Goal: Task Accomplishment & Management: Use online tool/utility

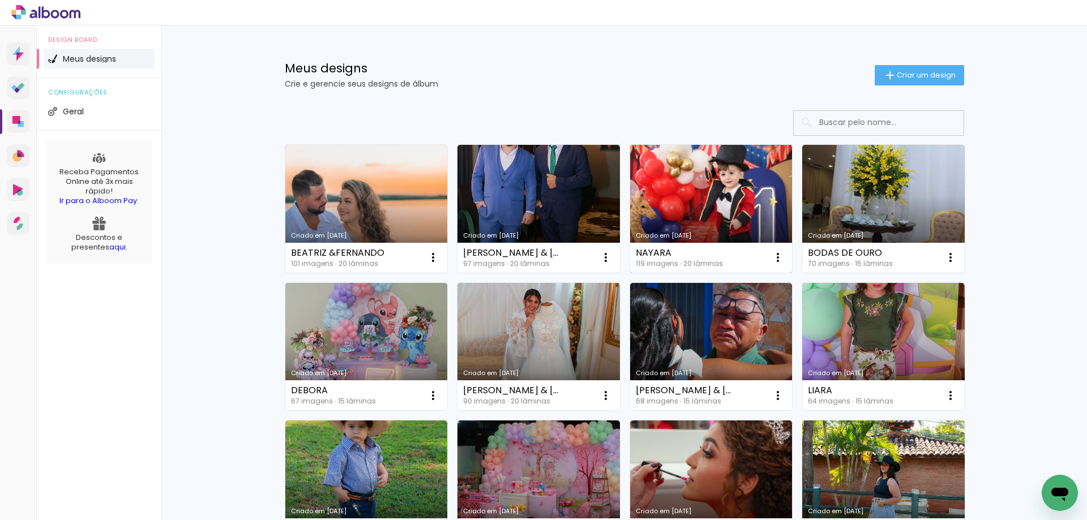
click at [697, 180] on link "Criado em [DATE]" at bounding box center [711, 209] width 163 height 128
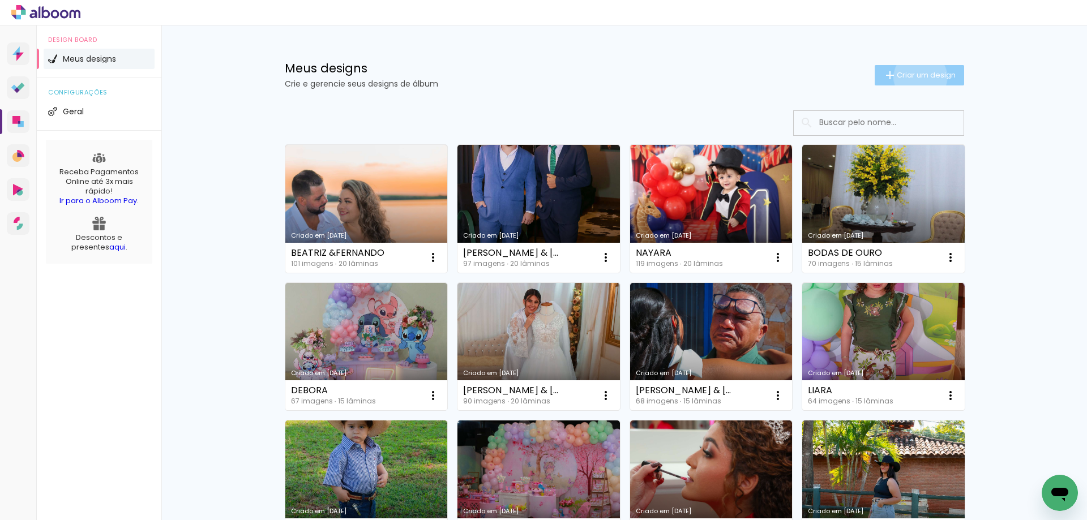
click at [914, 77] on span "Criar um design" at bounding box center [926, 74] width 59 height 7
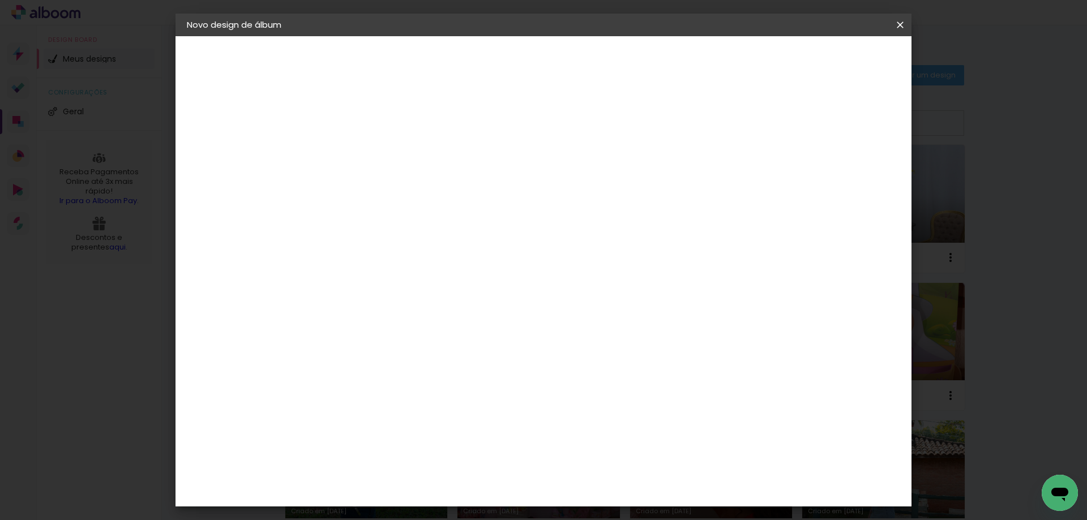
click at [372, 161] on div at bounding box center [372, 161] width 0 height 1
type input "nayara 02"
type paper-input "nayara 02"
click at [0, 0] on slot "Avançar" at bounding box center [0, 0] width 0 height 0
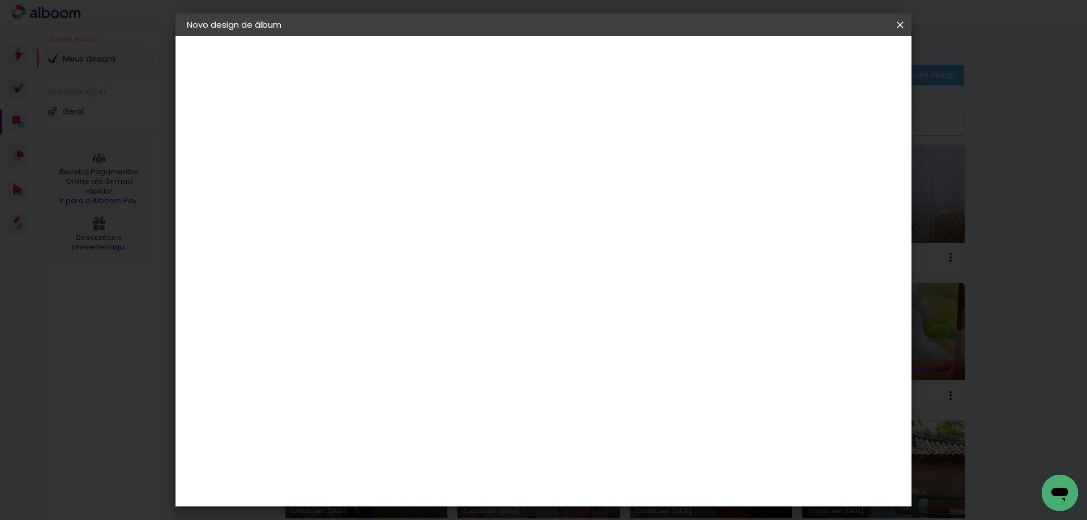
click at [584, 66] on paper-button "Avançar" at bounding box center [556, 59] width 56 height 19
click at [430, 190] on iron-icon at bounding box center [423, 197] width 14 height 14
click at [0, 0] on slot "SlimBook" at bounding box center [0, 0] width 0 height 0
type input "SlimBook"
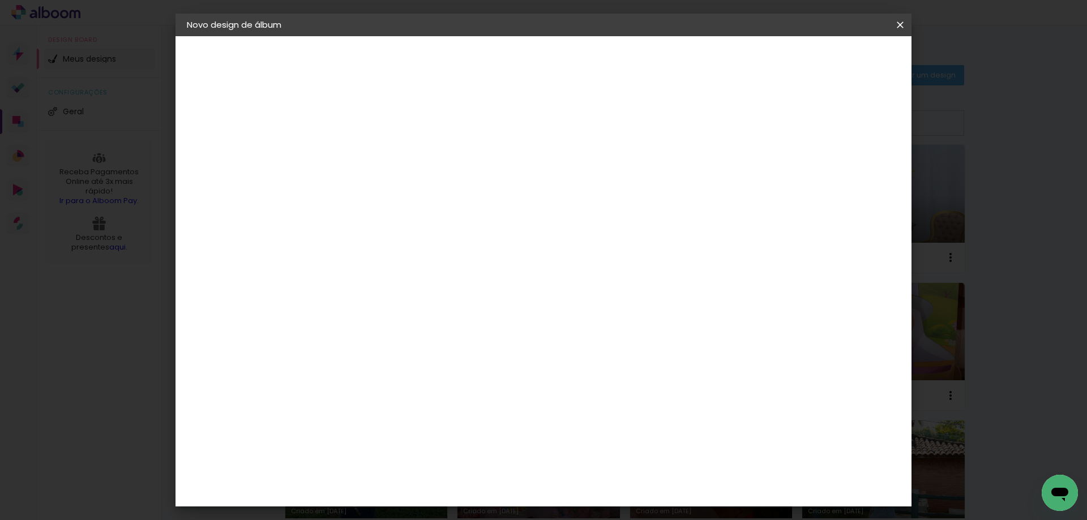
scroll to position [84, 0]
drag, startPoint x: 914, startPoint y: 316, endPoint x: 915, endPoint y: 352, distance: 35.7
click at [914, 357] on iron-overlay-backdrop at bounding box center [543, 260] width 1087 height 520
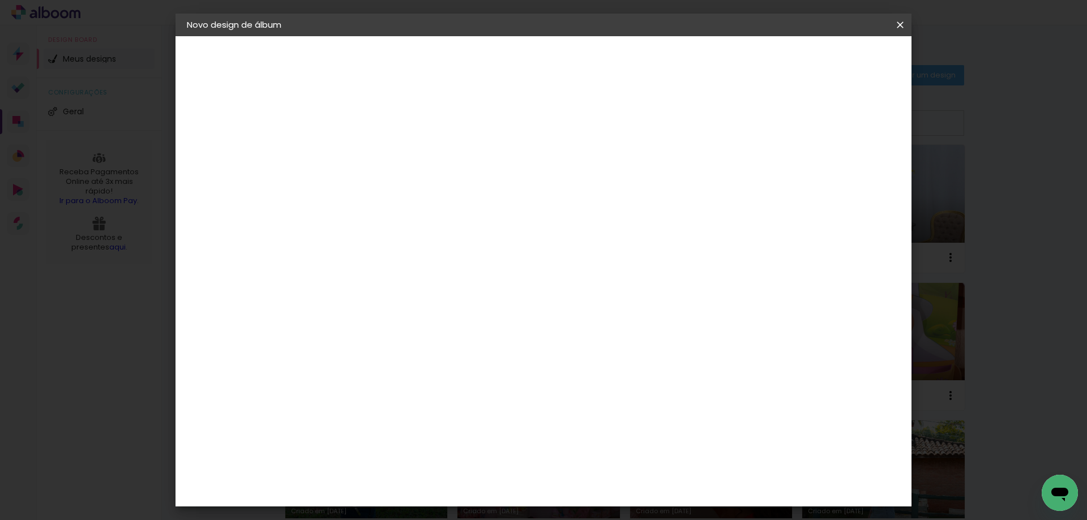
click at [0, 0] on slot "Avançar" at bounding box center [0, 0] width 0 height 0
click at [811, 69] on paper-button "Iniciar design" at bounding box center [774, 59] width 74 height 19
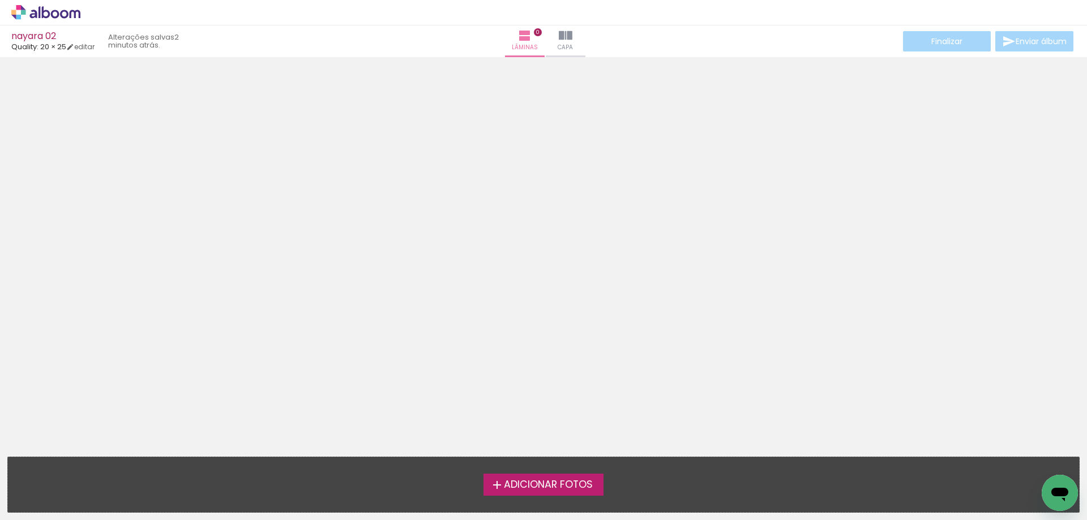
click at [505, 475] on label "Adicionar Fotos" at bounding box center [544, 485] width 121 height 22
click at [0, 0] on input "file" at bounding box center [0, 0] width 0 height 0
click at [569, 490] on span "Adicionar Fotos" at bounding box center [548, 485] width 89 height 10
click at [0, 0] on input "file" at bounding box center [0, 0] width 0 height 0
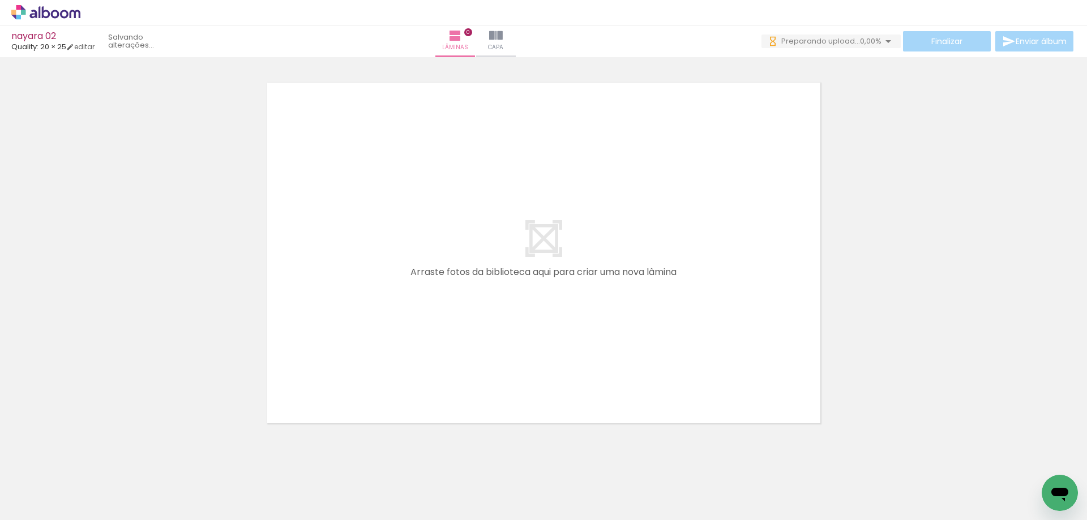
click at [60, 487] on iron-icon at bounding box center [57, 486] width 9 height 9
click at [0, 0] on slot "Não utilizadas" at bounding box center [0, 0] width 0 height 0
type input "Não utilizadas"
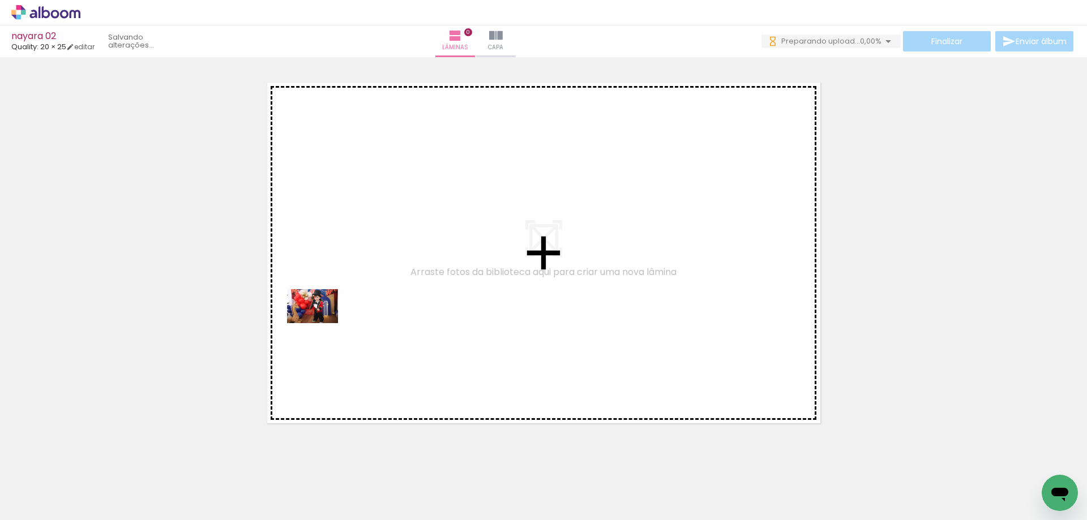
drag, startPoint x: 127, startPoint y: 479, endPoint x: 321, endPoint y: 323, distance: 249.0
click at [321, 323] on quentale-workspace at bounding box center [543, 260] width 1087 height 520
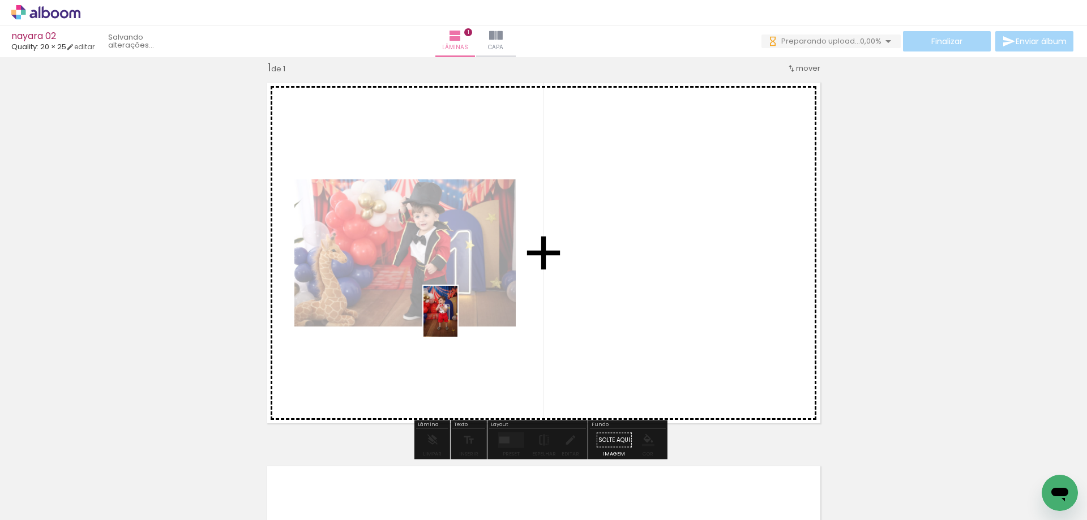
drag, startPoint x: 314, startPoint y: 399, endPoint x: 458, endPoint y: 320, distance: 163.8
click at [458, 320] on quentale-workspace at bounding box center [543, 260] width 1087 height 520
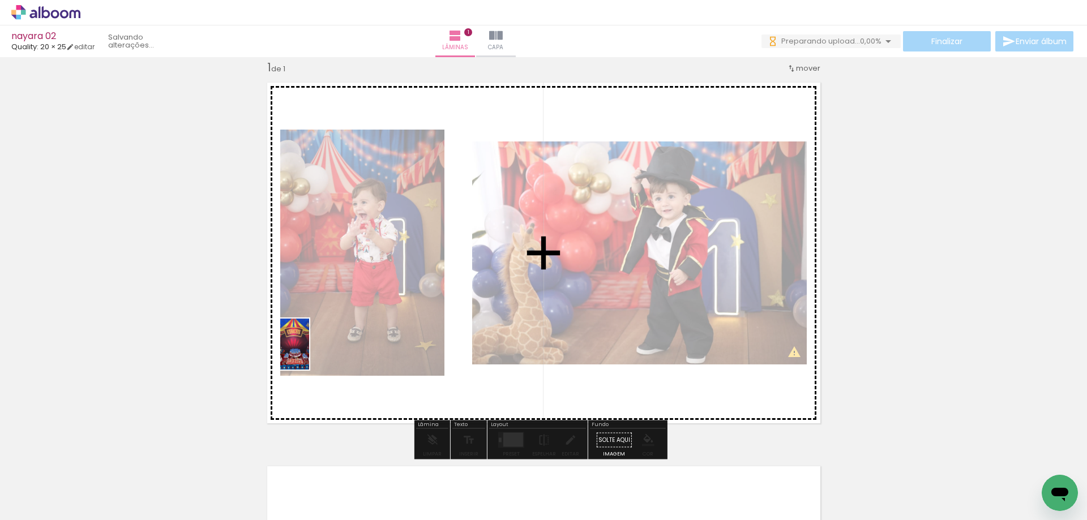
drag, startPoint x: 190, startPoint y: 432, endPoint x: 314, endPoint y: 353, distance: 147.2
click at [314, 353] on quentale-workspace at bounding box center [543, 260] width 1087 height 520
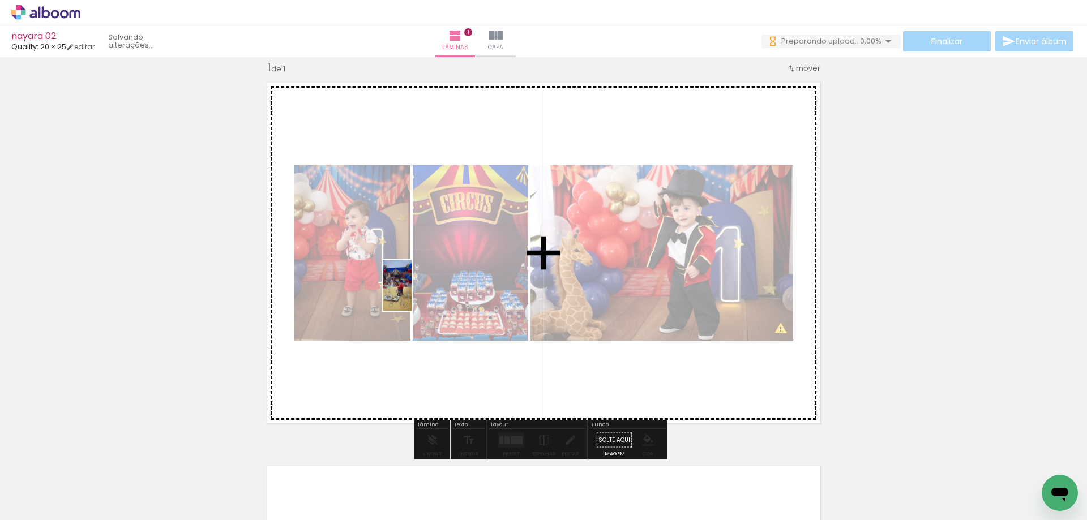
drag, startPoint x: 378, startPoint y: 319, endPoint x: 417, endPoint y: 294, distance: 46.7
click at [417, 294] on quentale-workspace at bounding box center [543, 260] width 1087 height 520
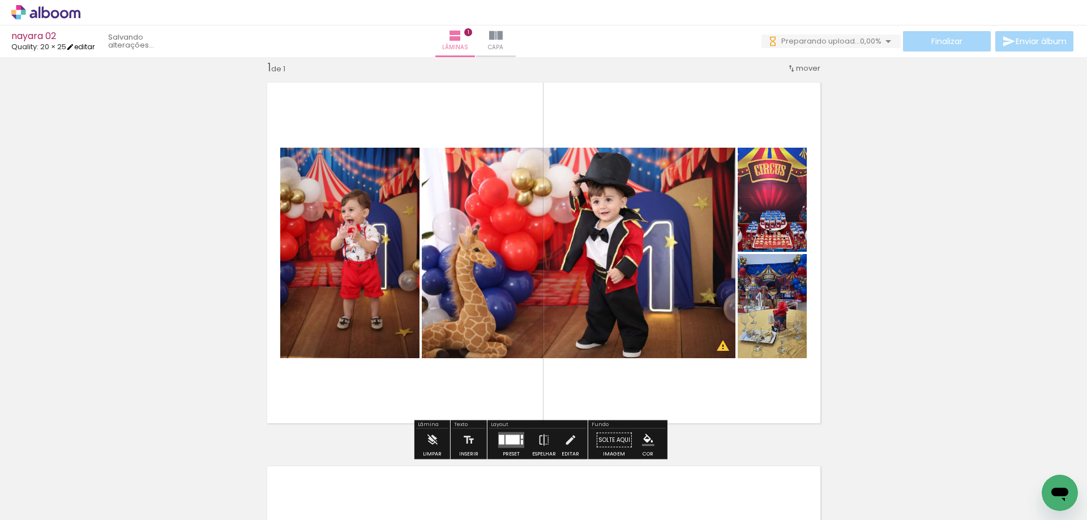
click at [88, 45] on link "editar" at bounding box center [80, 47] width 28 height 10
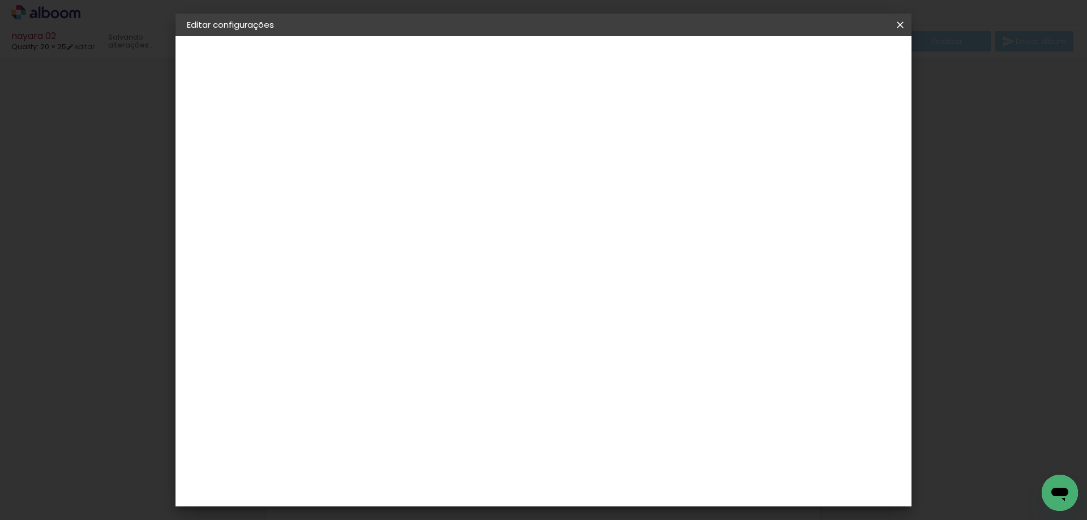
click at [736, 123] on div at bounding box center [731, 122] width 10 height 10
type paper-checkbox "on"
click at [800, 57] on span "Salvar configurações" at bounding box center [758, 60] width 84 height 8
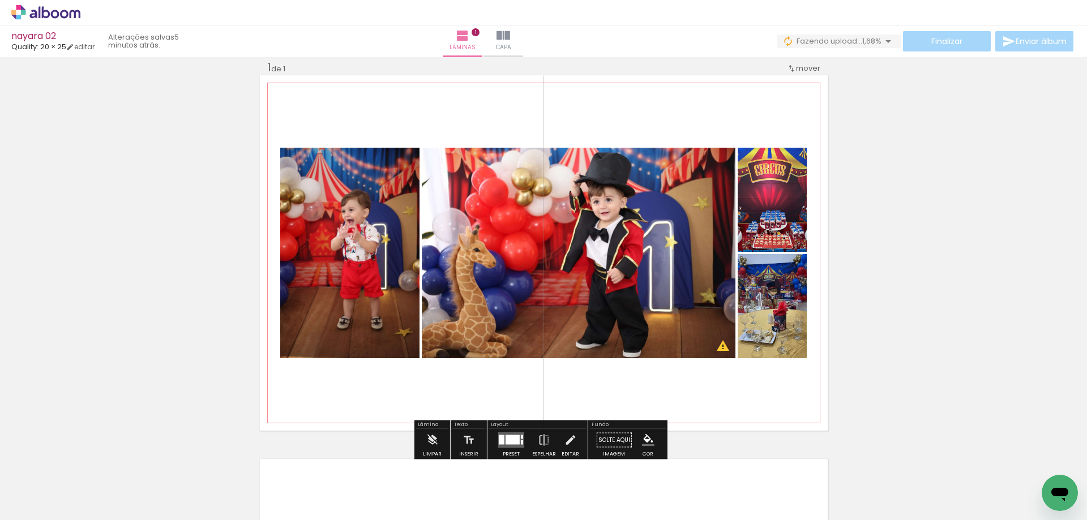
click at [488, 110] on quentale-layouter at bounding box center [544, 253] width 568 height 356
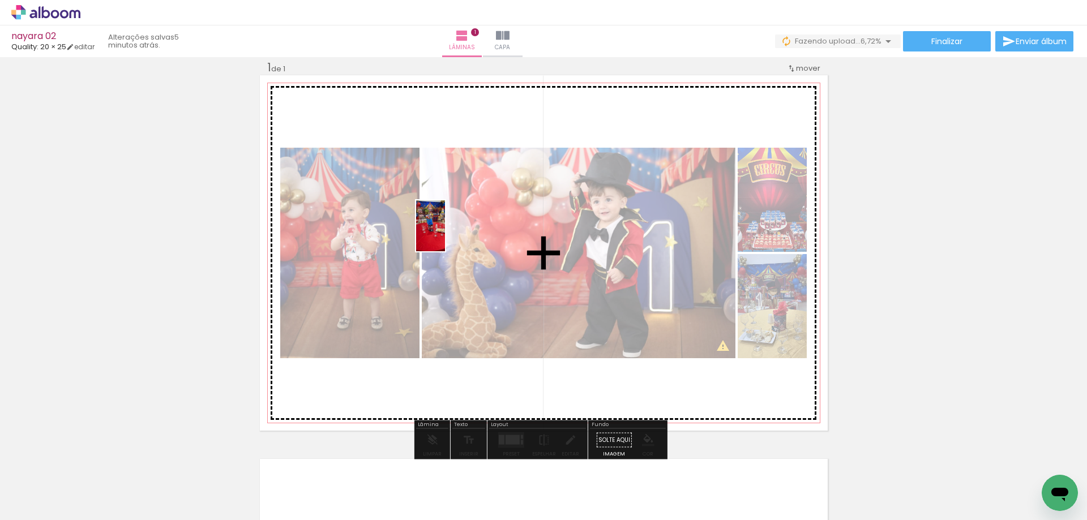
drag, startPoint x: 122, startPoint y: 472, endPoint x: 450, endPoint y: 234, distance: 405.6
click at [450, 234] on quentale-workspace at bounding box center [543, 260] width 1087 height 520
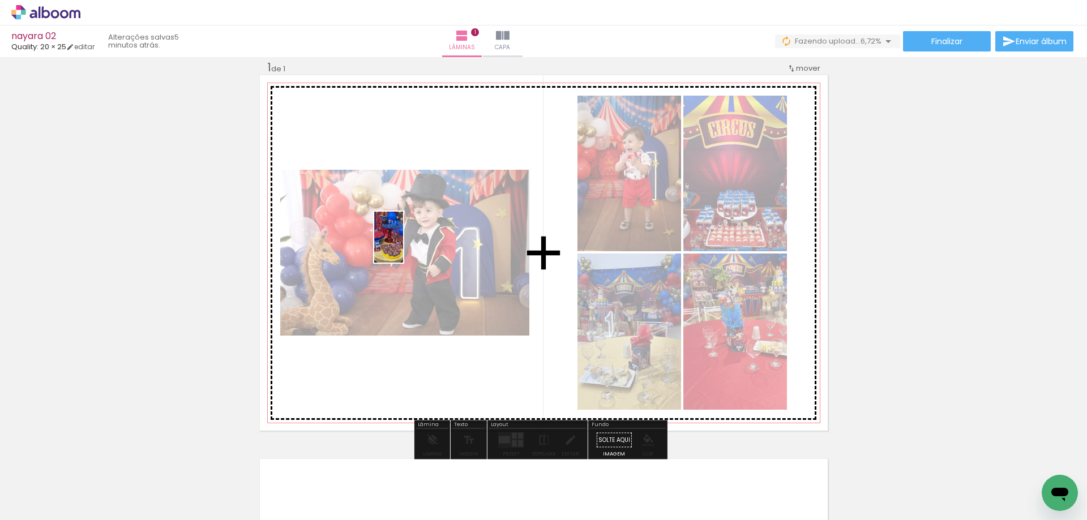
drag, startPoint x: 117, startPoint y: 481, endPoint x: 408, endPoint y: 246, distance: 374.5
click at [408, 246] on quentale-workspace at bounding box center [543, 260] width 1087 height 520
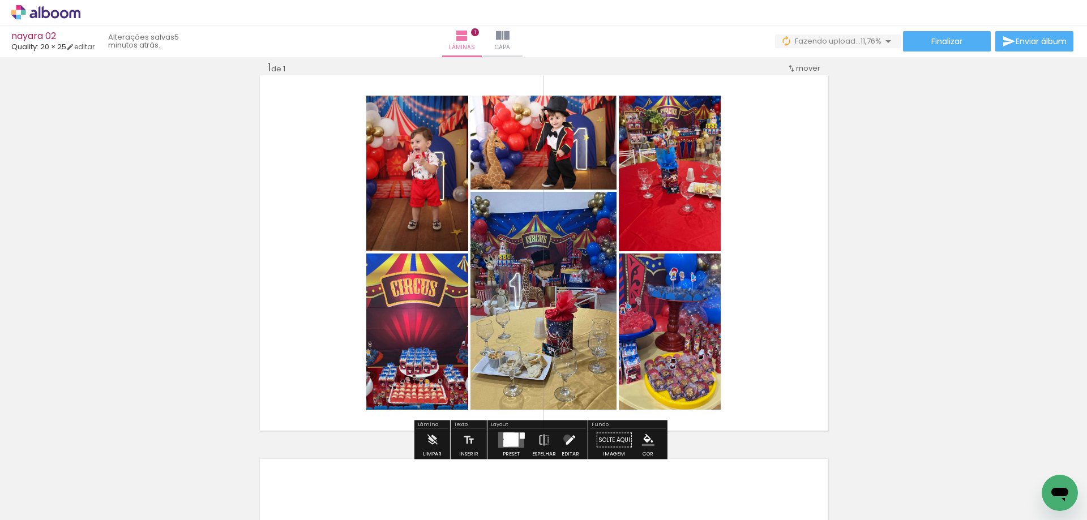
click at [565, 439] on iron-icon at bounding box center [570, 440] width 12 height 23
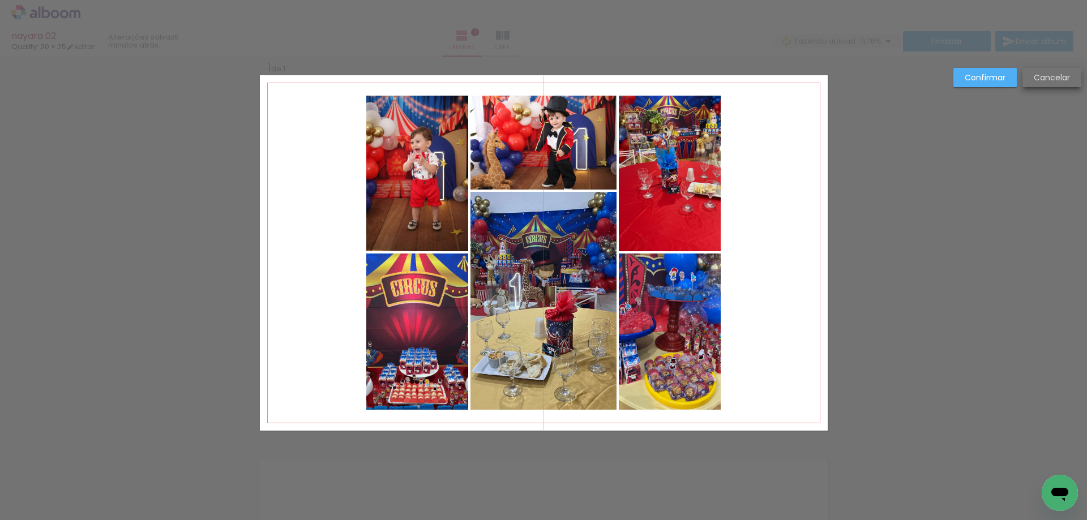
click at [0, 0] on slot "Cancelar" at bounding box center [0, 0] width 0 height 0
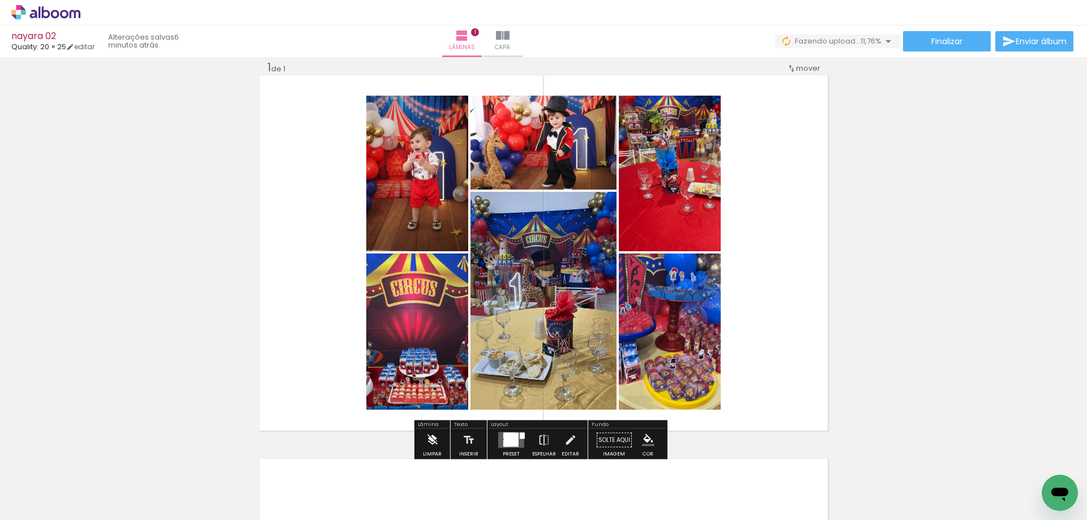
click at [433, 440] on iron-icon at bounding box center [432, 440] width 12 height 23
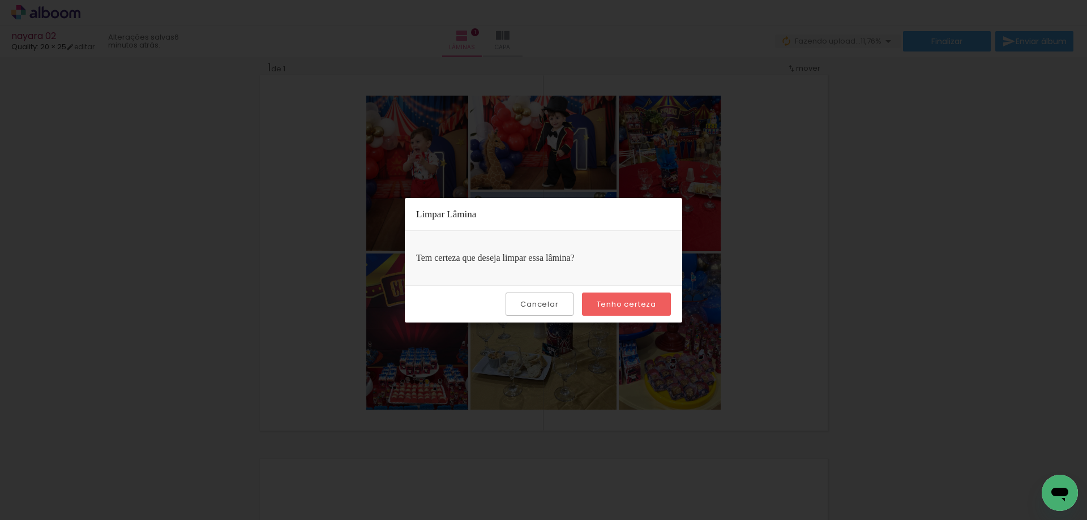
click at [0, 0] on slot "Tenho certeza" at bounding box center [0, 0] width 0 height 0
click at [679, 204] on div "Limpar Lâmina" at bounding box center [544, 214] width 278 height 33
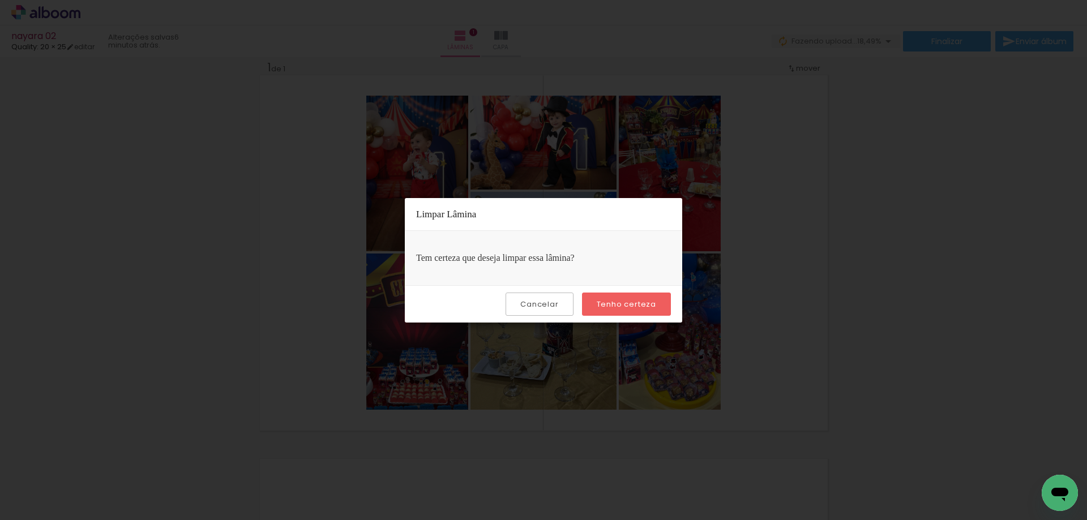
click at [0, 0] on slot "Tenho certeza" at bounding box center [0, 0] width 0 height 0
click at [0, 0] on slot "Cancelar" at bounding box center [0, 0] width 0 height 0
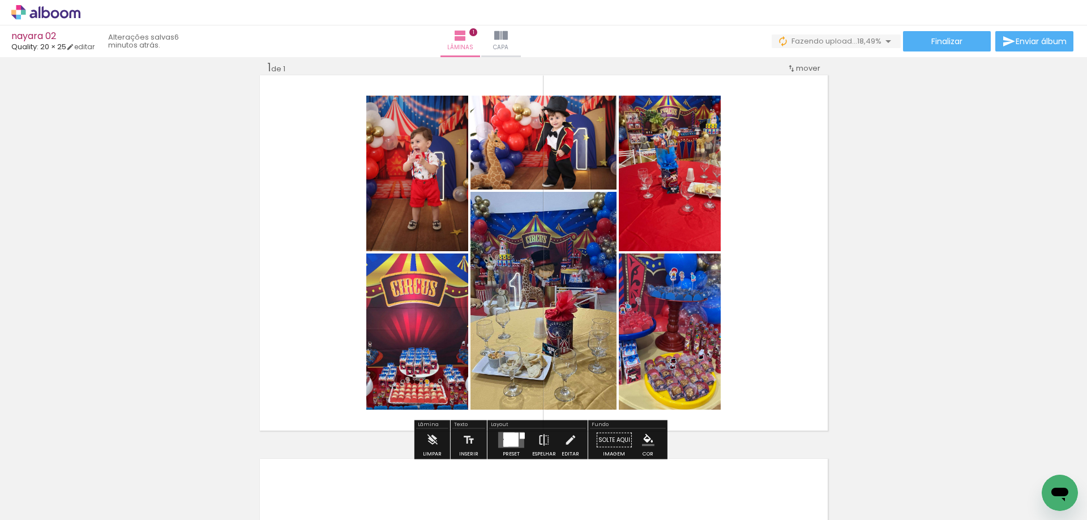
click at [541, 438] on iron-icon at bounding box center [544, 440] width 12 height 23
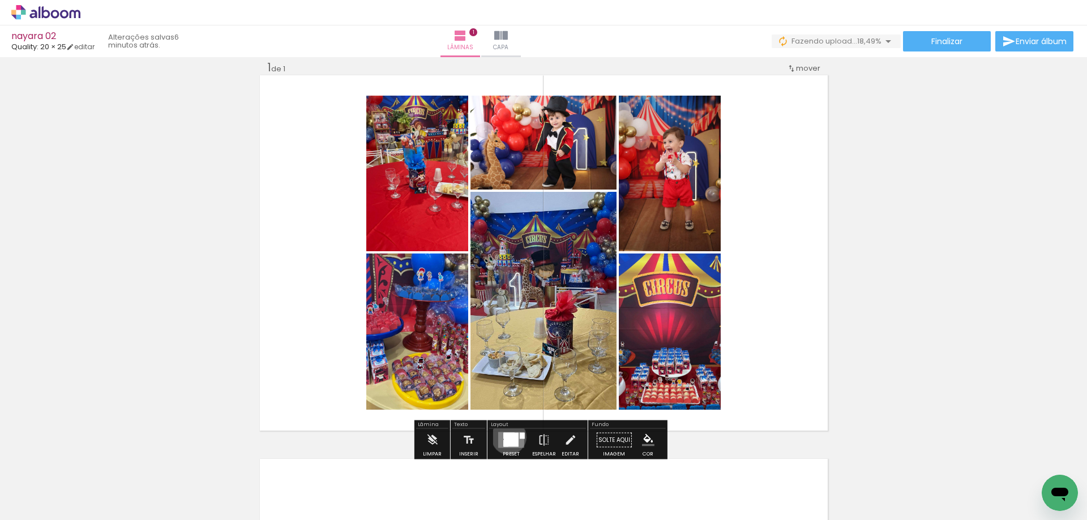
click at [506, 437] on div at bounding box center [511, 441] width 15 height 14
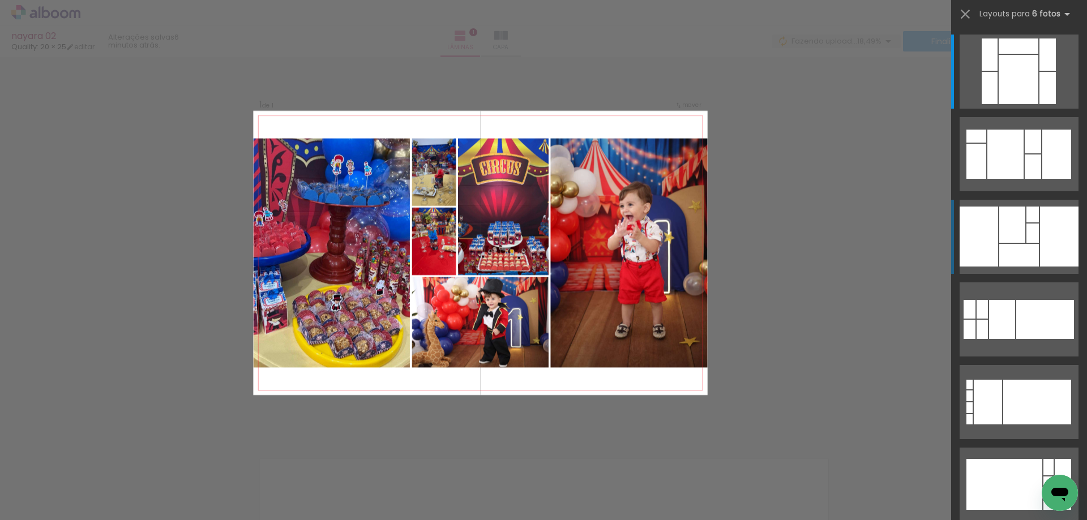
click at [1002, 249] on div at bounding box center [1020, 255] width 40 height 23
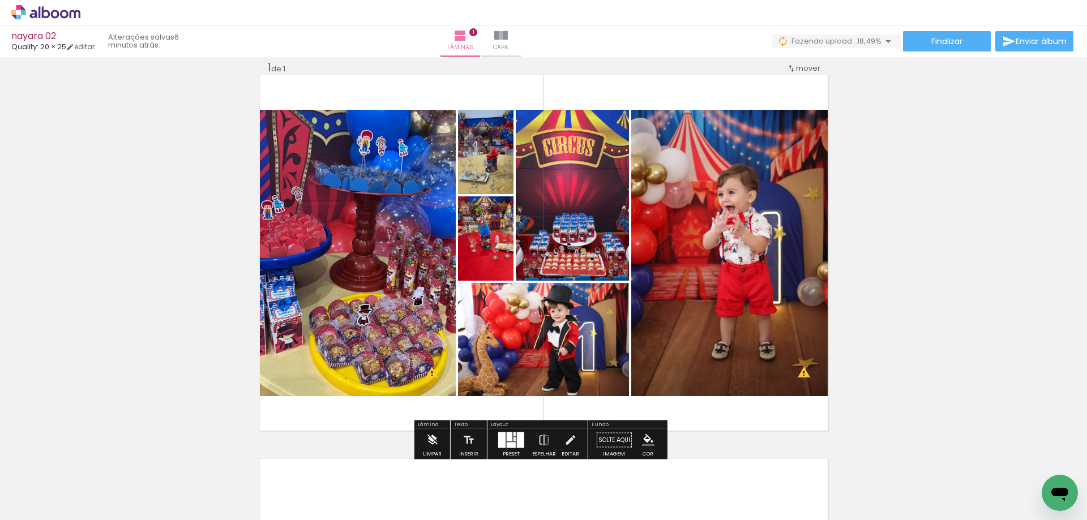
click at [432, 437] on iron-icon at bounding box center [432, 440] width 12 height 23
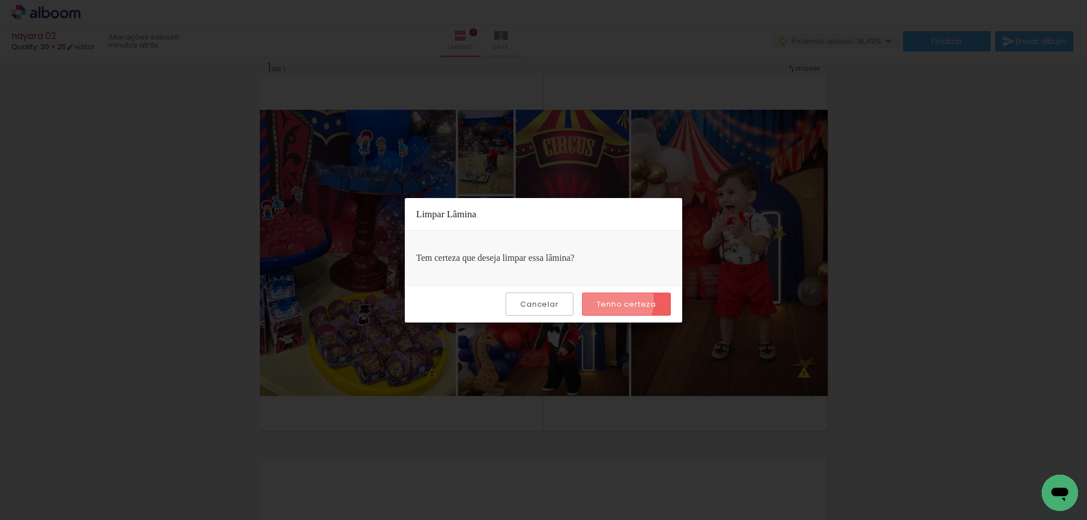
click at [0, 0] on slot "Tenho certeza" at bounding box center [0, 0] width 0 height 0
click at [960, 284] on iron-overlay-backdrop at bounding box center [543, 260] width 1087 height 520
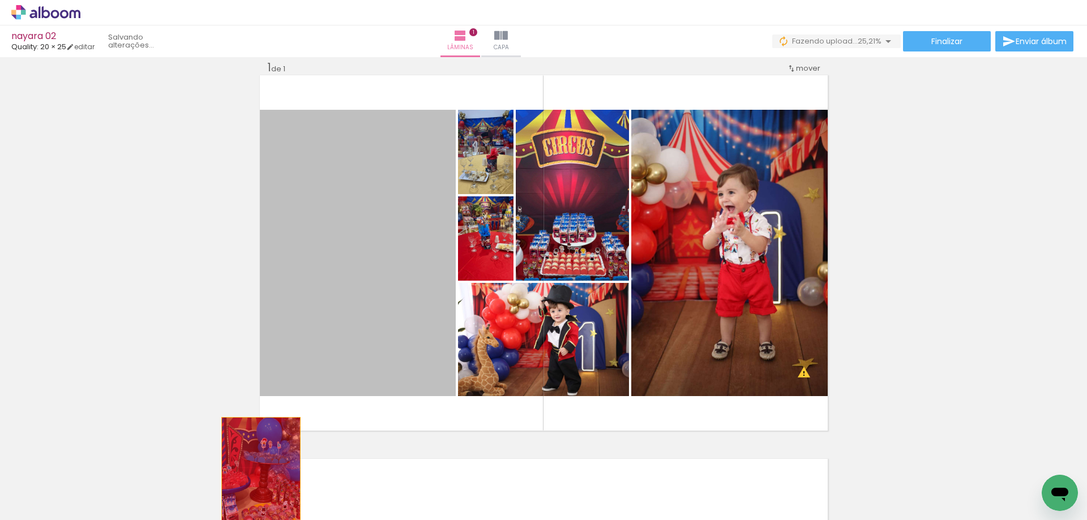
drag, startPoint x: 369, startPoint y: 312, endPoint x: 494, endPoint y: 305, distance: 125.4
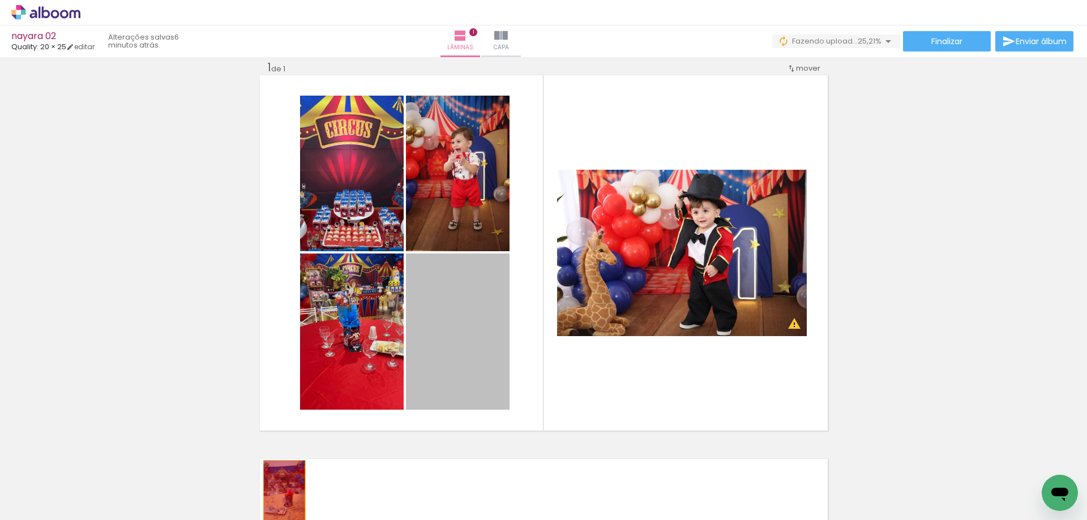
drag, startPoint x: 453, startPoint y: 355, endPoint x: 600, endPoint y: 384, distance: 149.6
click at [281, 492] on quentale-workspace at bounding box center [543, 260] width 1087 height 520
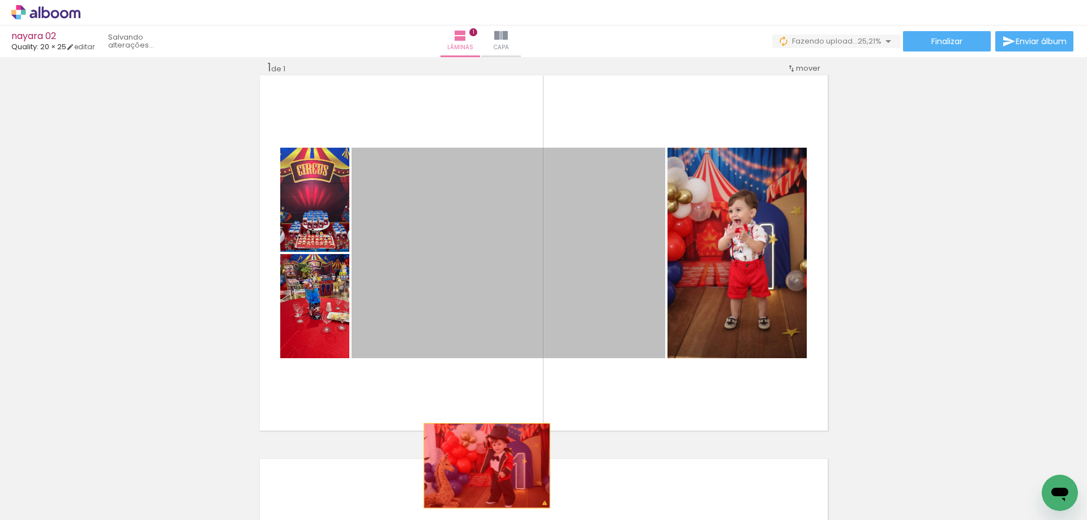
drag, startPoint x: 544, startPoint y: 292, endPoint x: 483, endPoint y: 466, distance: 184.3
click at [483, 466] on quentale-workspace at bounding box center [543, 260] width 1087 height 520
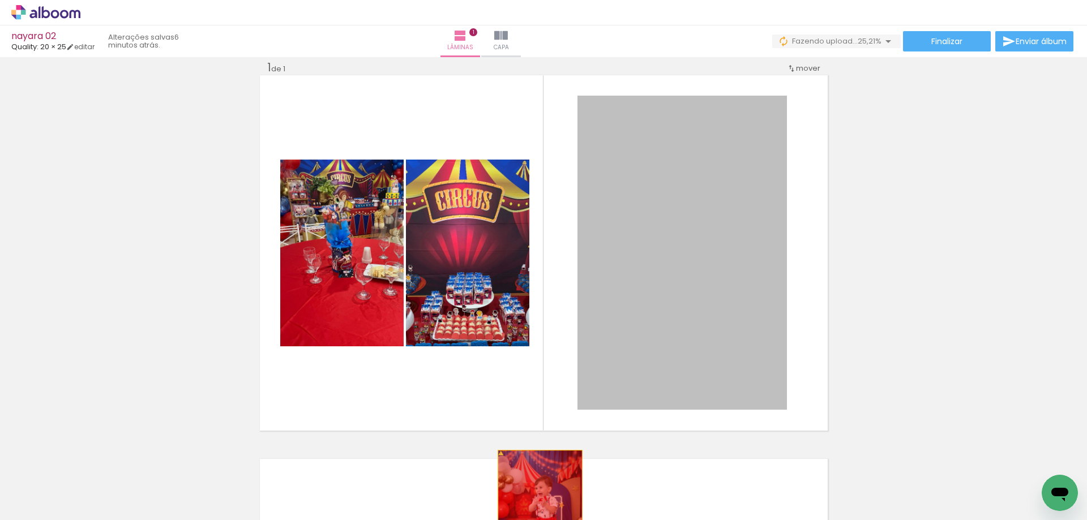
drag, startPoint x: 630, startPoint y: 322, endPoint x: 537, endPoint y: 511, distance: 210.2
click at [537, 511] on quentale-workspace at bounding box center [543, 260] width 1087 height 520
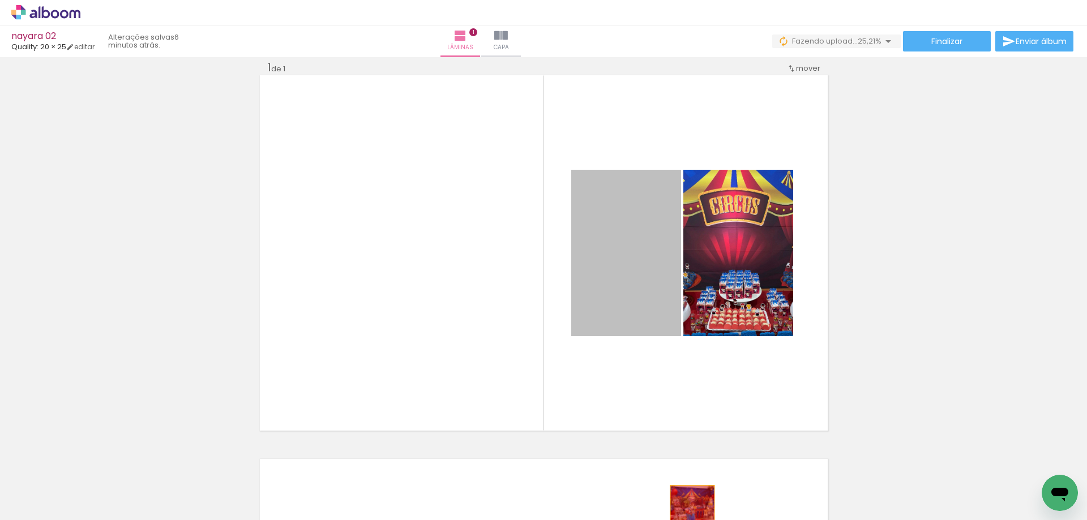
drag, startPoint x: 604, startPoint y: 264, endPoint x: 710, endPoint y: 406, distance: 176.4
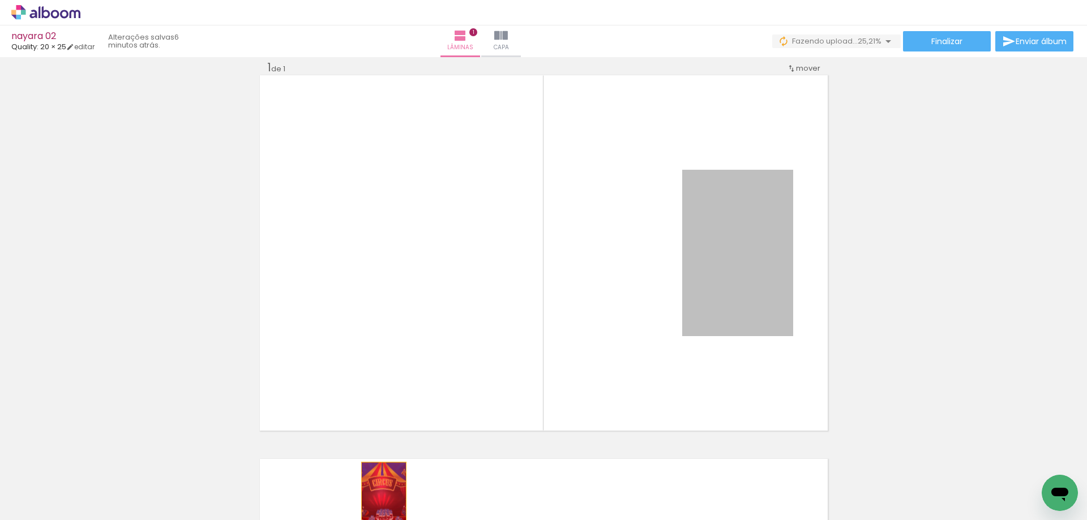
drag, startPoint x: 689, startPoint y: 268, endPoint x: 379, endPoint y: 496, distance: 384.8
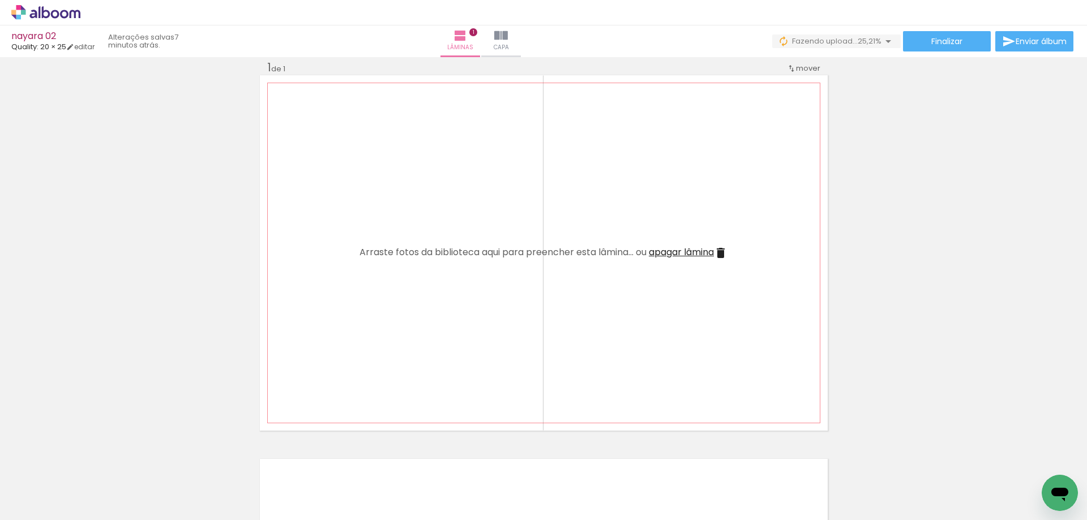
click at [656, 251] on span "apagar lâmina" at bounding box center [681, 252] width 65 height 13
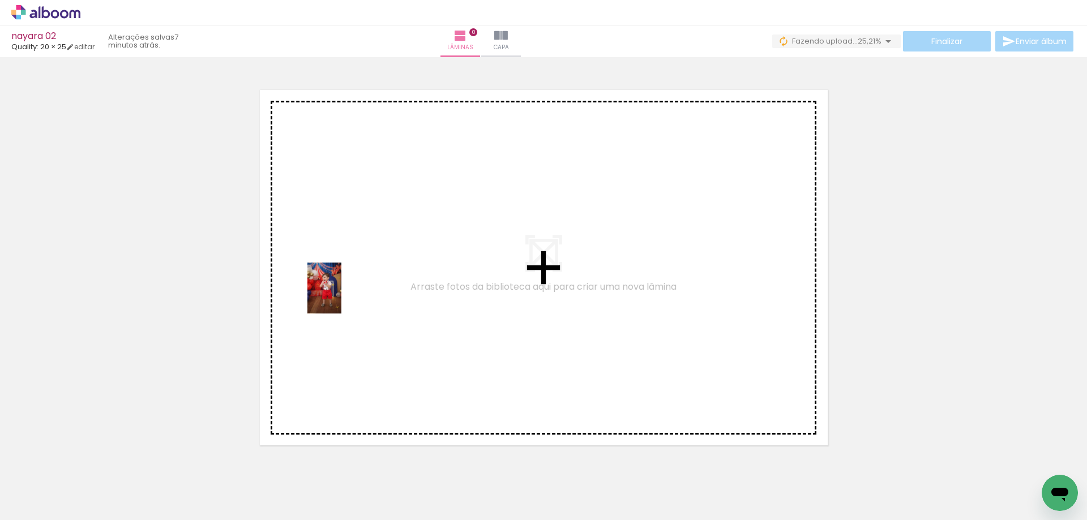
drag, startPoint x: 183, startPoint y: 490, endPoint x: 342, endPoint y: 297, distance: 250.3
click at [342, 297] on quentale-workspace at bounding box center [543, 260] width 1087 height 520
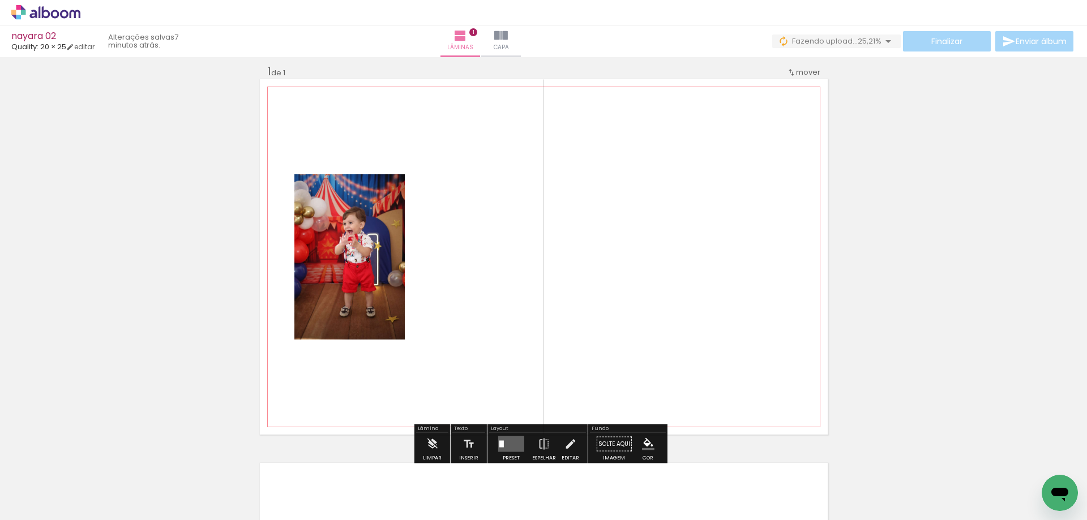
scroll to position [15, 0]
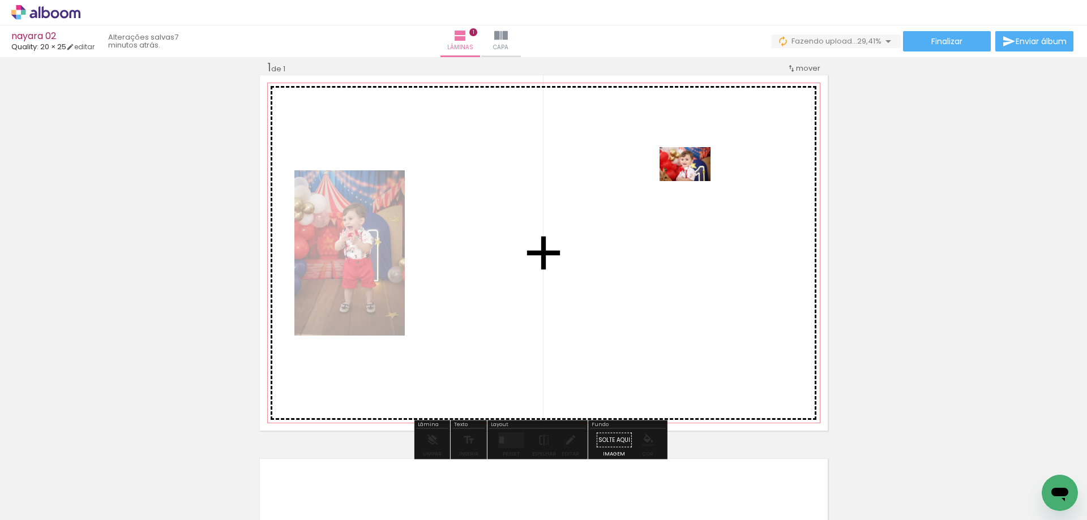
drag, startPoint x: 503, startPoint y: 494, endPoint x: 694, endPoint y: 181, distance: 366.3
click at [694, 181] on quentale-workspace at bounding box center [543, 260] width 1087 height 520
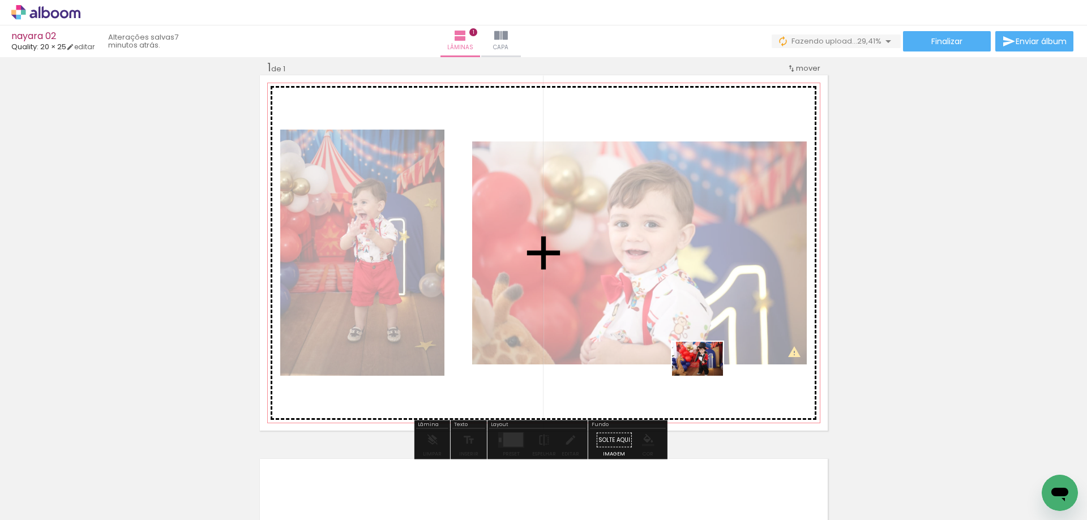
drag, startPoint x: 128, startPoint y: 501, endPoint x: 705, endPoint y: 376, distance: 590.0
click at [706, 376] on quentale-workspace at bounding box center [543, 260] width 1087 height 520
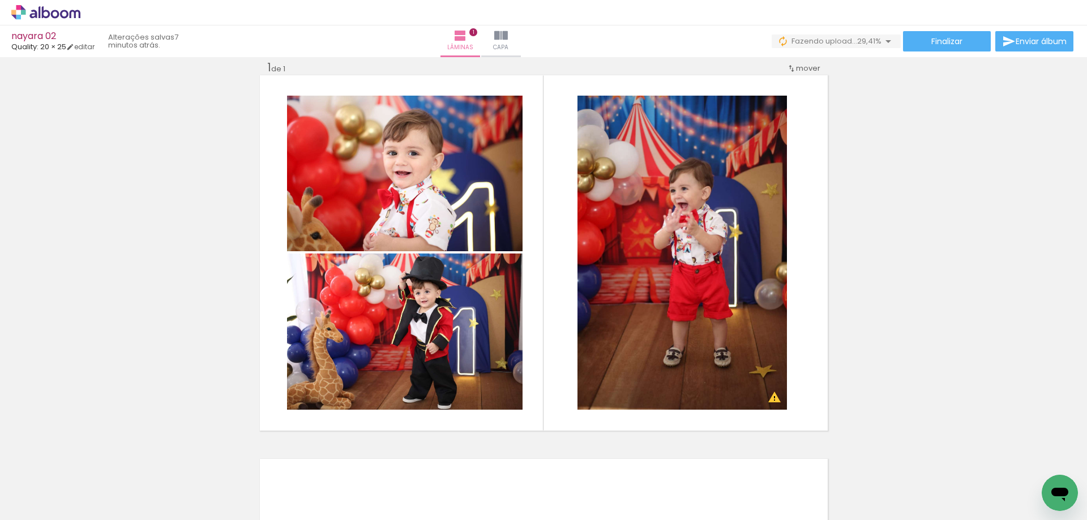
scroll to position [0, 39]
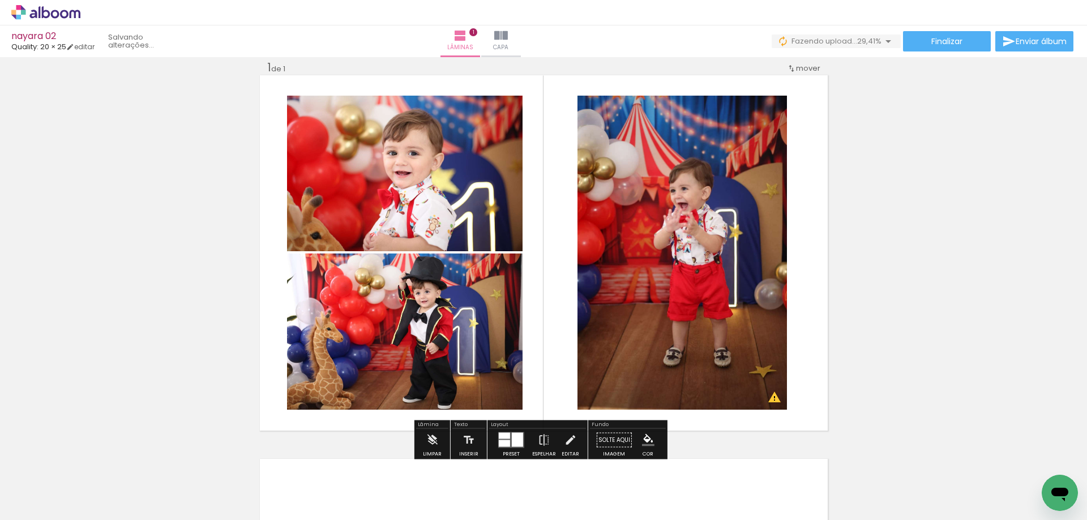
click at [522, 446] on div at bounding box center [511, 440] width 31 height 23
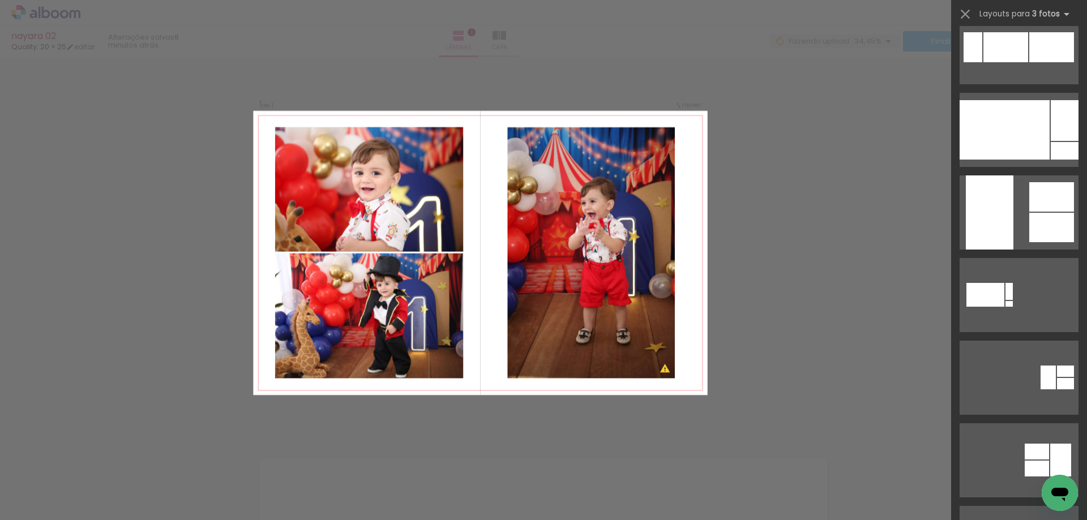
scroll to position [625, 0]
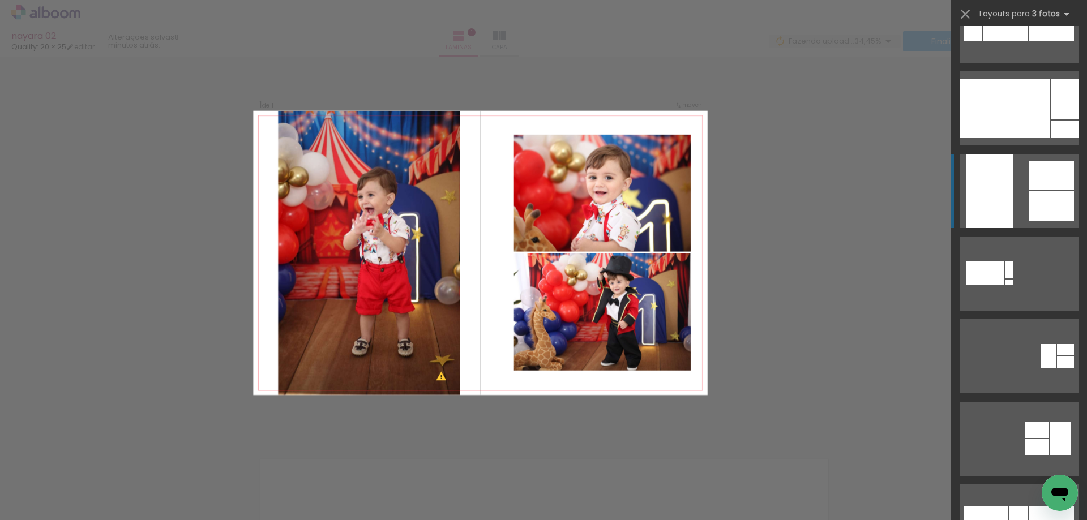
click at [1014, 164] on quentale-layouter at bounding box center [1019, 191] width 119 height 74
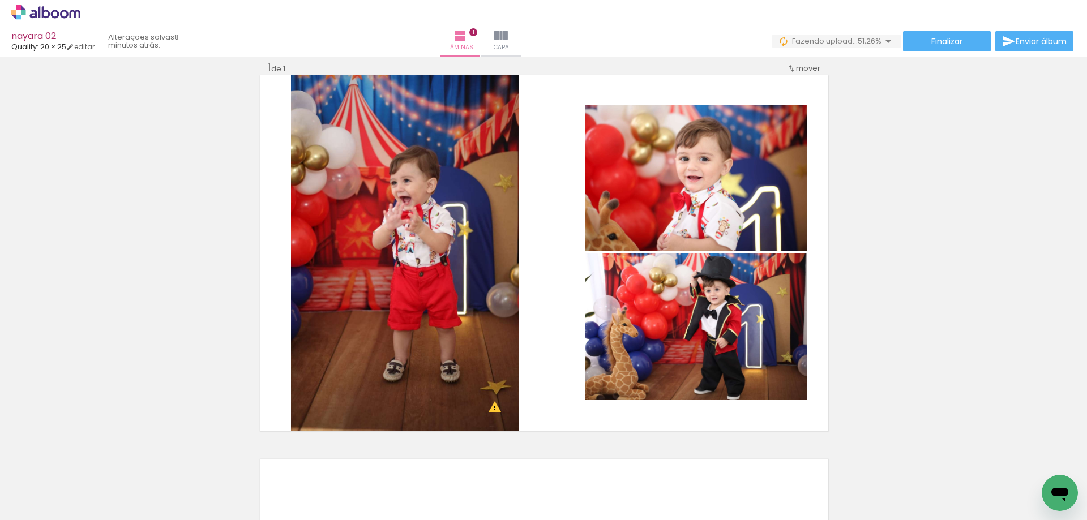
scroll to position [0, 0]
drag, startPoint x: 359, startPoint y: 493, endPoint x: 402, endPoint y: 348, distance: 151.2
click at [401, 353] on quentale-workspace at bounding box center [543, 260] width 1087 height 520
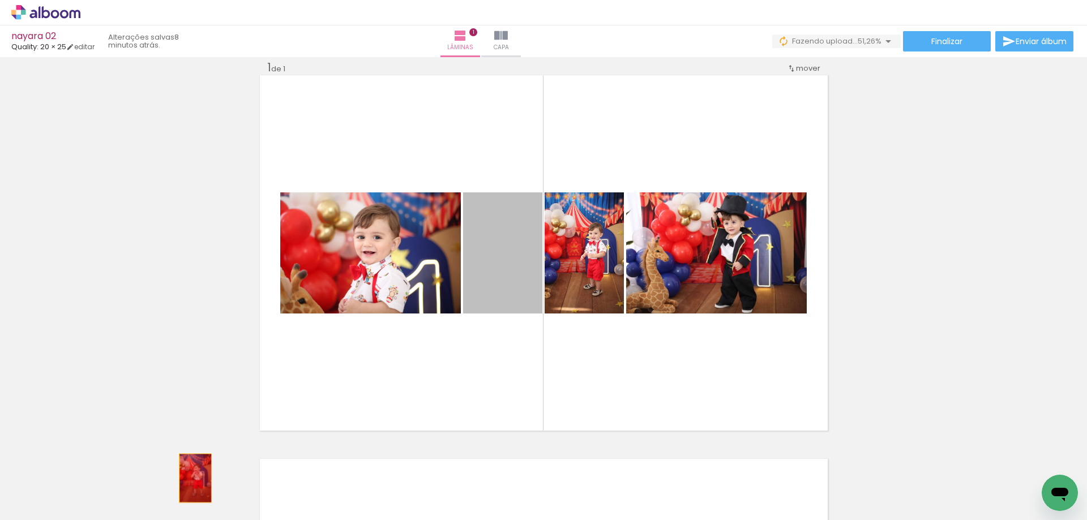
drag, startPoint x: 513, startPoint y: 241, endPoint x: 191, endPoint y: 472, distance: 396.6
click at [190, 477] on quentale-workspace at bounding box center [543, 260] width 1087 height 520
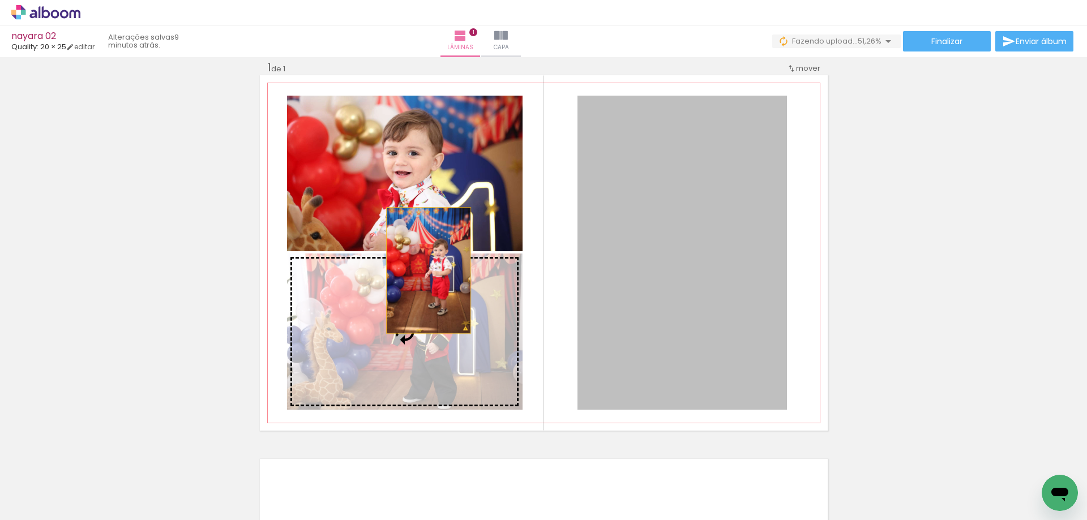
drag, startPoint x: 720, startPoint y: 259, endPoint x: 426, endPoint y: 263, distance: 294.0
click at [0, 0] on slot at bounding box center [0, 0] width 0 height 0
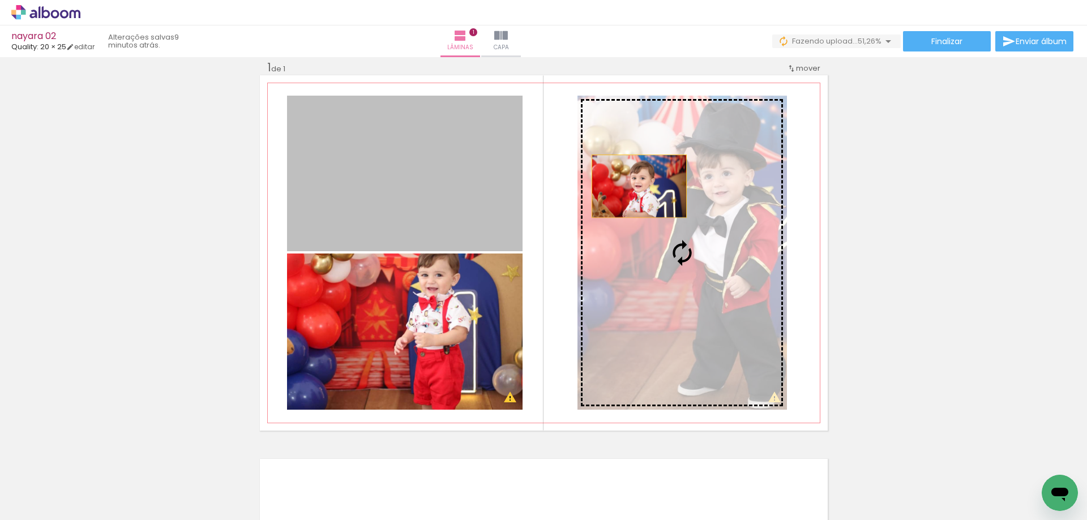
drag, startPoint x: 425, startPoint y: 198, endPoint x: 635, endPoint y: 172, distance: 211.7
click at [0, 0] on slot at bounding box center [0, 0] width 0 height 0
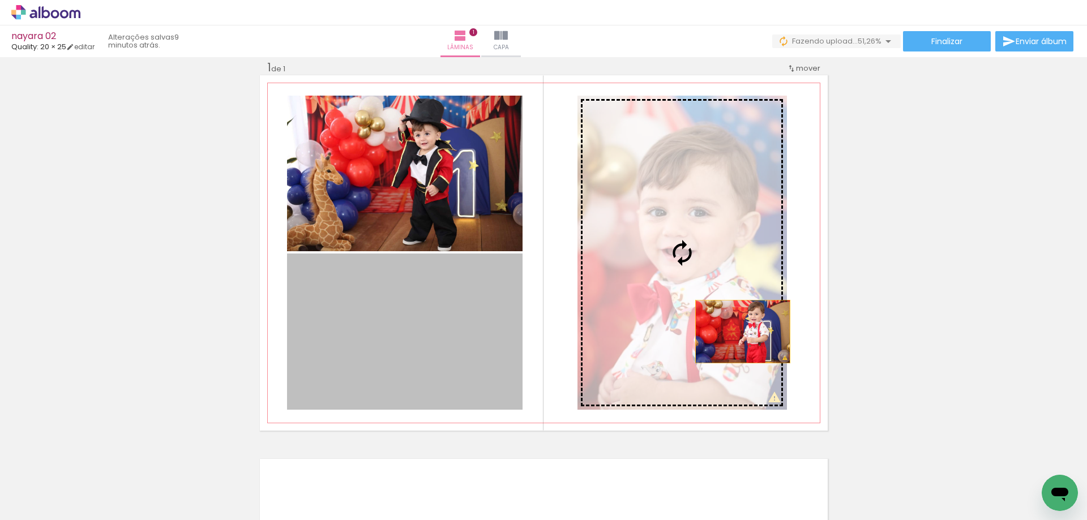
drag, startPoint x: 445, startPoint y: 341, endPoint x: 731, endPoint y: 325, distance: 286.5
click at [0, 0] on slot at bounding box center [0, 0] width 0 height 0
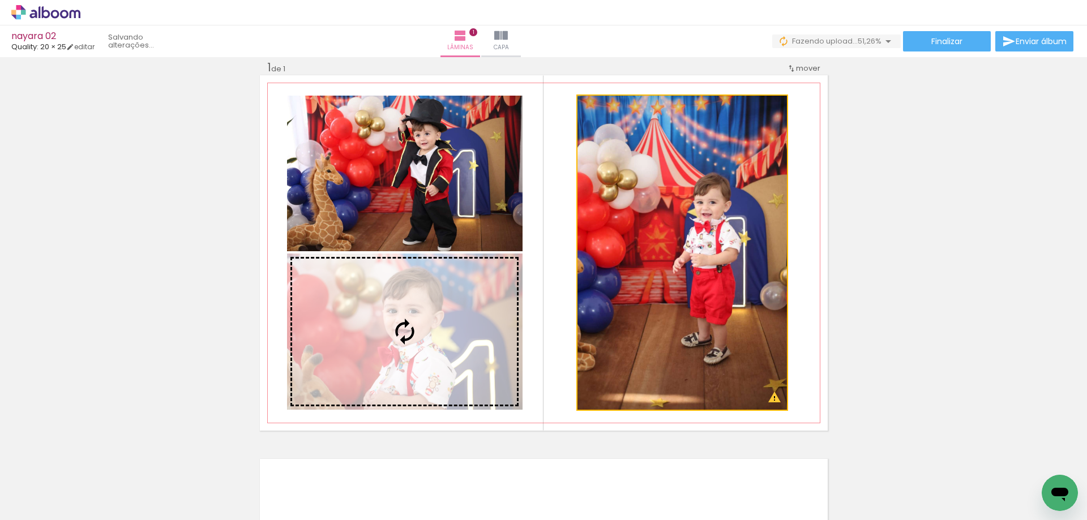
drag, startPoint x: 751, startPoint y: 263, endPoint x: 464, endPoint y: 280, distance: 287.7
click at [0, 0] on slot at bounding box center [0, 0] width 0 height 0
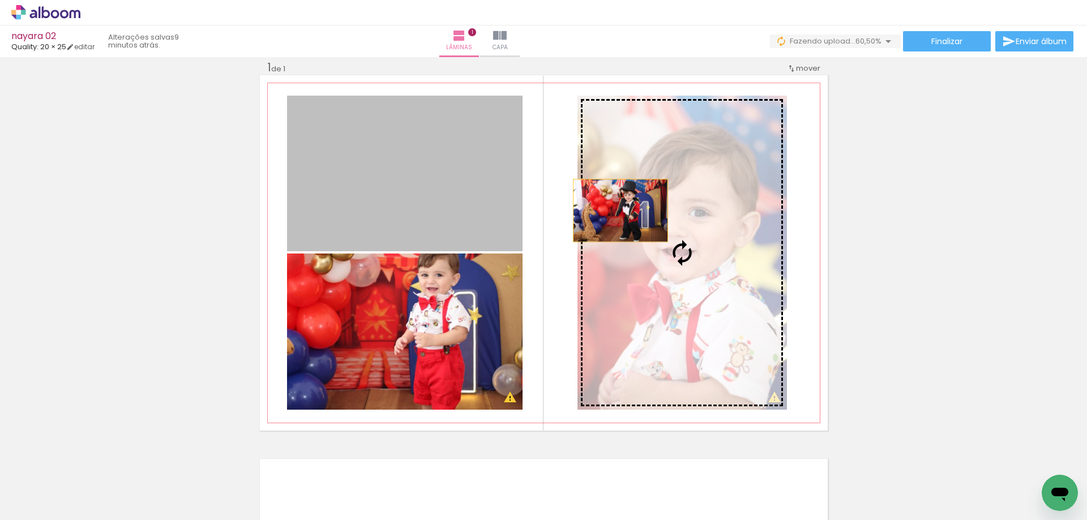
drag, startPoint x: 477, startPoint y: 211, endPoint x: 642, endPoint y: 182, distance: 167.3
click at [0, 0] on slot at bounding box center [0, 0] width 0 height 0
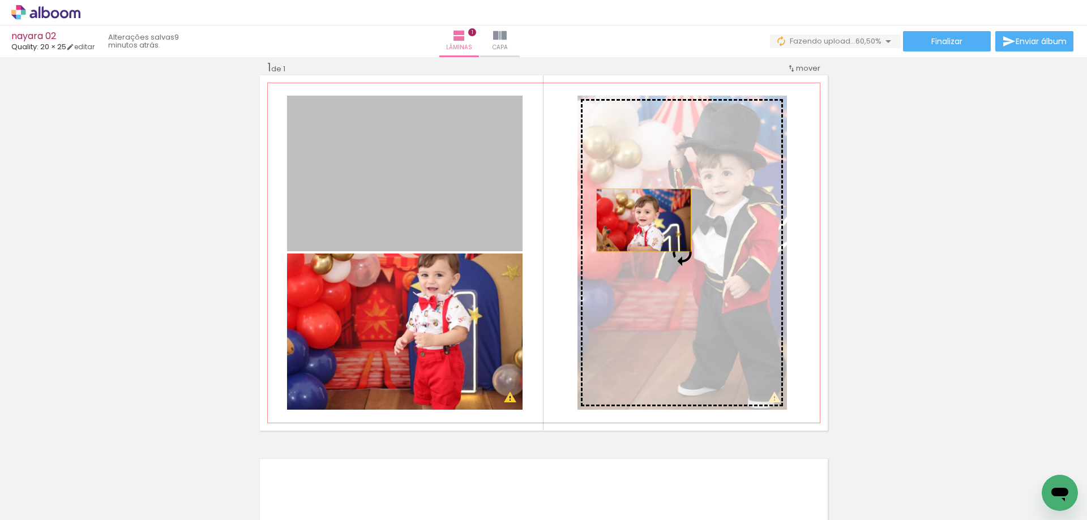
drag, startPoint x: 420, startPoint y: 215, endPoint x: 659, endPoint y: 171, distance: 243.1
click at [0, 0] on slot at bounding box center [0, 0] width 0 height 0
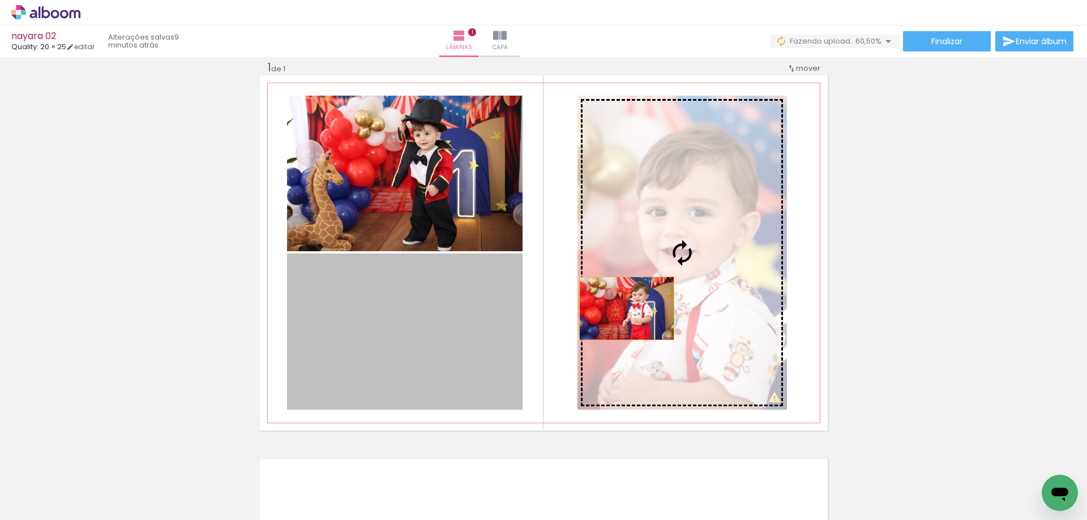
drag, startPoint x: 441, startPoint y: 336, endPoint x: 633, endPoint y: 282, distance: 198.9
click at [0, 0] on slot at bounding box center [0, 0] width 0 height 0
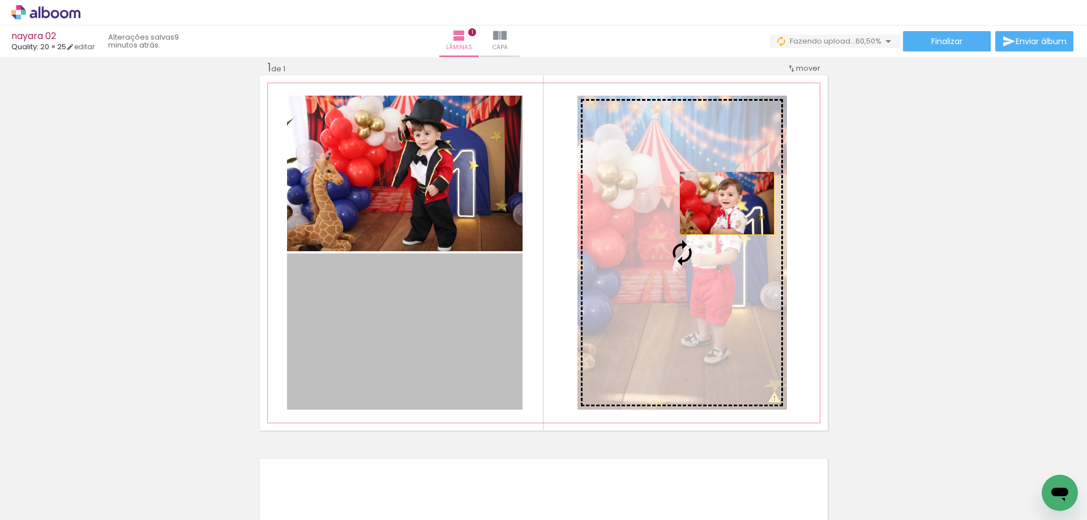
drag, startPoint x: 419, startPoint y: 332, endPoint x: 702, endPoint y: 193, distance: 315.9
click at [0, 0] on slot at bounding box center [0, 0] width 0 height 0
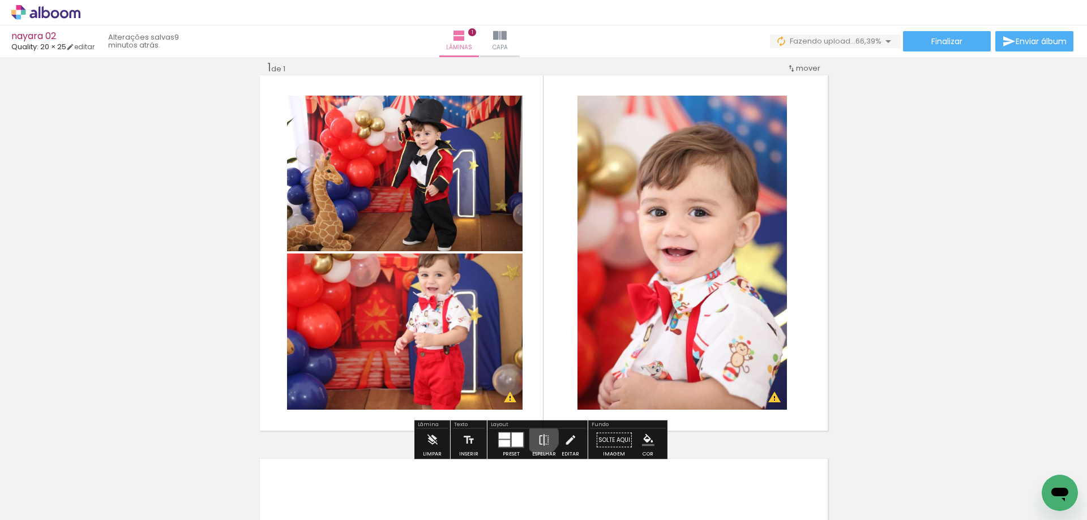
click at [540, 438] on iron-icon at bounding box center [544, 440] width 12 height 23
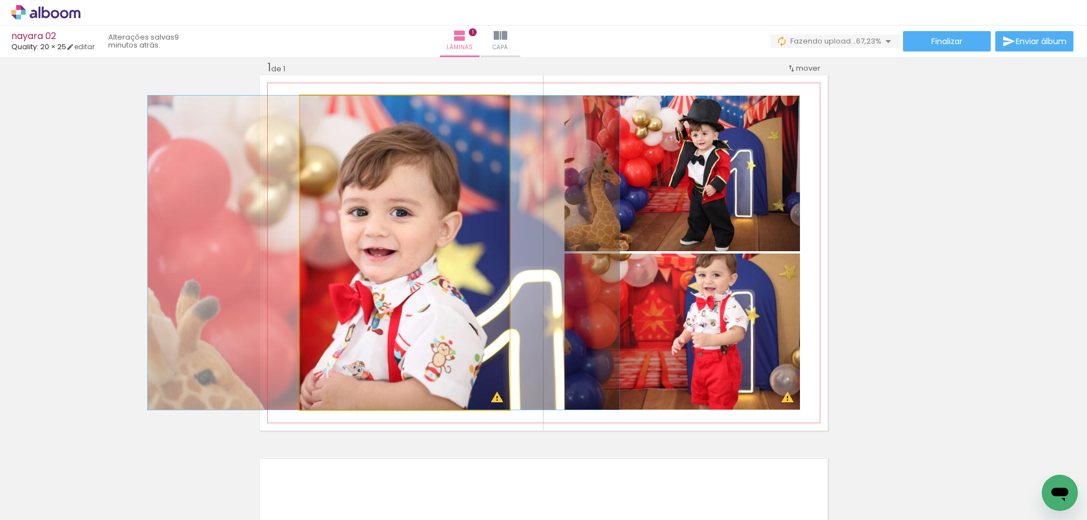
drag, startPoint x: 421, startPoint y: 331, endPoint x: 417, endPoint y: 340, distance: 9.7
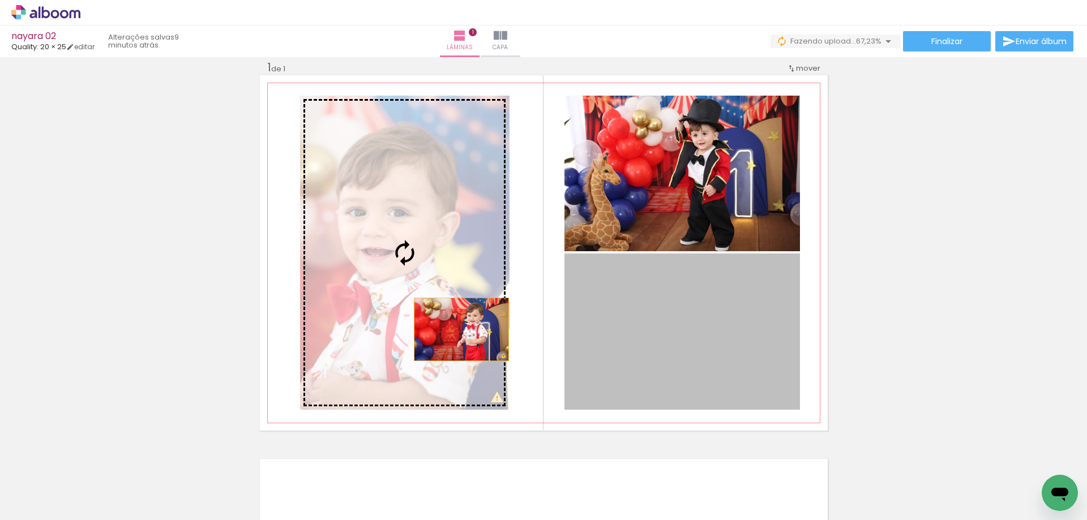
drag, startPoint x: 647, startPoint y: 318, endPoint x: 456, endPoint y: 325, distance: 191.0
click at [0, 0] on slot at bounding box center [0, 0] width 0 height 0
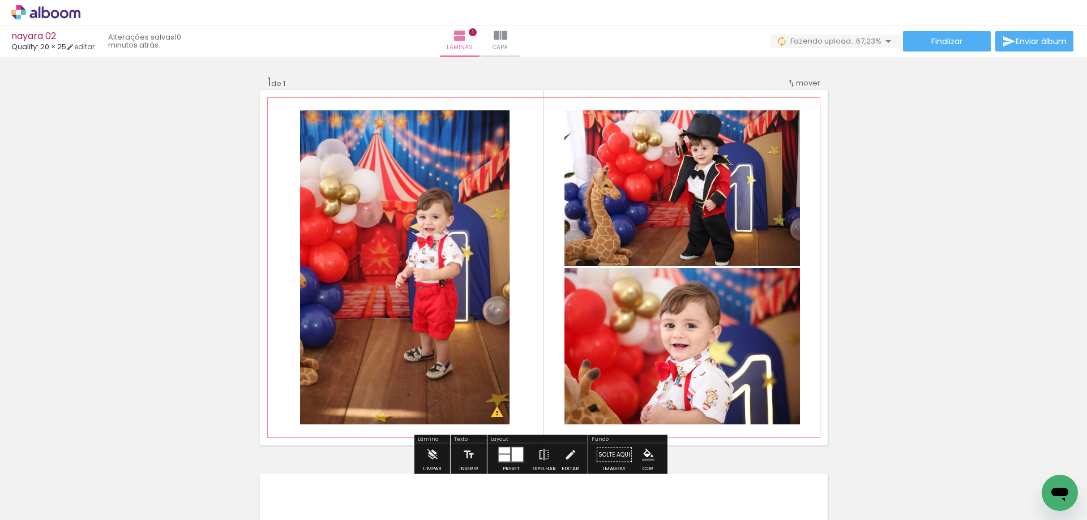
click at [409, 303] on quentale-photo at bounding box center [405, 267] width 210 height 314
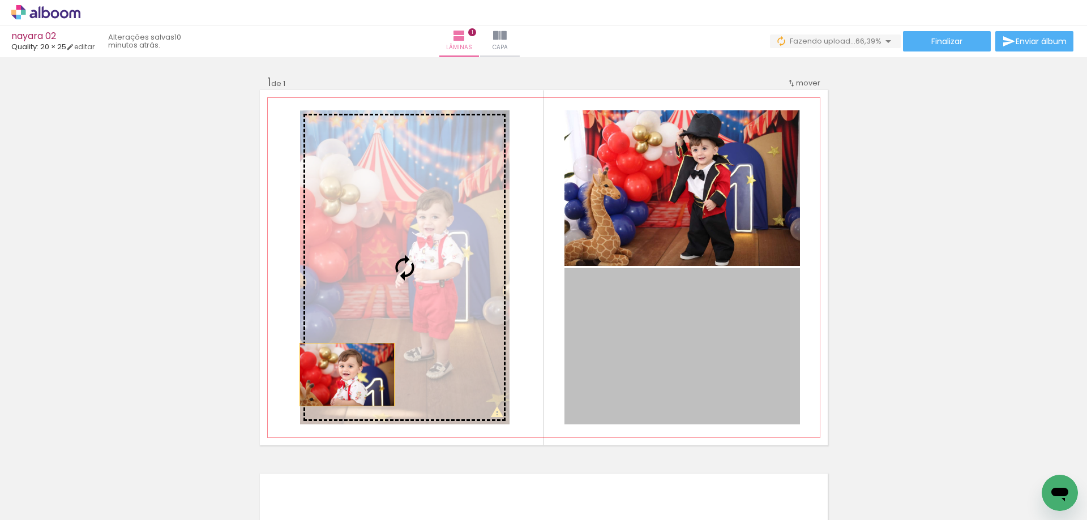
drag, startPoint x: 715, startPoint y: 376, endPoint x: 334, endPoint y: 354, distance: 381.2
click at [0, 0] on slot at bounding box center [0, 0] width 0 height 0
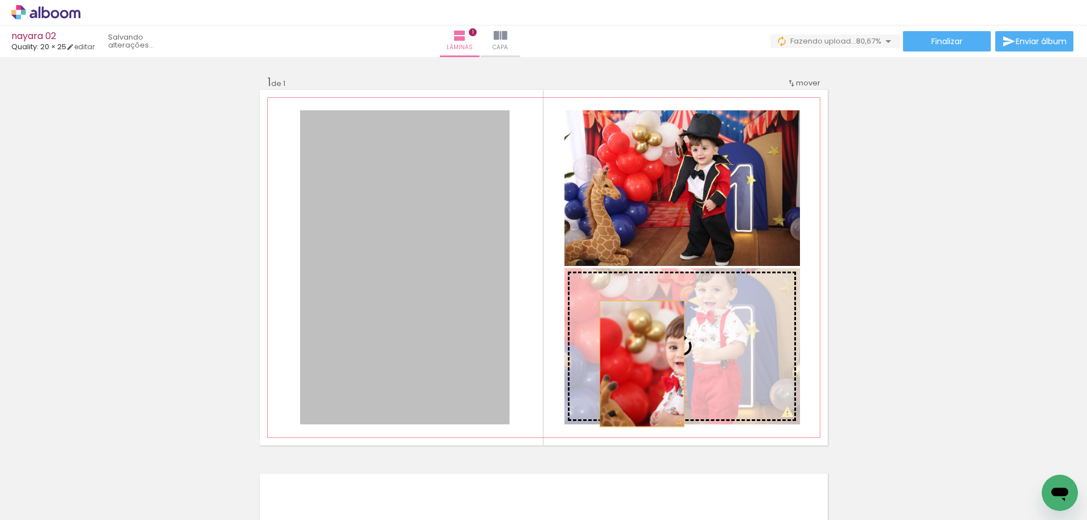
drag, startPoint x: 406, startPoint y: 303, endPoint x: 637, endPoint y: 357, distance: 237.3
click at [0, 0] on slot at bounding box center [0, 0] width 0 height 0
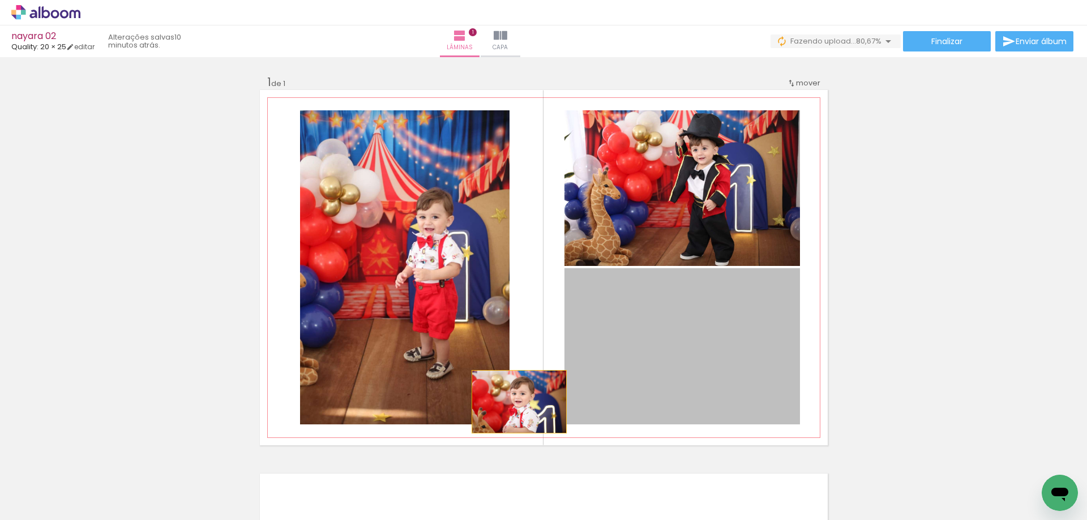
drag, startPoint x: 677, startPoint y: 393, endPoint x: 406, endPoint y: 366, distance: 272.6
click at [0, 0] on slot at bounding box center [0, 0] width 0 height 0
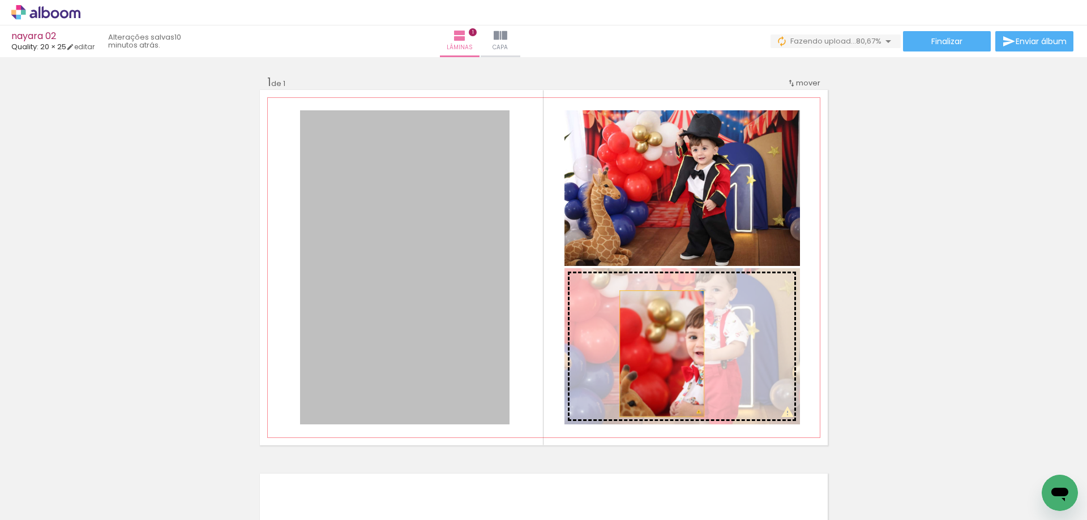
drag, startPoint x: 398, startPoint y: 232, endPoint x: 655, endPoint y: 354, distance: 284.5
click at [0, 0] on slot at bounding box center [0, 0] width 0 height 0
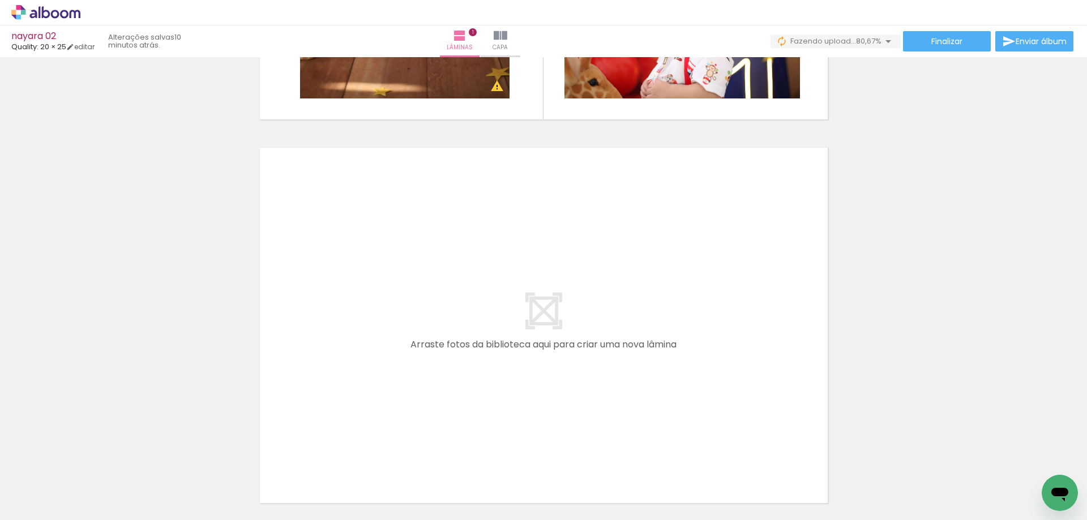
scroll to position [350, 0]
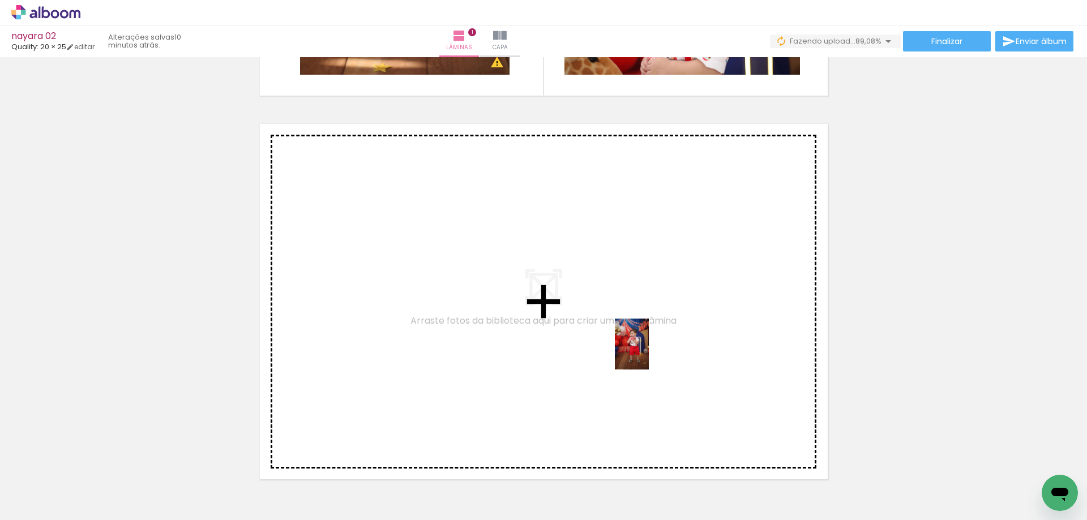
drag, startPoint x: 138, startPoint y: 481, endPoint x: 648, endPoint y: 348, distance: 527.4
click at [648, 348] on quentale-workspace at bounding box center [543, 260] width 1087 height 520
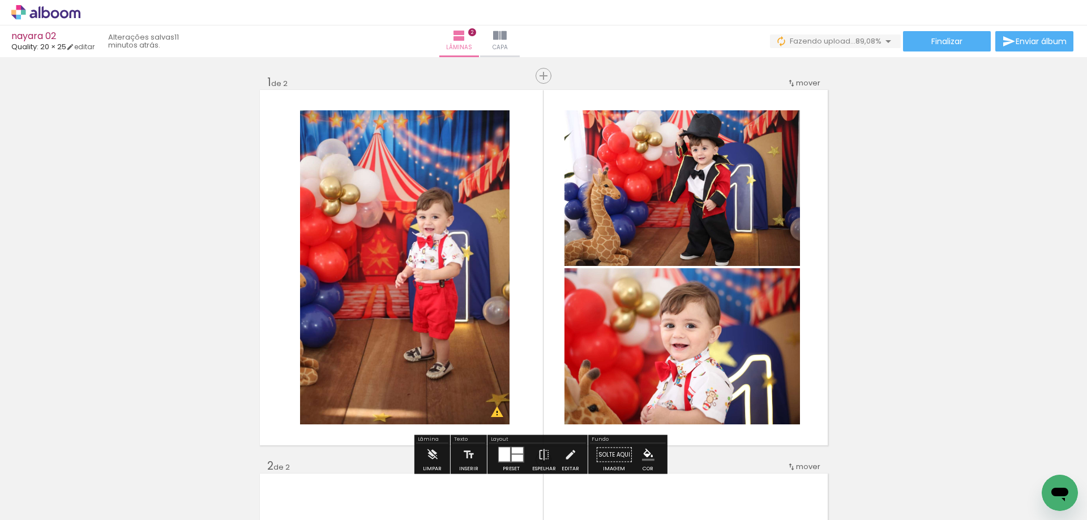
scroll to position [804, 0]
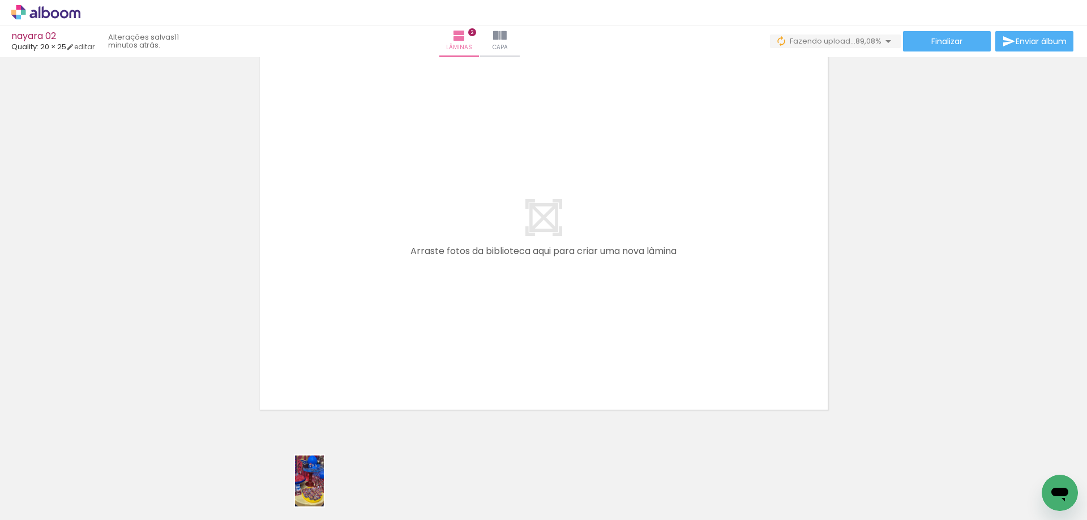
drag, startPoint x: 289, startPoint y: 490, endPoint x: 329, endPoint y: 490, distance: 39.6
click at [329, 490] on quentale-thumb at bounding box center [303, 482] width 63 height 65
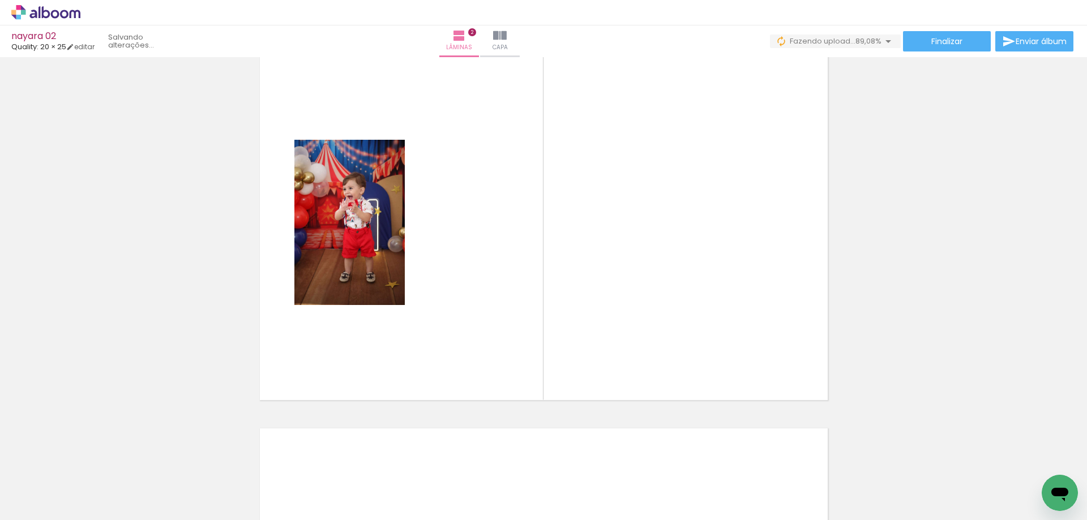
scroll to position [332, 0]
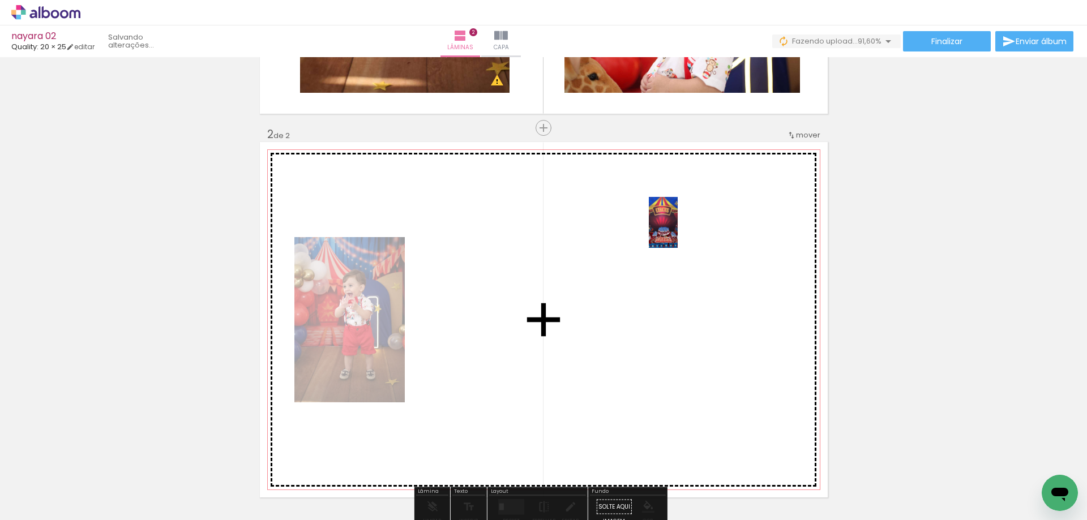
drag, startPoint x: 121, startPoint y: 490, endPoint x: 683, endPoint y: 231, distance: 618.8
click at [683, 231] on quentale-workspace at bounding box center [543, 260] width 1087 height 520
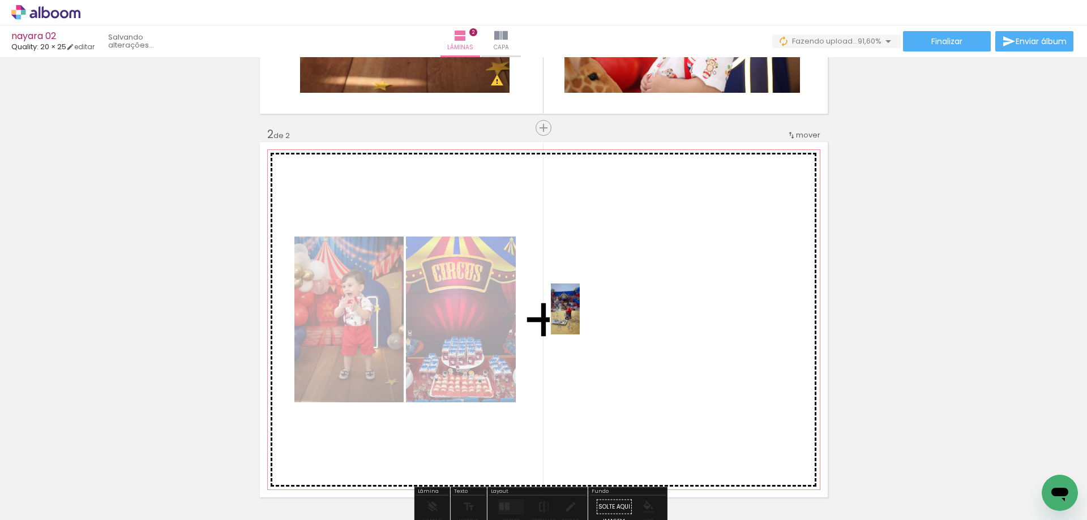
drag, startPoint x: 122, startPoint y: 489, endPoint x: 570, endPoint y: 338, distance: 472.7
click at [584, 308] on quentale-workspace at bounding box center [543, 260] width 1087 height 520
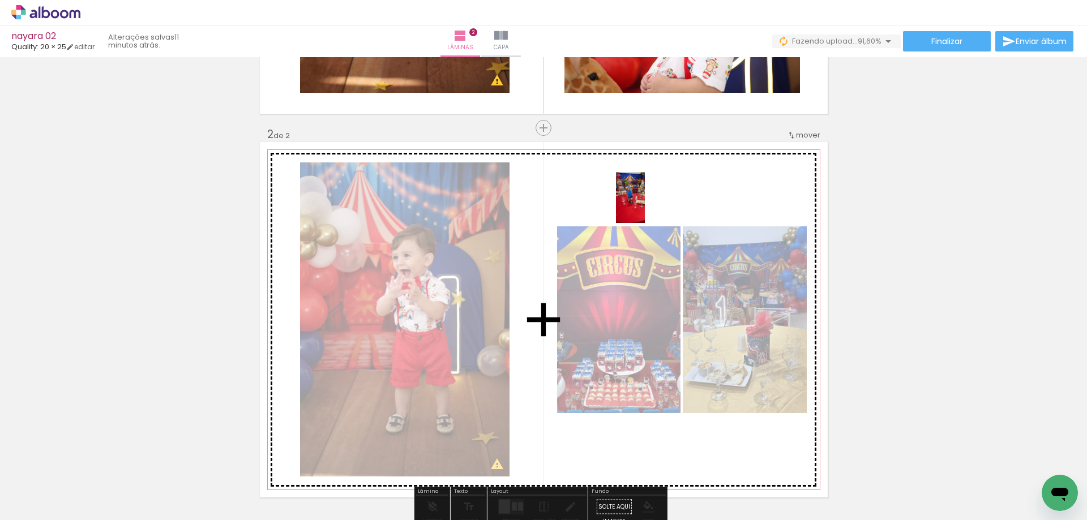
drag, startPoint x: 117, startPoint y: 493, endPoint x: 623, endPoint y: 319, distance: 534.8
click at [650, 199] on quentale-workspace at bounding box center [543, 260] width 1087 height 520
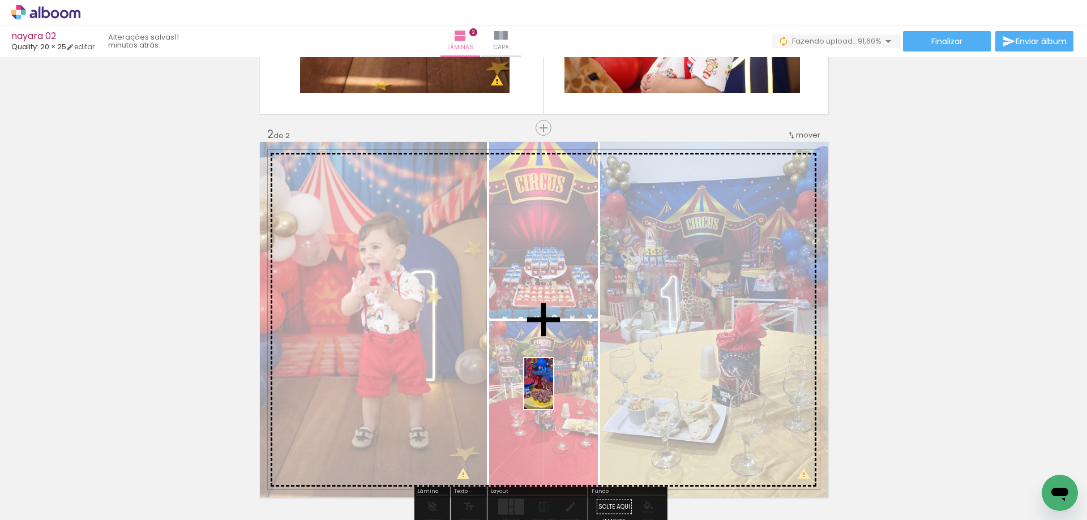
drag, startPoint x: 114, startPoint y: 498, endPoint x: 556, endPoint y: 392, distance: 453.7
click at [556, 392] on quentale-workspace at bounding box center [543, 260] width 1087 height 520
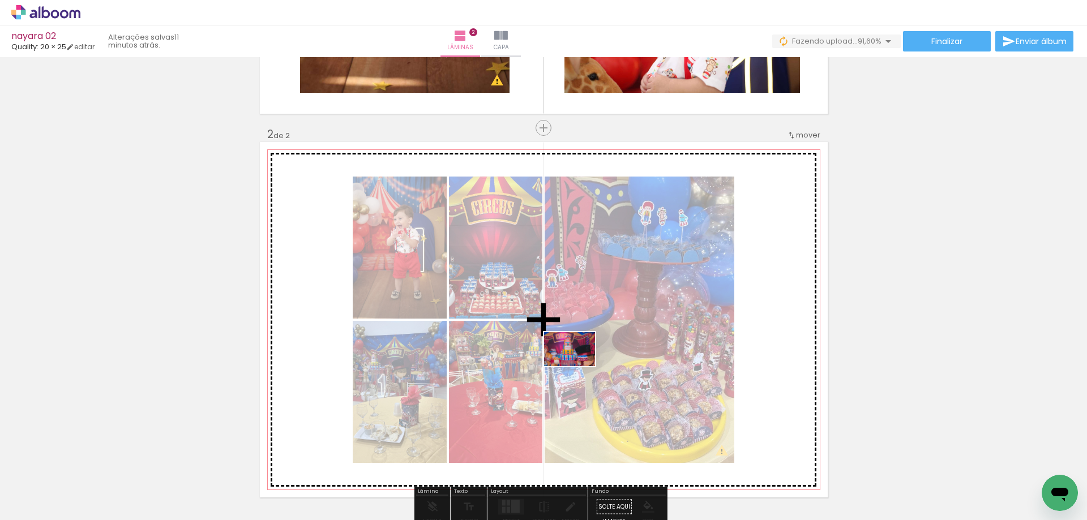
drag, startPoint x: 134, startPoint y: 494, endPoint x: 578, endPoint y: 366, distance: 462.5
click at [578, 366] on quentale-workspace at bounding box center [543, 260] width 1087 height 520
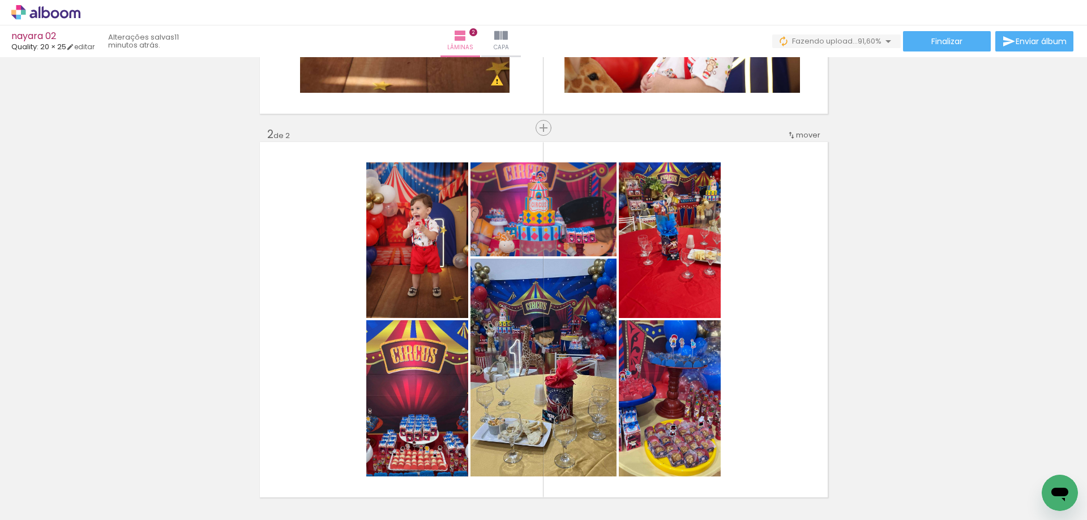
scroll to position [0, 0]
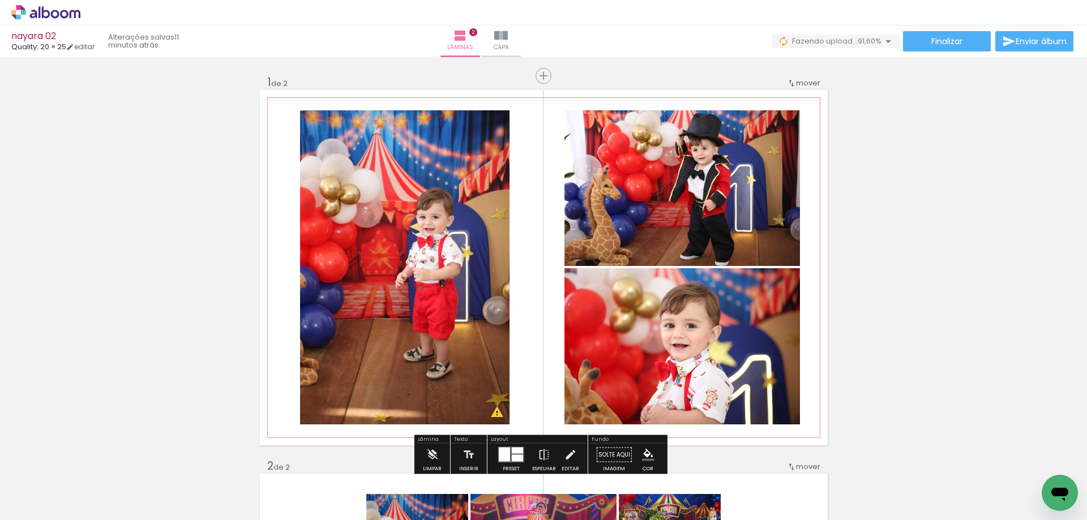
drag, startPoint x: 543, startPoint y: 420, endPoint x: 484, endPoint y: 46, distance: 378.4
click at [542, 408] on quentale-layouter at bounding box center [544, 268] width 568 height 356
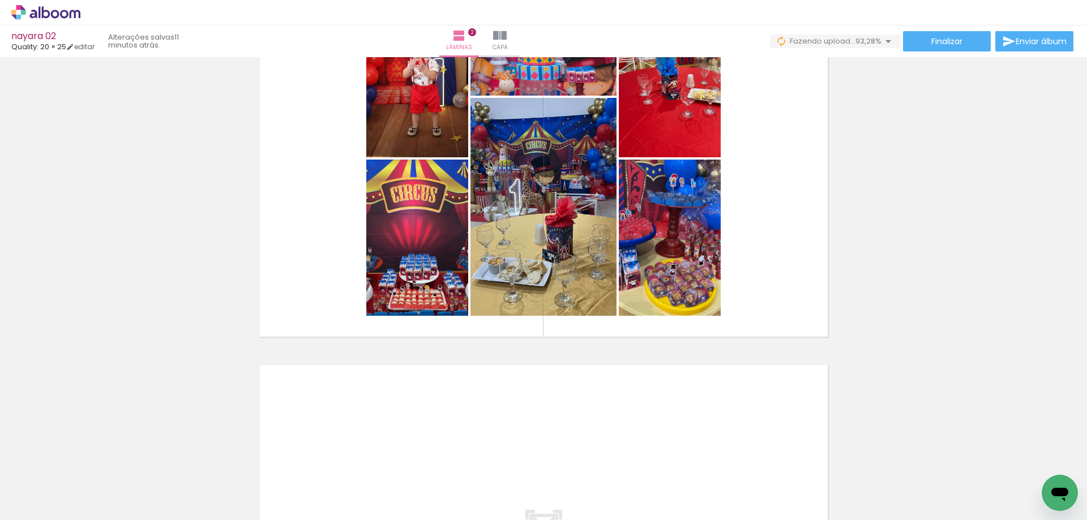
scroll to position [497, 0]
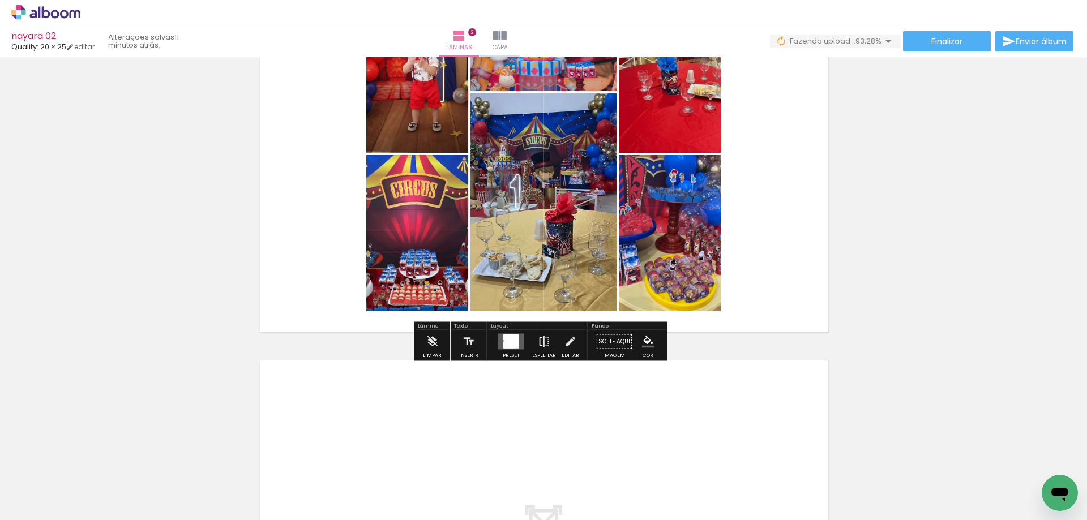
click at [506, 339] on div at bounding box center [511, 342] width 15 height 14
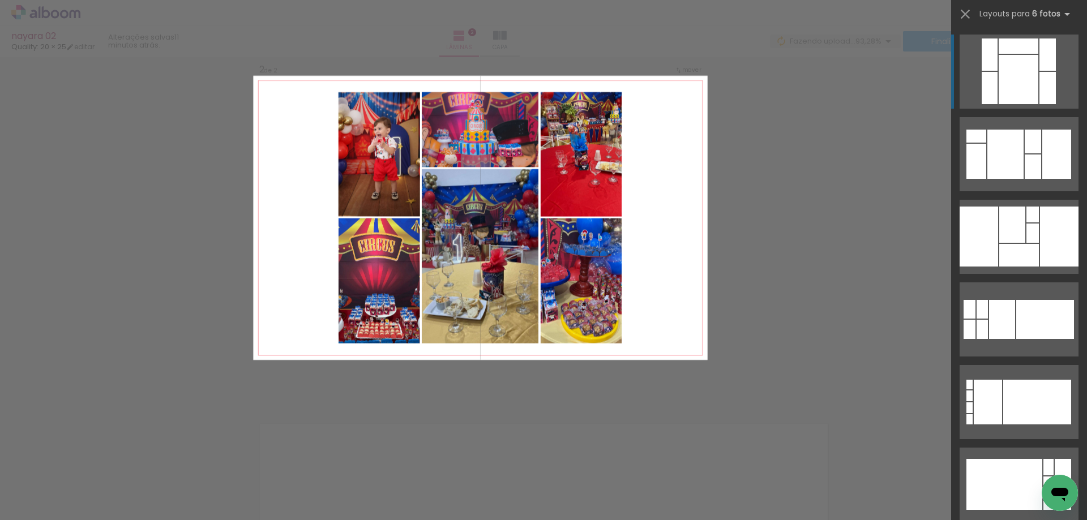
scroll to position [399, 0]
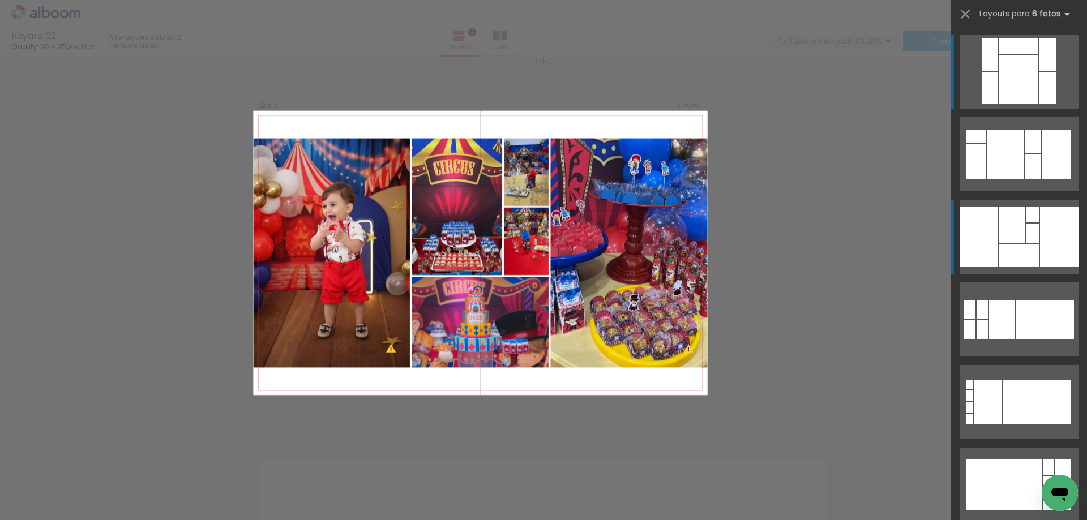
click at [994, 248] on div at bounding box center [979, 237] width 39 height 60
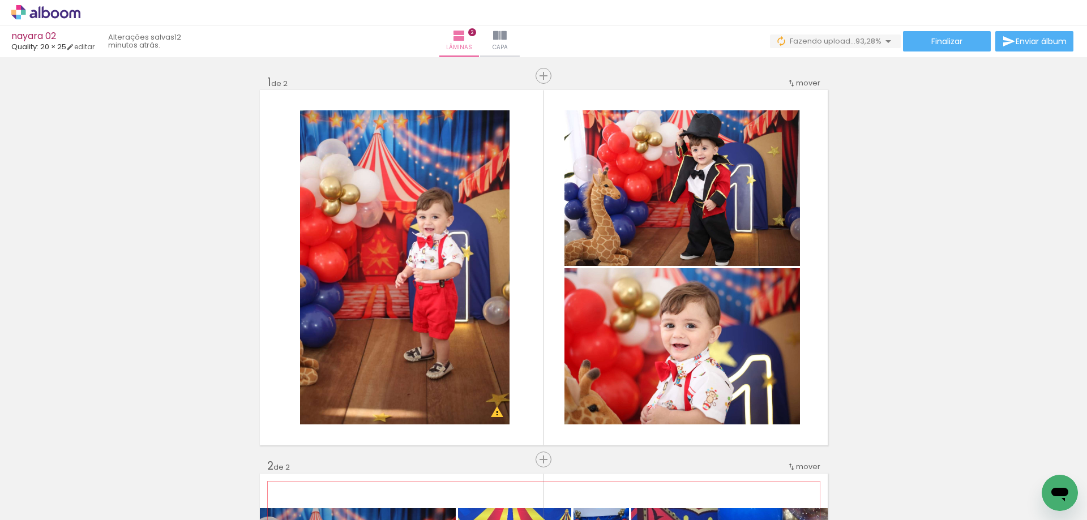
scroll to position [399, 0]
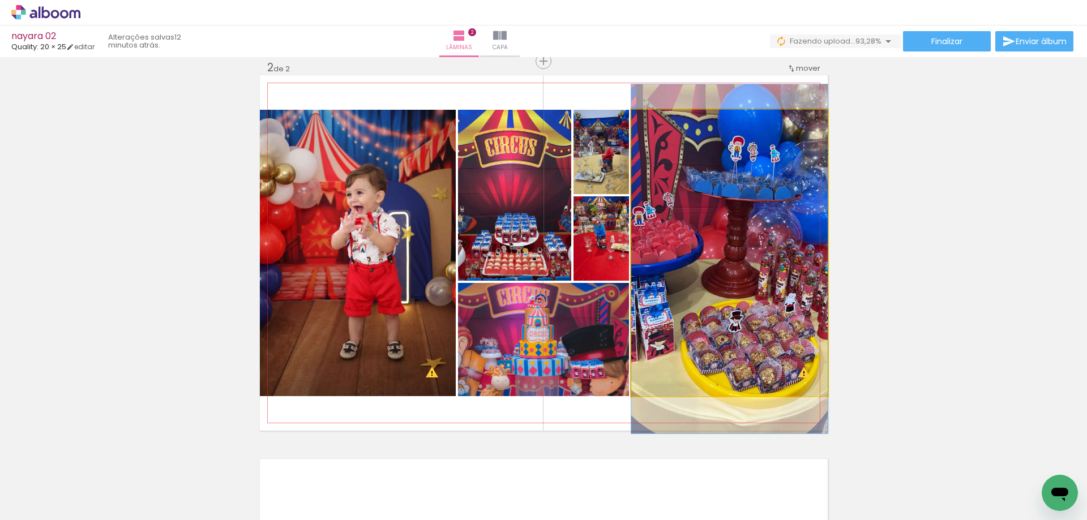
drag, startPoint x: 743, startPoint y: 237, endPoint x: 635, endPoint y: 243, distance: 107.2
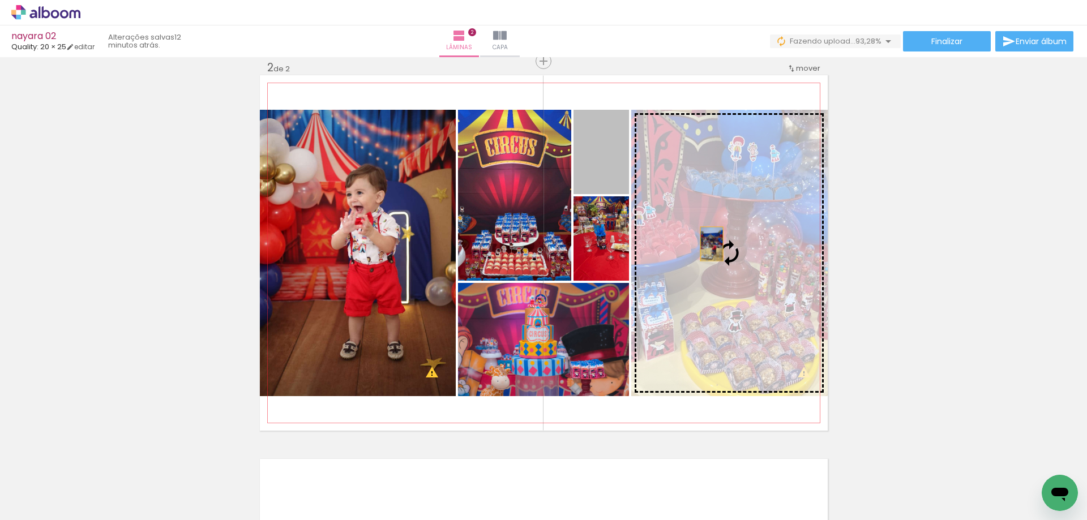
drag, startPoint x: 586, startPoint y: 182, endPoint x: 706, endPoint y: 240, distance: 133.5
click at [0, 0] on slot at bounding box center [0, 0] width 0 height 0
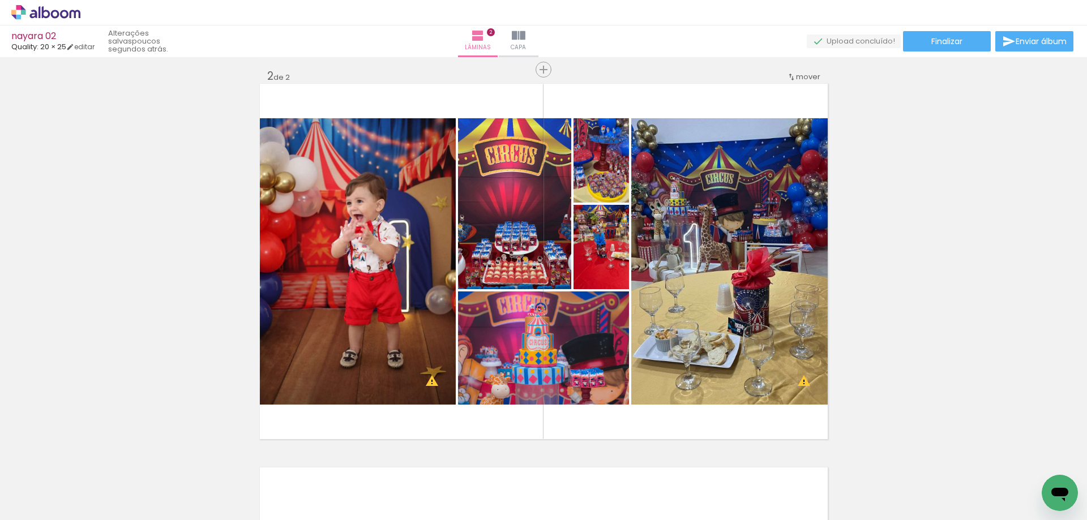
scroll to position [395, 0]
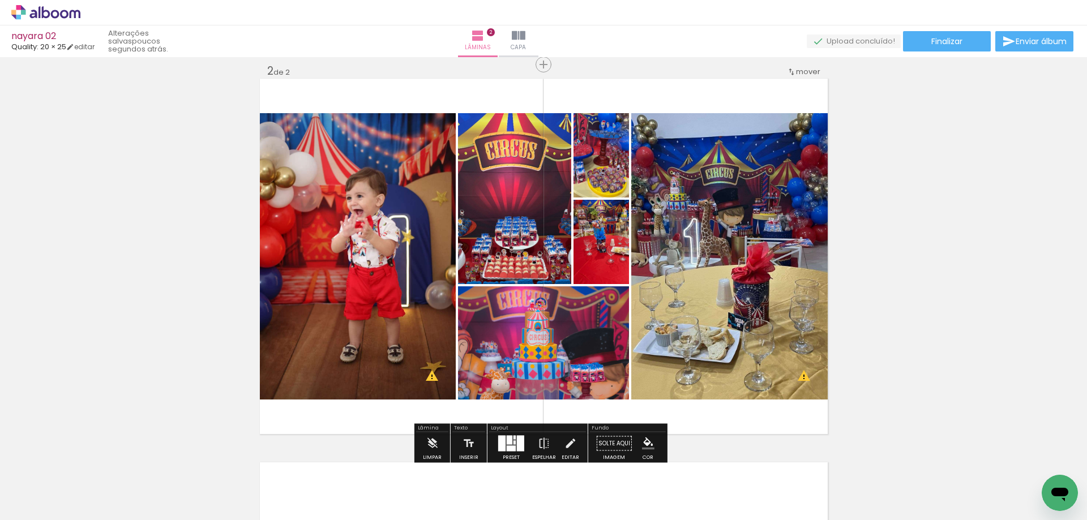
drag, startPoint x: 497, startPoint y: 434, endPoint x: 586, endPoint y: 409, distance: 92.3
click at [497, 434] on div at bounding box center [511, 444] width 31 height 23
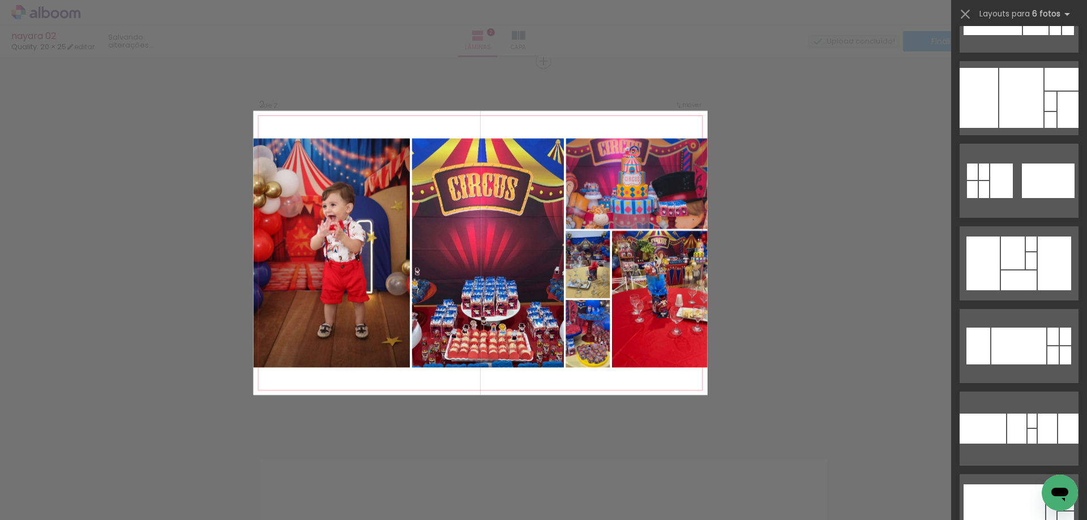
scroll to position [1392, 0]
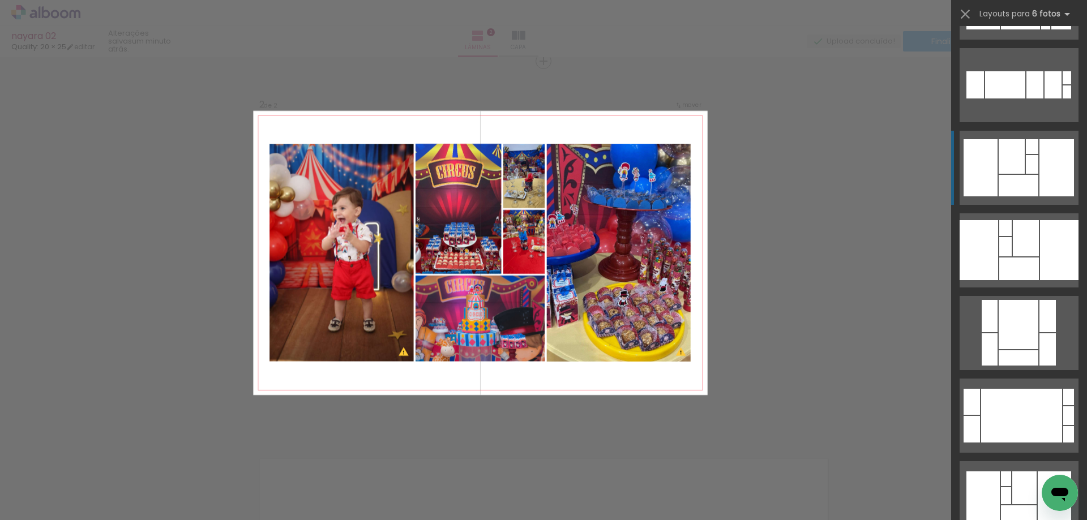
click at [1017, 154] on div at bounding box center [1012, 156] width 26 height 35
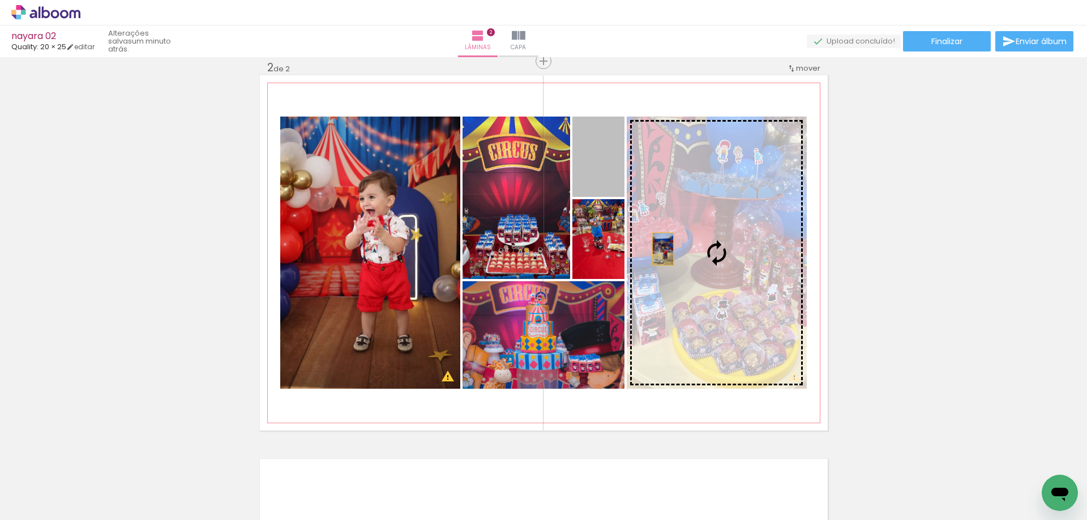
drag, startPoint x: 586, startPoint y: 176, endPoint x: 696, endPoint y: 248, distance: 131.0
click at [0, 0] on slot at bounding box center [0, 0] width 0 height 0
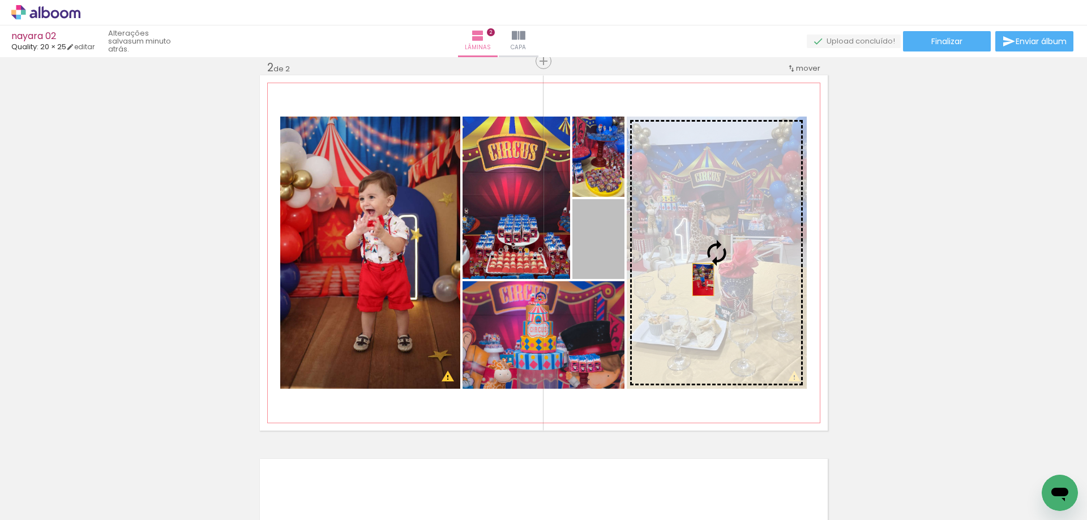
drag, startPoint x: 603, startPoint y: 255, endPoint x: 699, endPoint y: 279, distance: 98.6
click at [0, 0] on slot at bounding box center [0, 0] width 0 height 0
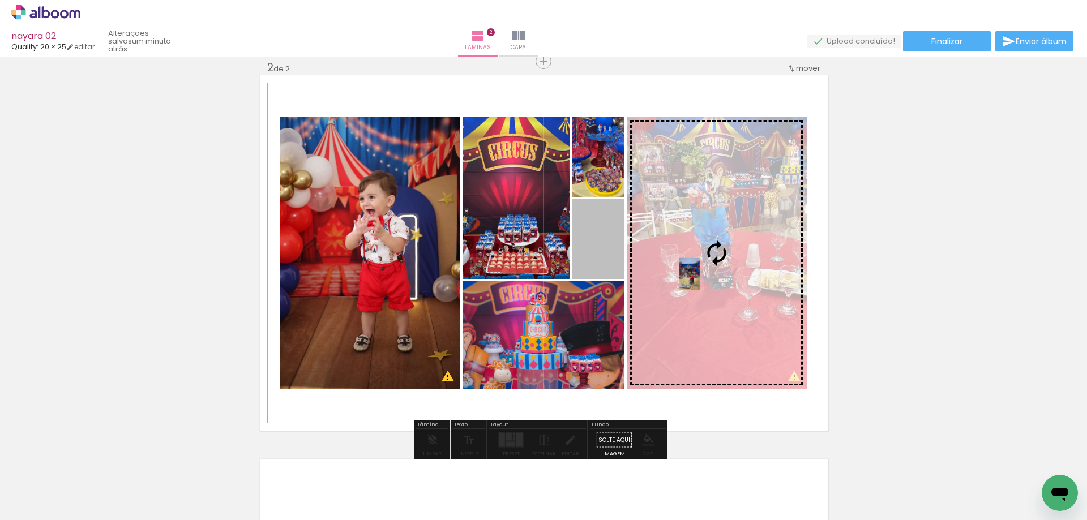
drag, startPoint x: 587, startPoint y: 234, endPoint x: 689, endPoint y: 273, distance: 108.7
click at [0, 0] on slot at bounding box center [0, 0] width 0 height 0
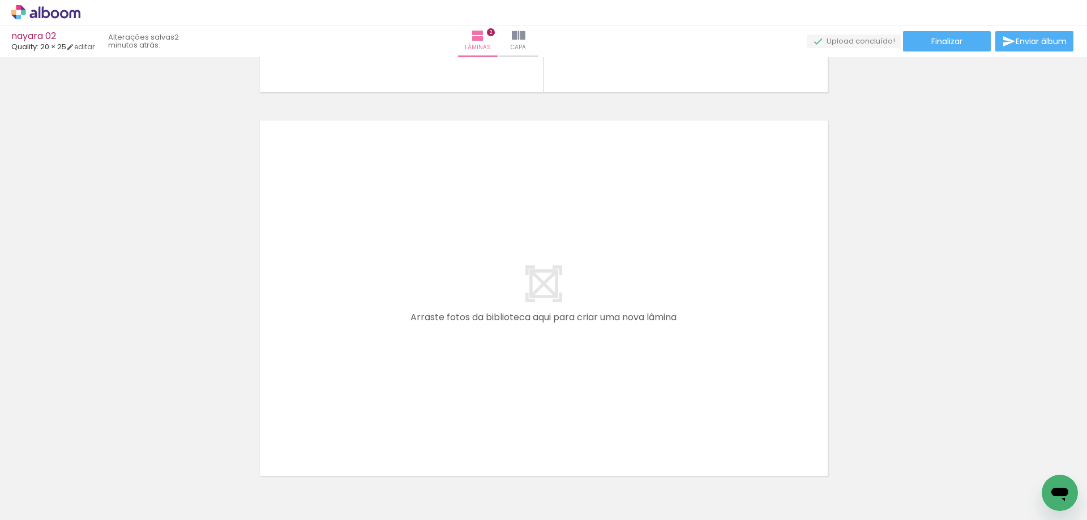
scroll to position [732, 0]
click at [548, 264] on quentale-layouter at bounding box center [544, 304] width 568 height 356
click at [117, 493] on div at bounding box center [114, 482] width 56 height 35
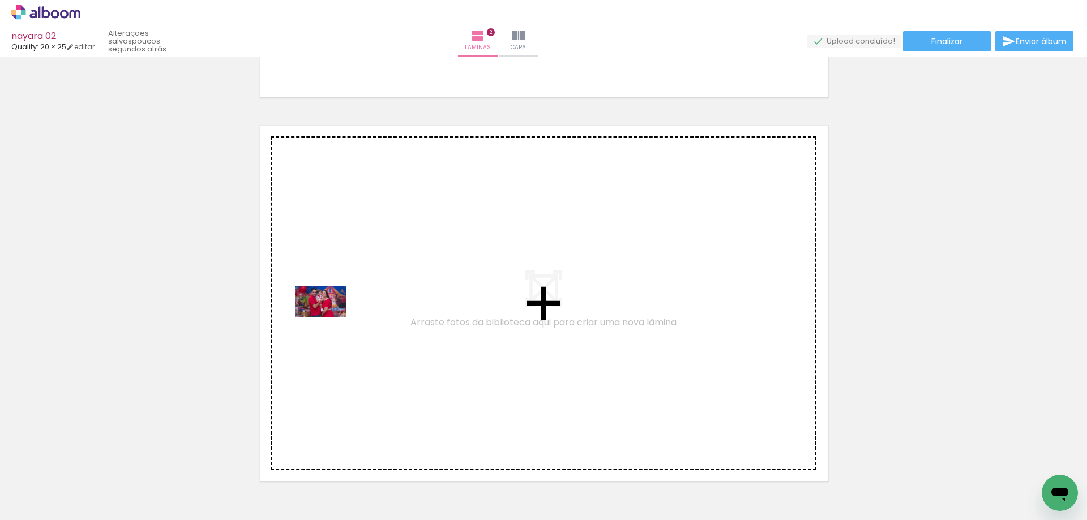
drag, startPoint x: 135, startPoint y: 481, endPoint x: 340, endPoint y: 284, distance: 284.0
click at [340, 284] on quentale-workspace at bounding box center [543, 260] width 1087 height 520
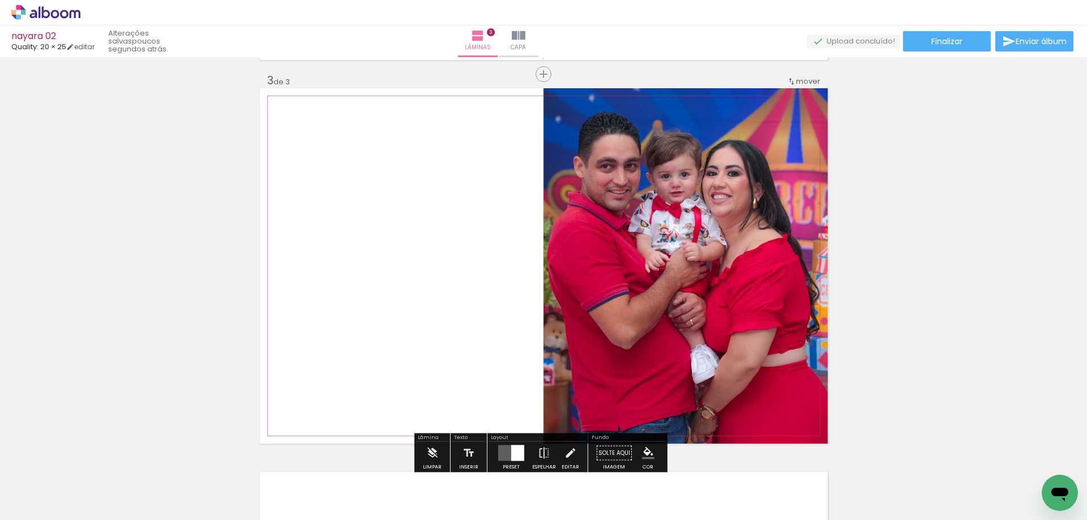
scroll to position [783, 0]
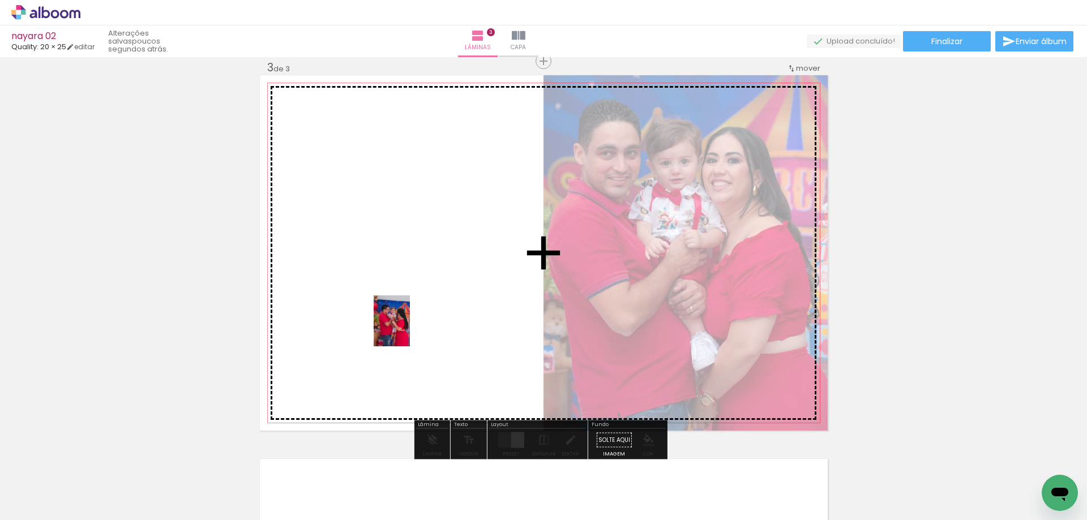
drag, startPoint x: 175, startPoint y: 490, endPoint x: 408, endPoint y: 328, distance: 283.9
click at [408, 328] on quentale-workspace at bounding box center [543, 260] width 1087 height 520
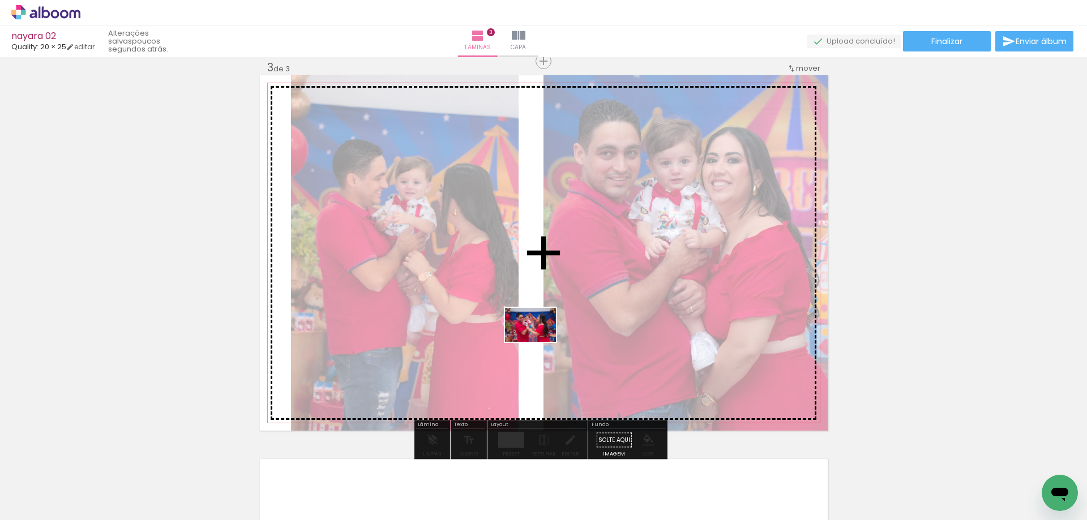
drag, startPoint x: 385, startPoint y: 494, endPoint x: 537, endPoint y: 338, distance: 218.3
click at [539, 338] on quentale-workspace at bounding box center [543, 260] width 1087 height 520
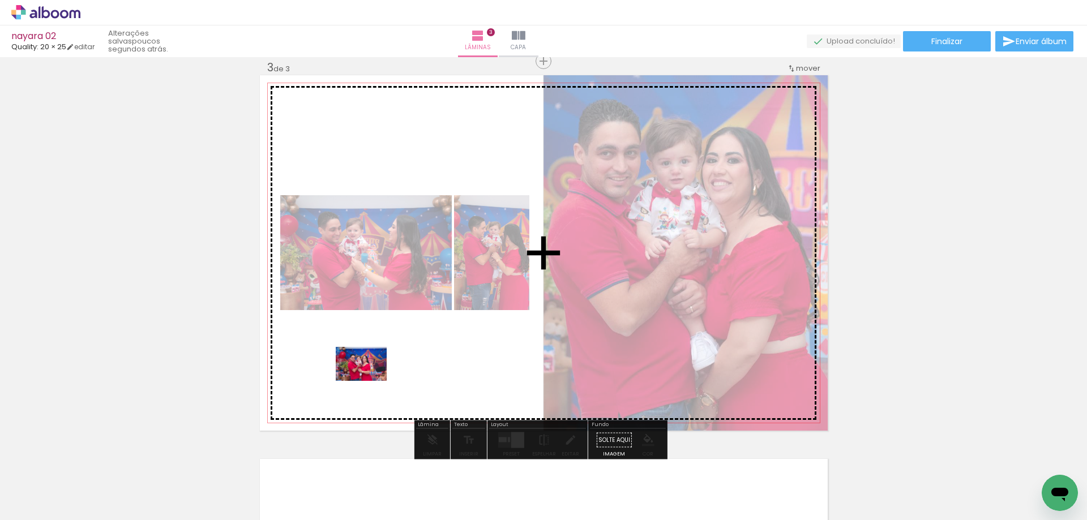
drag, startPoint x: 224, startPoint y: 462, endPoint x: 368, endPoint y: 381, distance: 165.6
click at [369, 381] on quentale-workspace at bounding box center [543, 260] width 1087 height 520
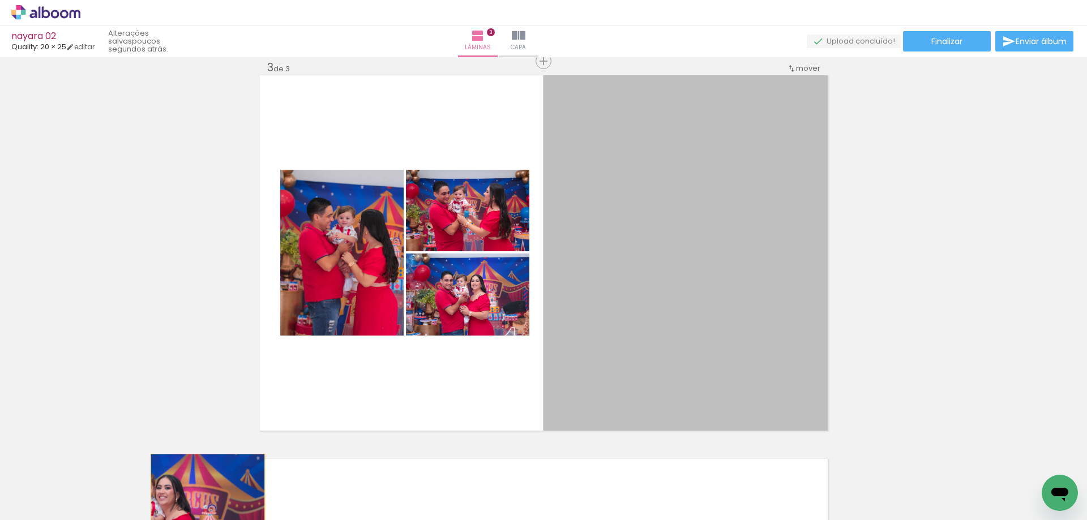
drag, startPoint x: 711, startPoint y: 209, endPoint x: 157, endPoint y: 533, distance: 641.2
click at [157, 520] on html "link( href="../../bower_components/polymer/polymer.html" rel="import" ) picture…" at bounding box center [543, 260] width 1087 height 520
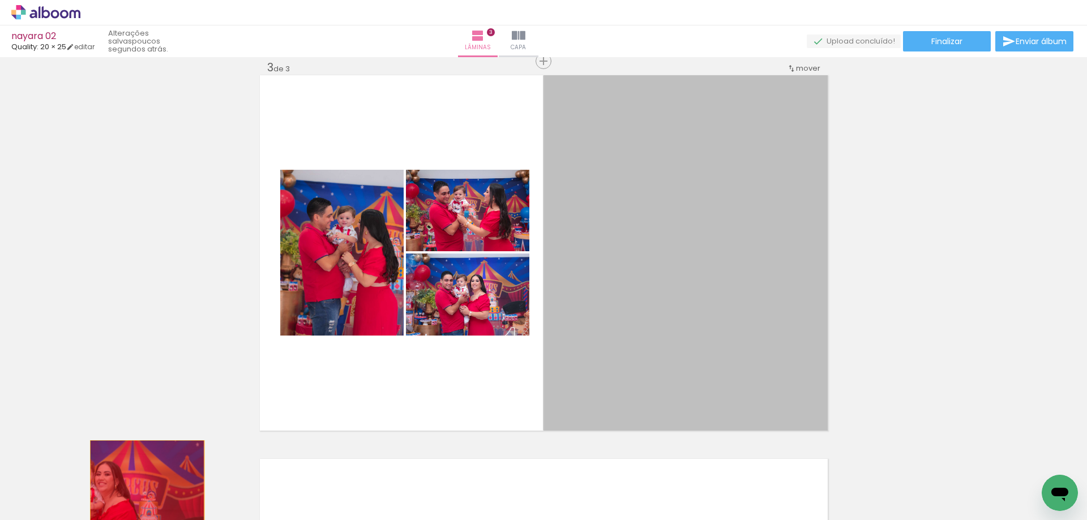
drag, startPoint x: 684, startPoint y: 187, endPoint x: 141, endPoint y: 509, distance: 631.6
click at [141, 513] on quentale-workspace at bounding box center [543, 260] width 1087 height 520
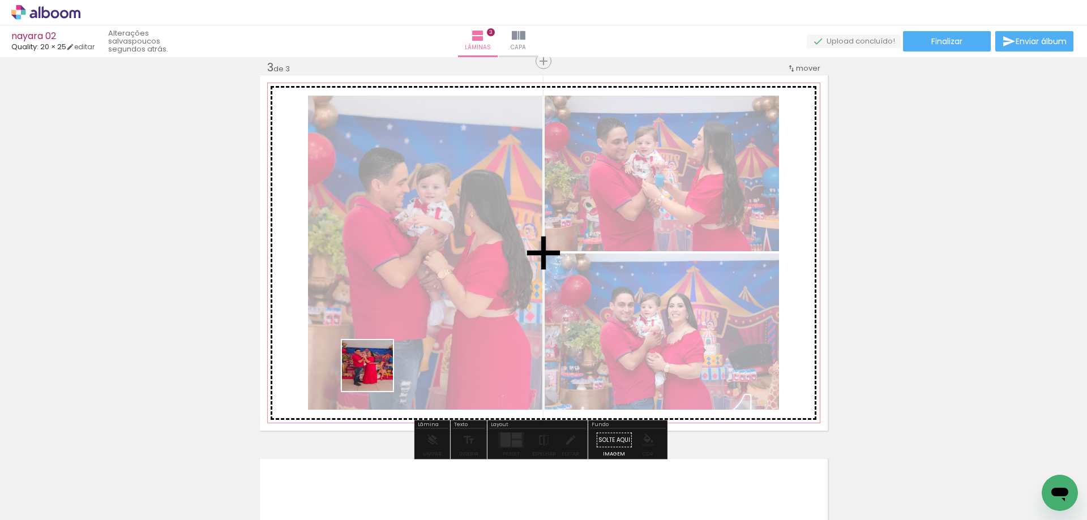
drag, startPoint x: 296, startPoint y: 436, endPoint x: 437, endPoint y: 299, distance: 195.9
click at [437, 299] on quentale-workspace at bounding box center [543, 260] width 1087 height 520
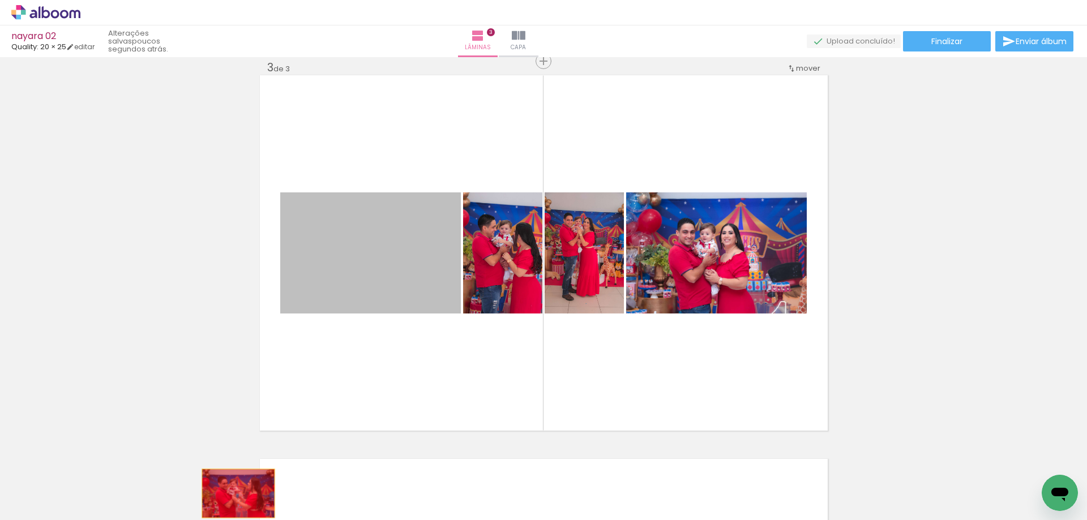
drag, startPoint x: 387, startPoint y: 249, endPoint x: 231, endPoint y: 488, distance: 285.3
click at [232, 492] on quentale-workspace at bounding box center [543, 260] width 1087 height 520
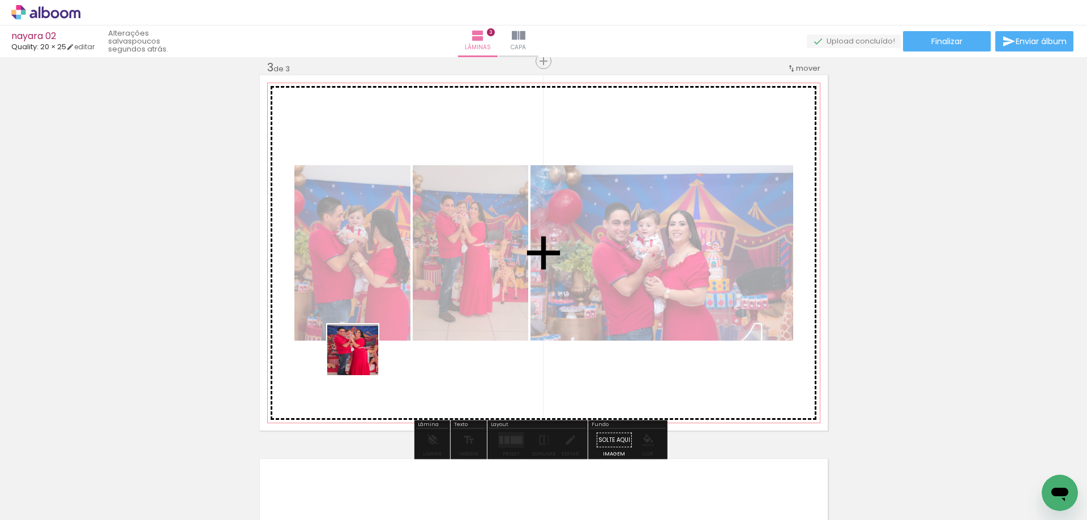
drag, startPoint x: 254, startPoint y: 480, endPoint x: 426, endPoint y: 301, distance: 248.3
click at [426, 301] on quentale-workspace at bounding box center [543, 260] width 1087 height 520
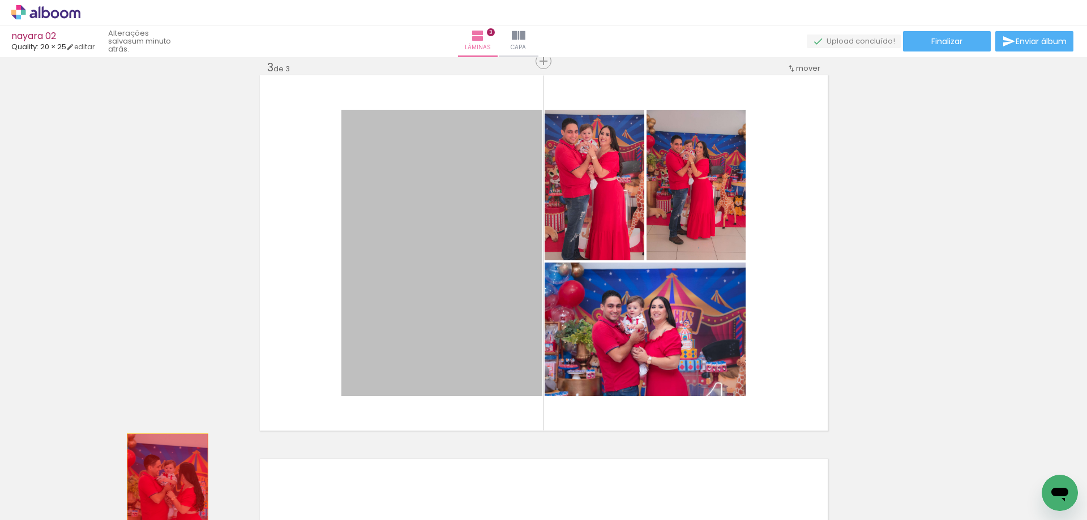
drag, startPoint x: 330, startPoint y: 440, endPoint x: 164, endPoint y: 492, distance: 173.8
click at [164, 492] on quentale-workspace at bounding box center [543, 260] width 1087 height 520
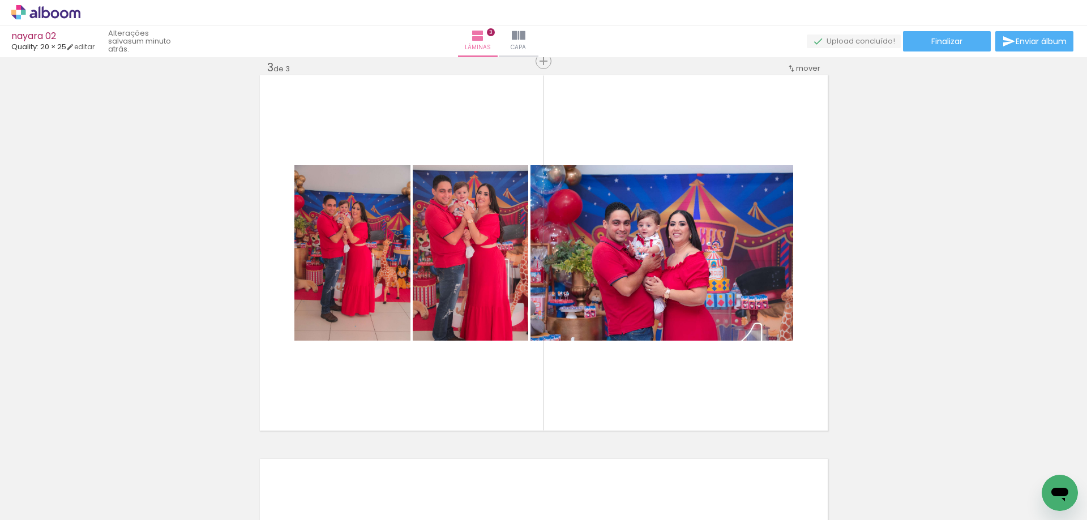
scroll to position [0, 627]
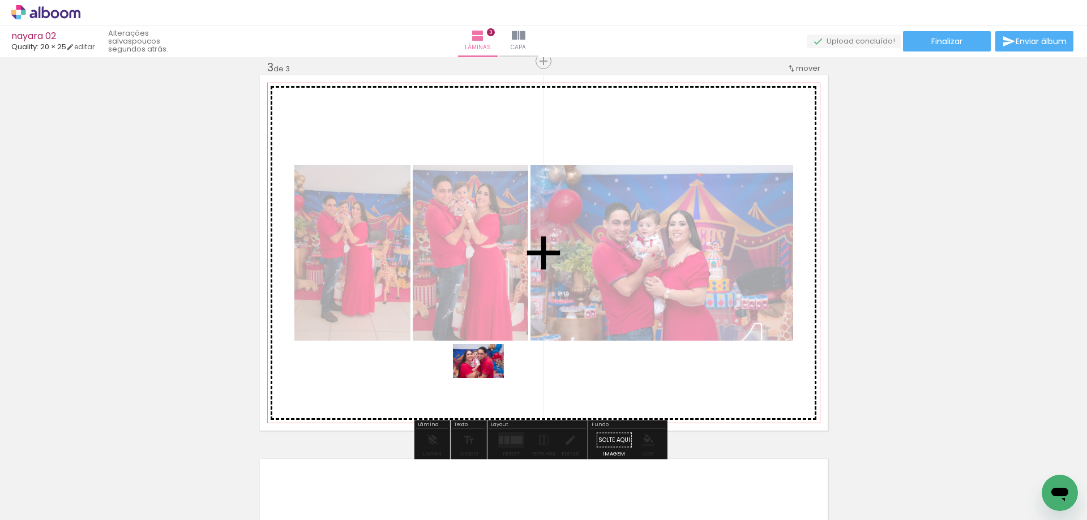
drag, startPoint x: 562, startPoint y: 492, endPoint x: 487, endPoint y: 378, distance: 136.2
click at [487, 378] on quentale-workspace at bounding box center [543, 260] width 1087 height 520
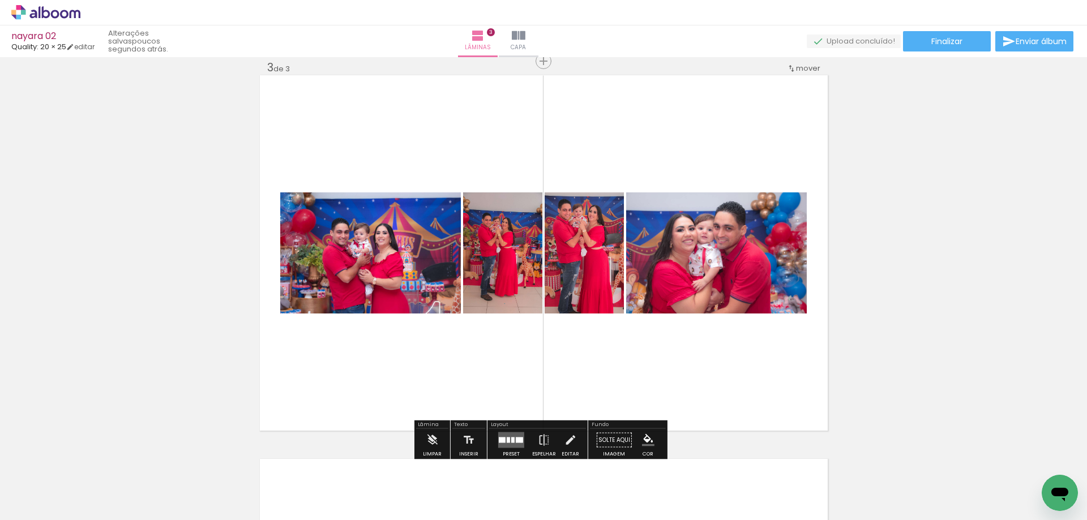
click at [519, 442] on div at bounding box center [519, 441] width 7 height 6
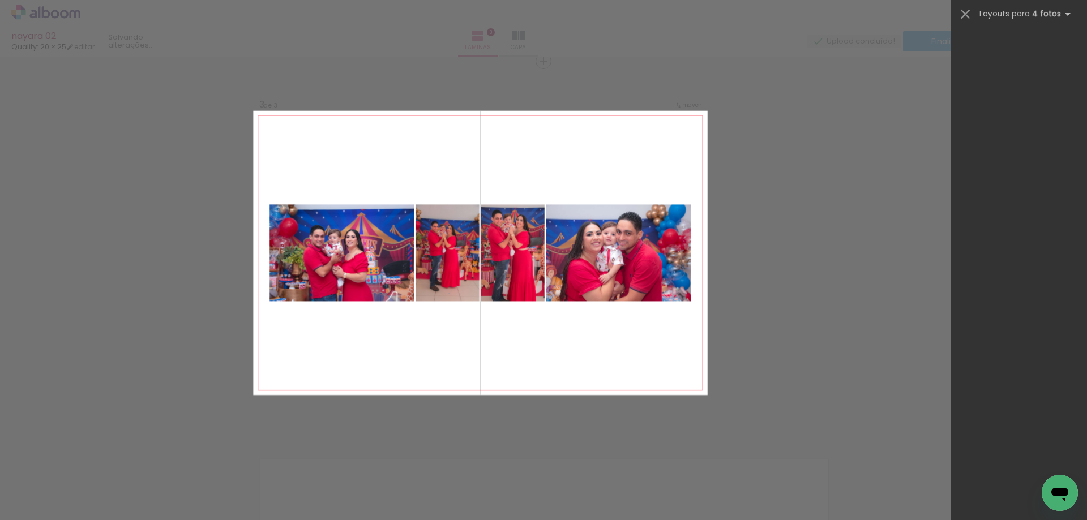
scroll to position [0, 0]
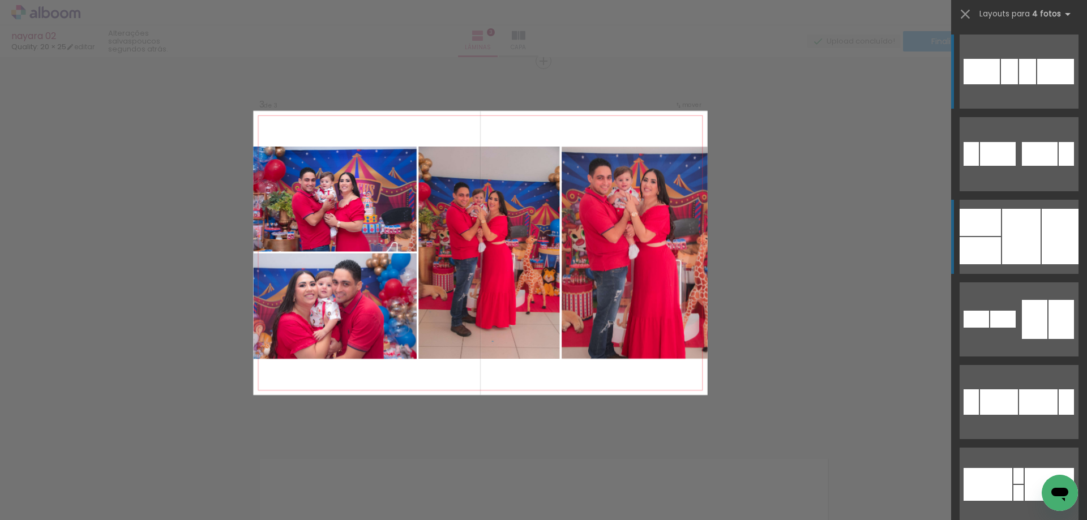
click at [1025, 231] on div at bounding box center [1021, 237] width 39 height 56
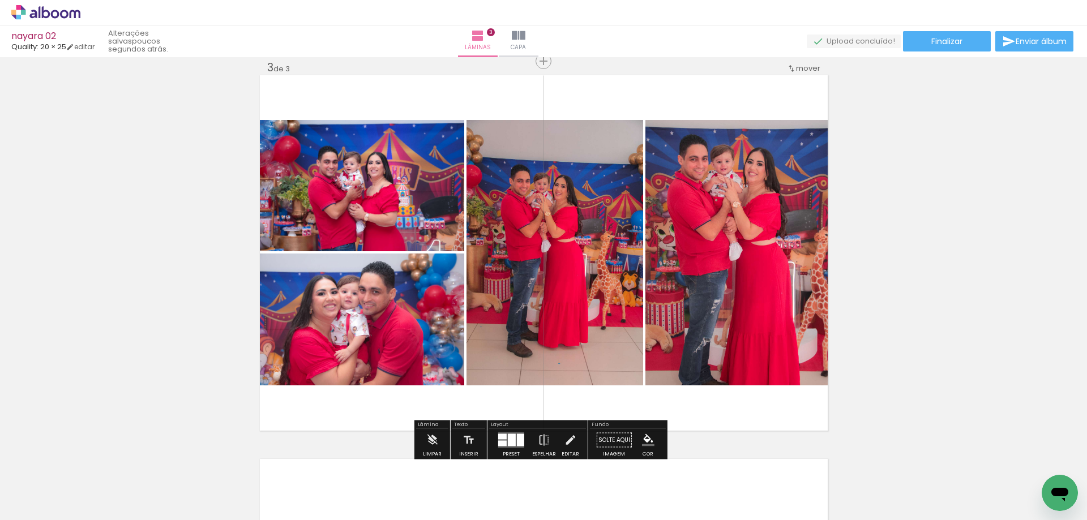
click at [517, 443] on div at bounding box center [520, 440] width 7 height 12
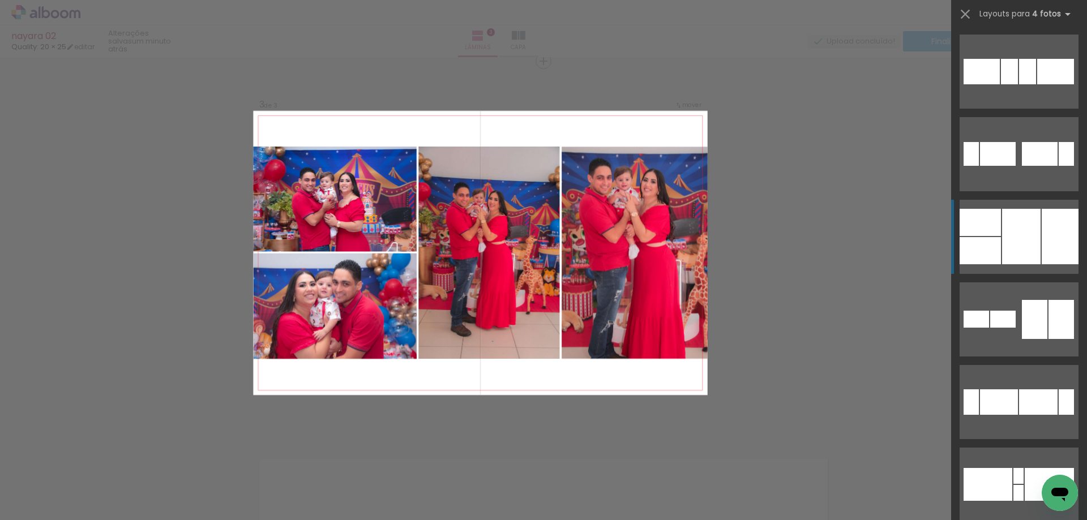
click at [1022, 237] on div at bounding box center [1021, 237] width 39 height 56
click at [786, 275] on div "Confirmar Cancelar" at bounding box center [543, 55] width 1087 height 1563
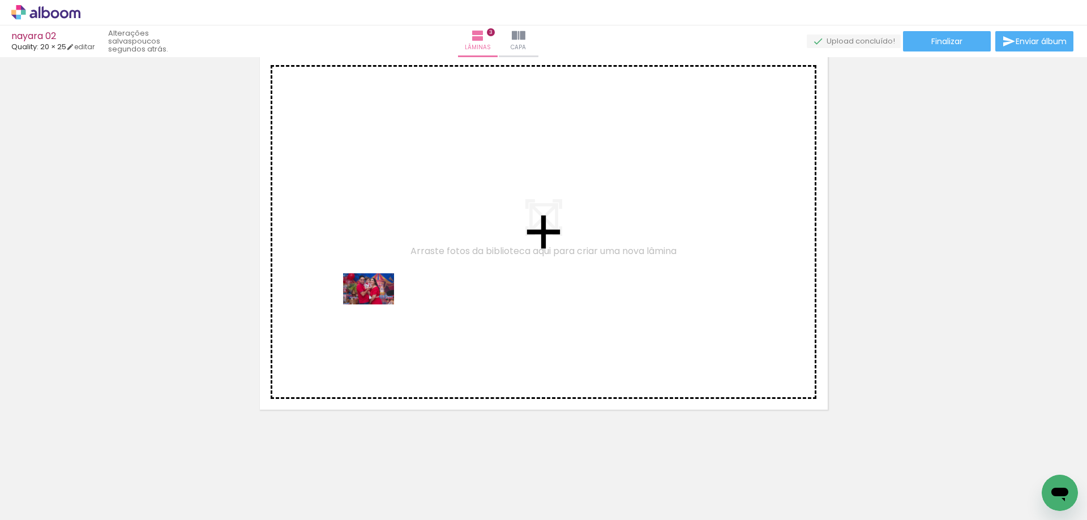
drag, startPoint x: 130, startPoint y: 487, endPoint x: 221, endPoint y: 452, distance: 98.2
click at [383, 300] on quentale-workspace at bounding box center [543, 260] width 1087 height 520
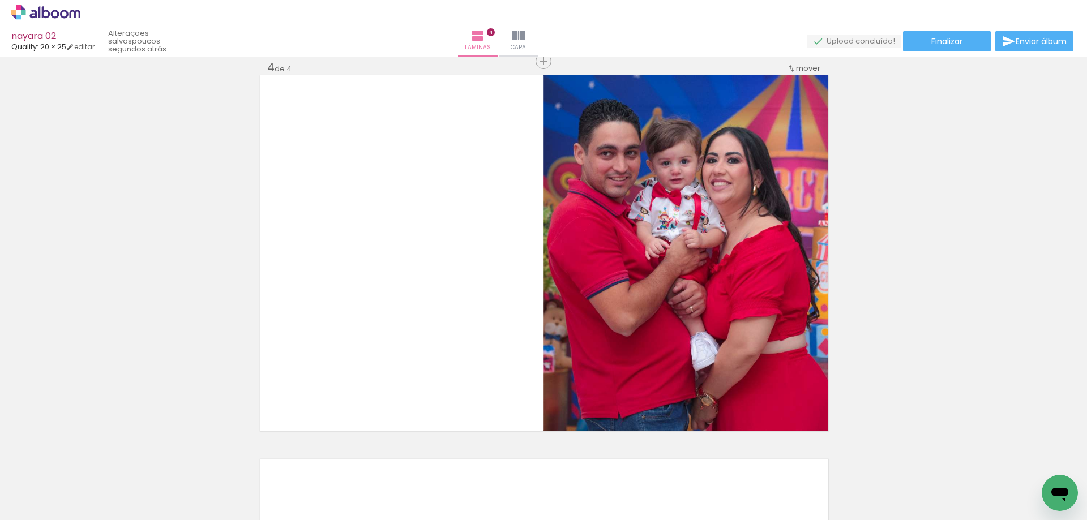
scroll to position [1167, 0]
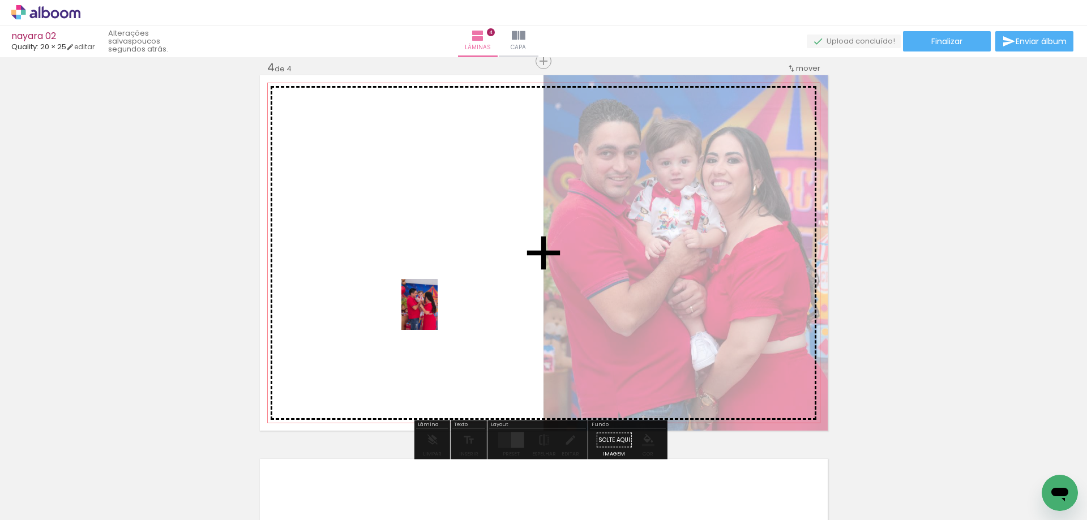
drag, startPoint x: 305, startPoint y: 379, endPoint x: 436, endPoint y: 313, distance: 145.9
click at [436, 313] on quentale-workspace at bounding box center [543, 260] width 1087 height 520
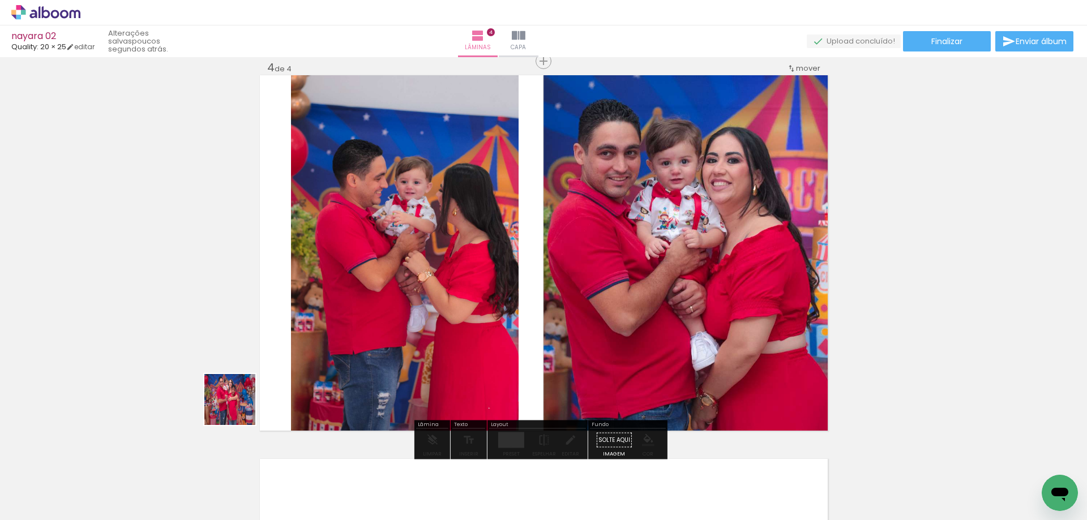
drag, startPoint x: 123, startPoint y: 492, endPoint x: 408, endPoint y: 304, distance: 342.1
click at [408, 304] on quentale-workspace at bounding box center [543, 260] width 1087 height 520
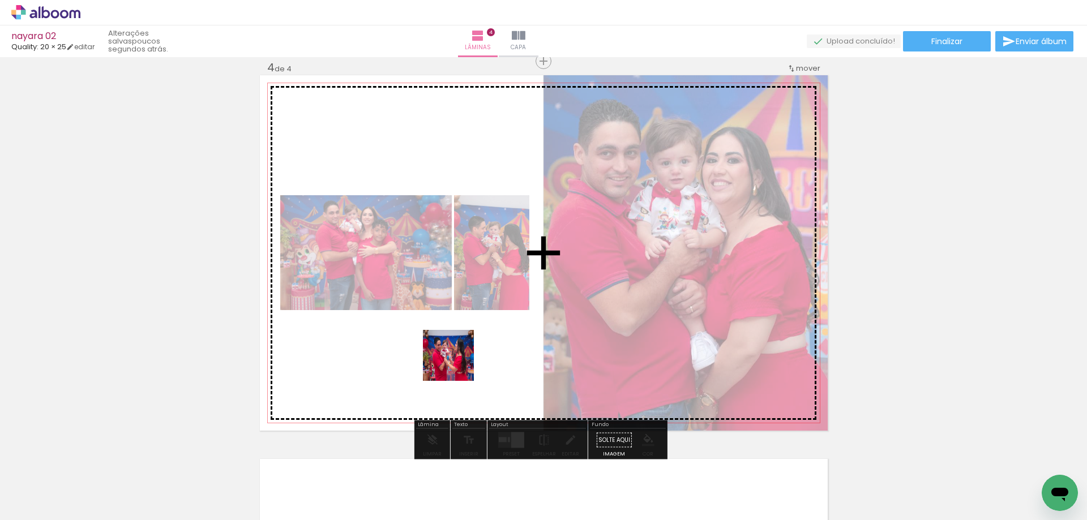
drag, startPoint x: 134, startPoint y: 492, endPoint x: 455, endPoint y: 360, distance: 346.5
click at [457, 360] on quentale-workspace at bounding box center [543, 260] width 1087 height 520
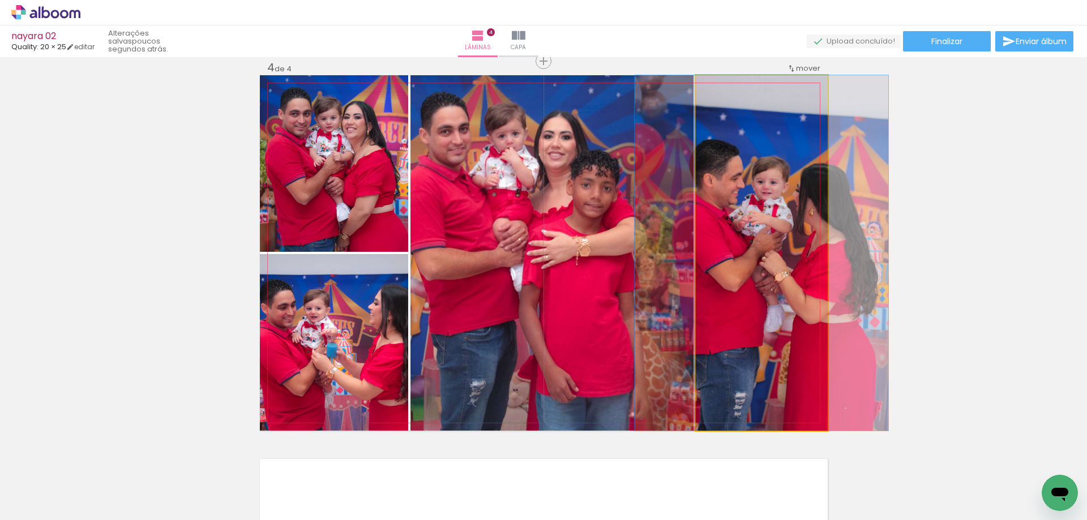
click at [773, 328] on quentale-photo at bounding box center [762, 253] width 132 height 356
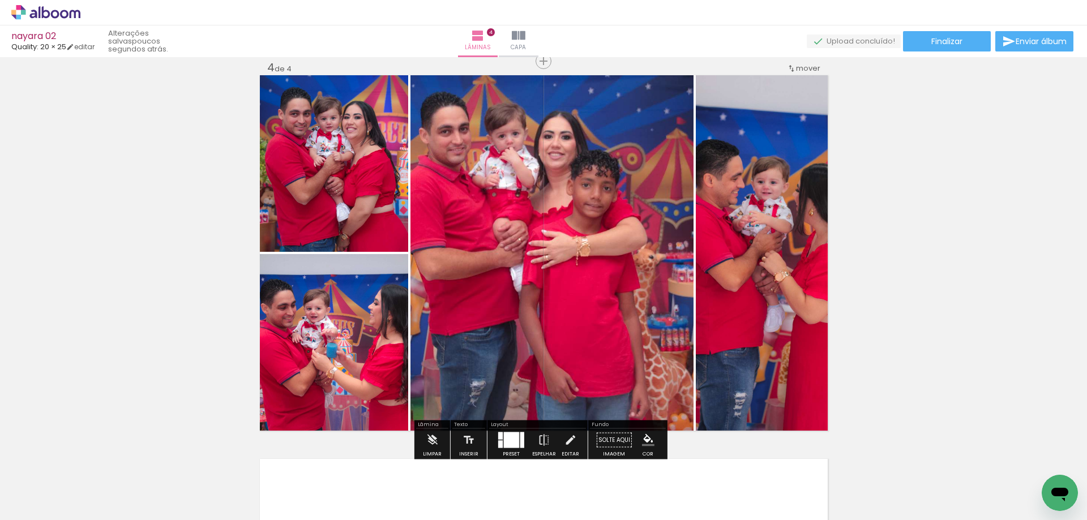
click at [498, 446] on div at bounding box center [500, 444] width 5 height 7
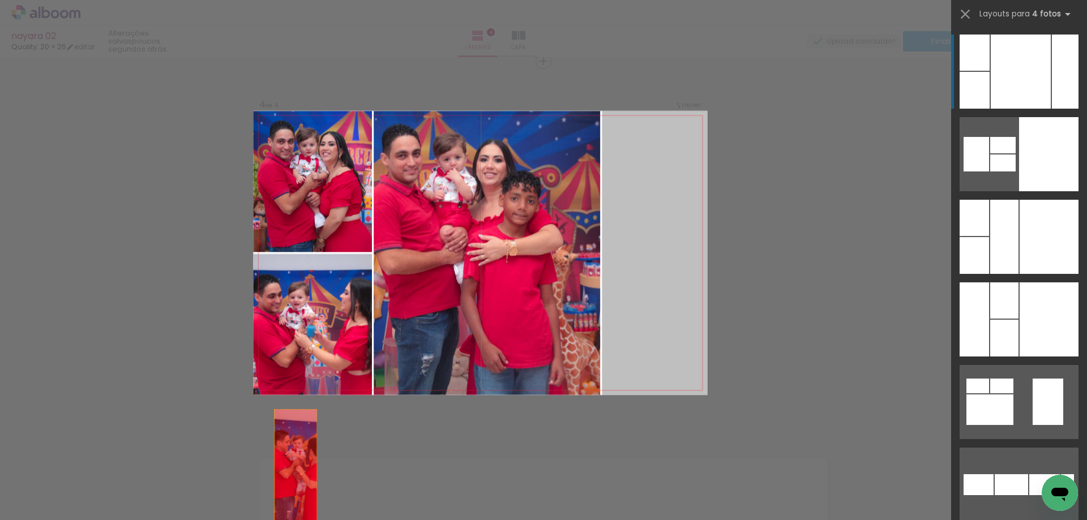
drag, startPoint x: 341, startPoint y: 231, endPoint x: 908, endPoint y: 240, distance: 567.6
click at [55, 519] on quentale-workspace at bounding box center [543, 260] width 1087 height 520
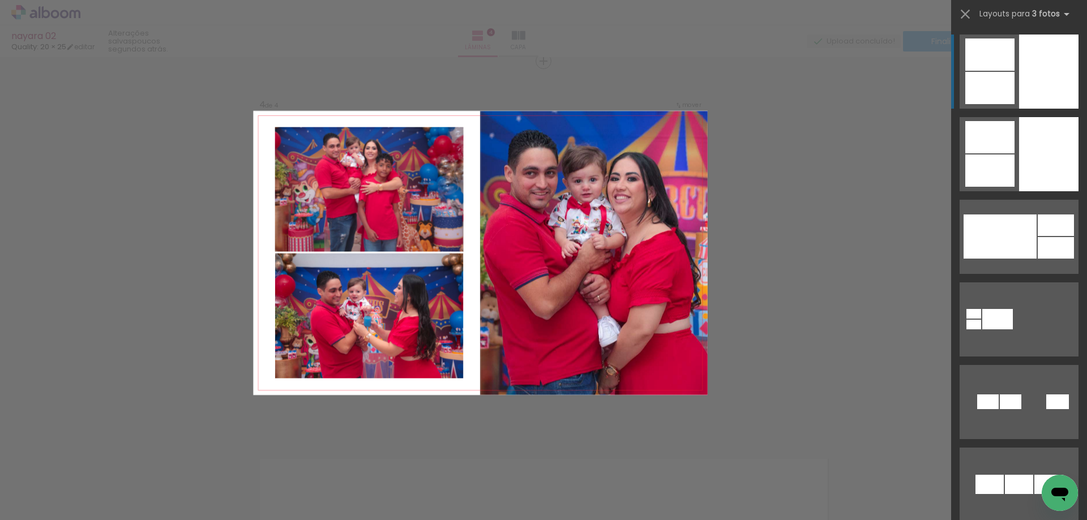
click at [1029, 65] on div at bounding box center [1048, 72] width 59 height 74
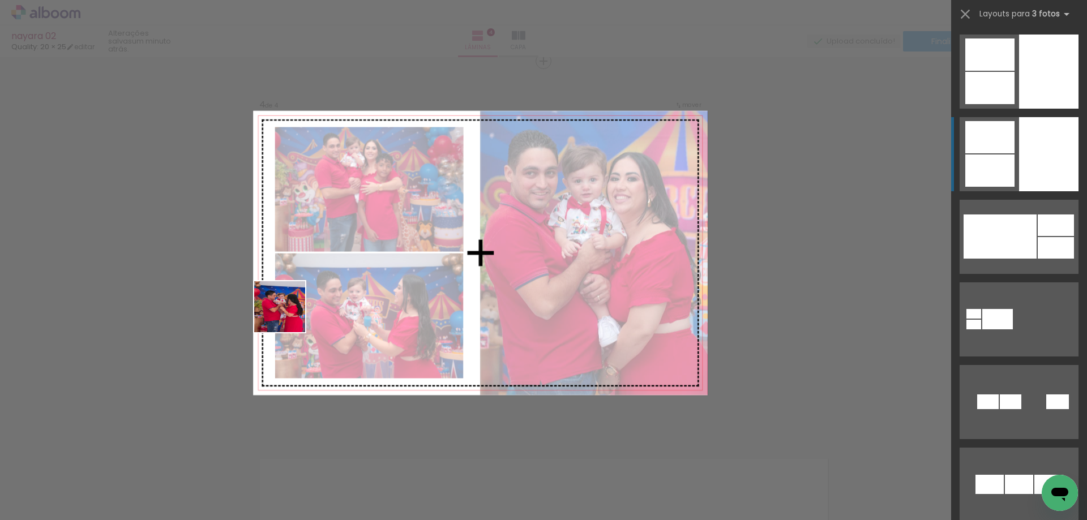
scroll to position [83, 0]
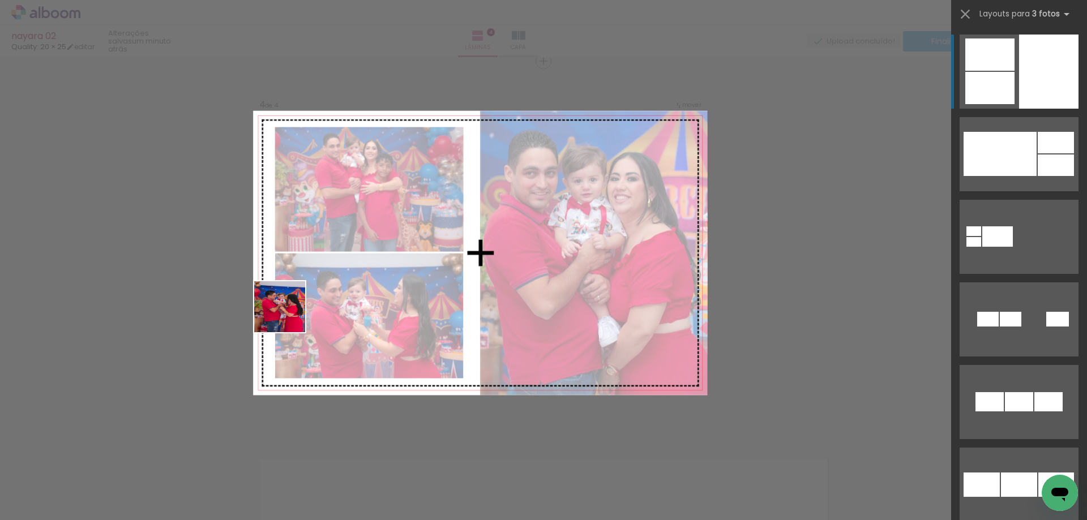
drag, startPoint x: 234, startPoint y: 357, endPoint x: 310, endPoint y: 292, distance: 99.2
click at [310, 293] on quentale-workspace at bounding box center [543, 260] width 1087 height 520
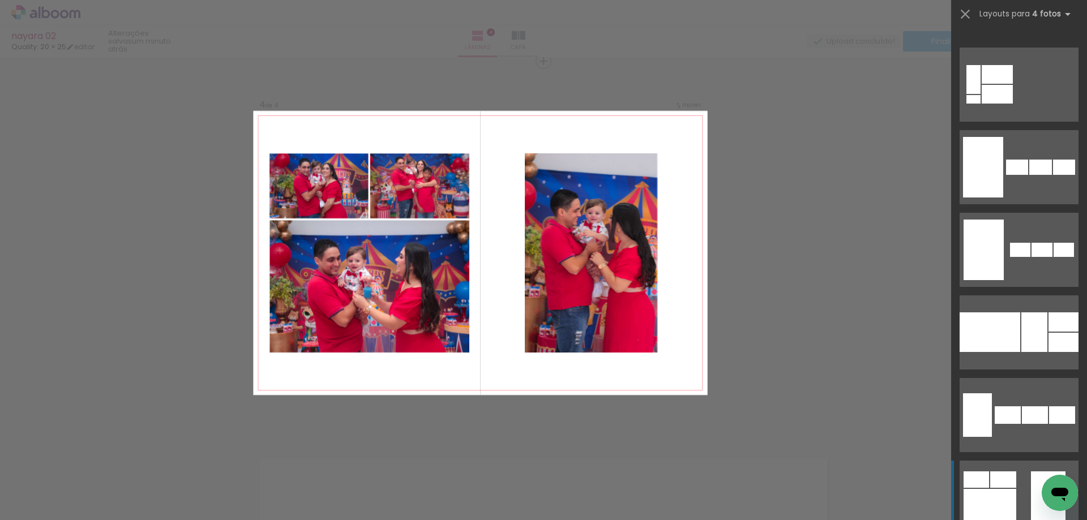
scroll to position [2454, 0]
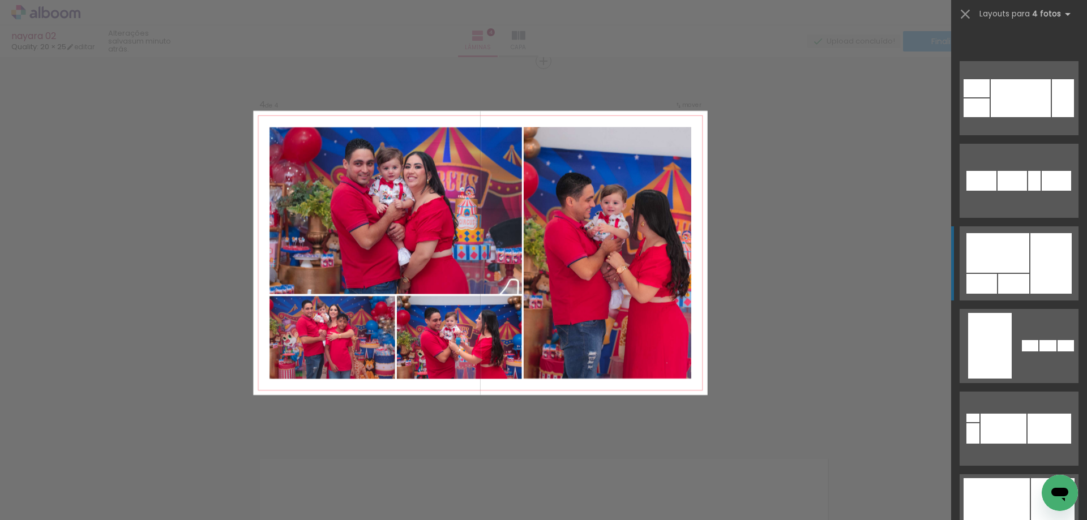
click at [1006, 487] on div at bounding box center [997, 501] width 66 height 44
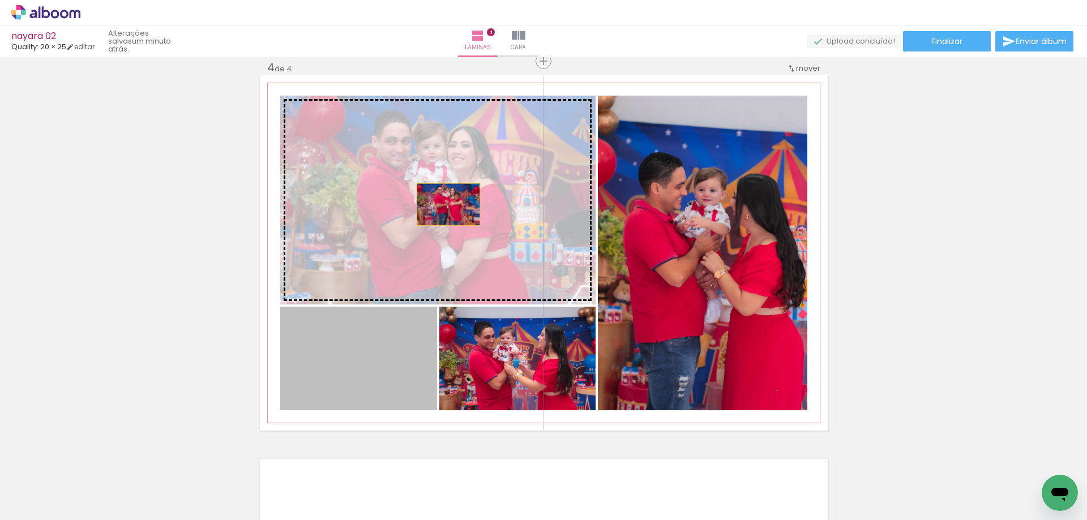
drag, startPoint x: 370, startPoint y: 368, endPoint x: 442, endPoint y: 203, distance: 180.1
click at [0, 0] on slot at bounding box center [0, 0] width 0 height 0
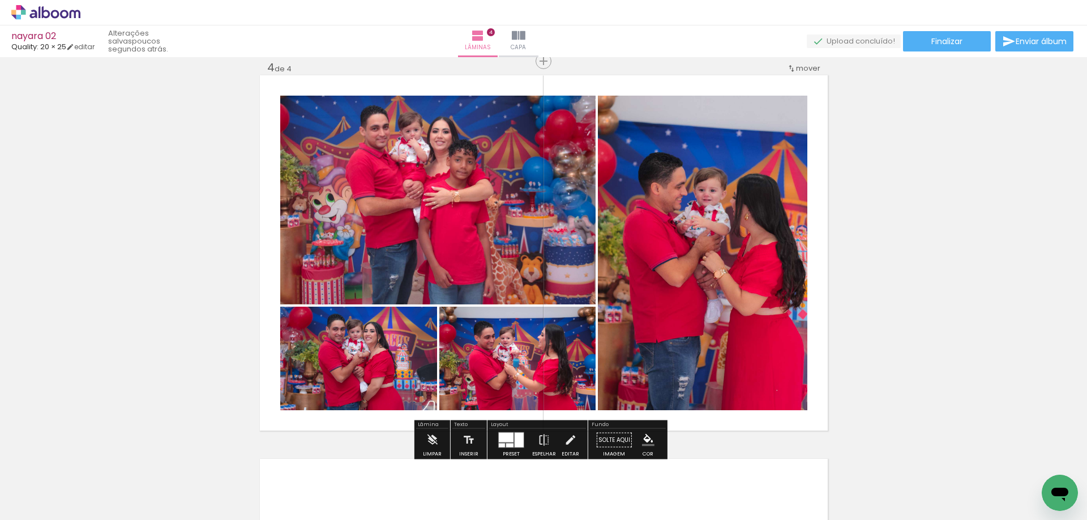
scroll to position [1572, 0]
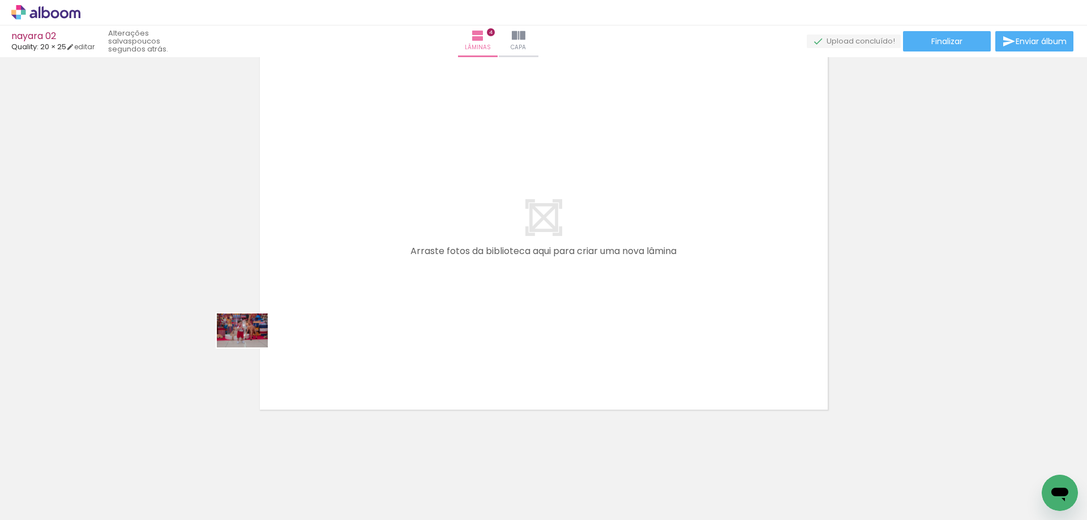
drag, startPoint x: 129, startPoint y: 492, endPoint x: 298, endPoint y: 242, distance: 302.2
click at [272, 330] on quentale-workspace at bounding box center [543, 260] width 1087 height 520
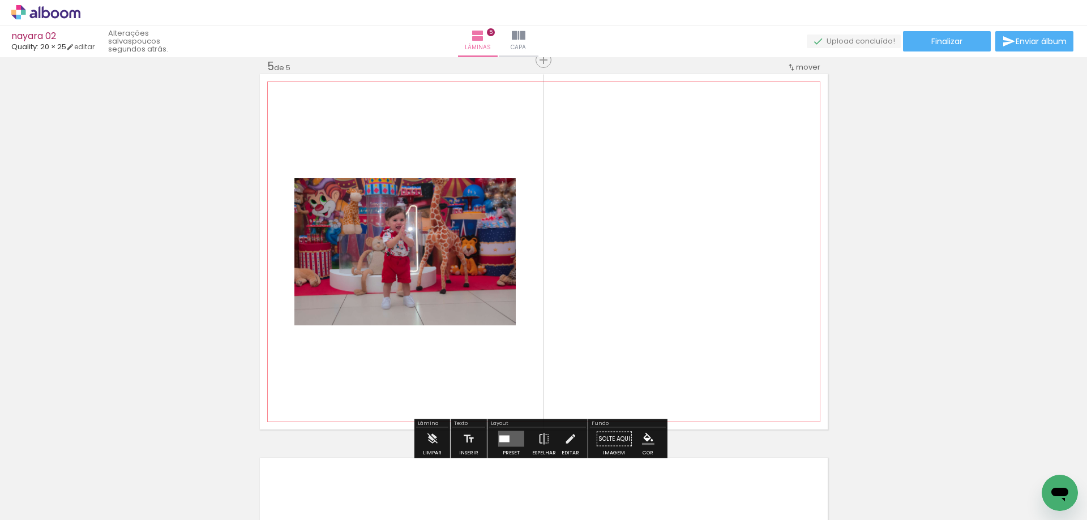
scroll to position [1551, 0]
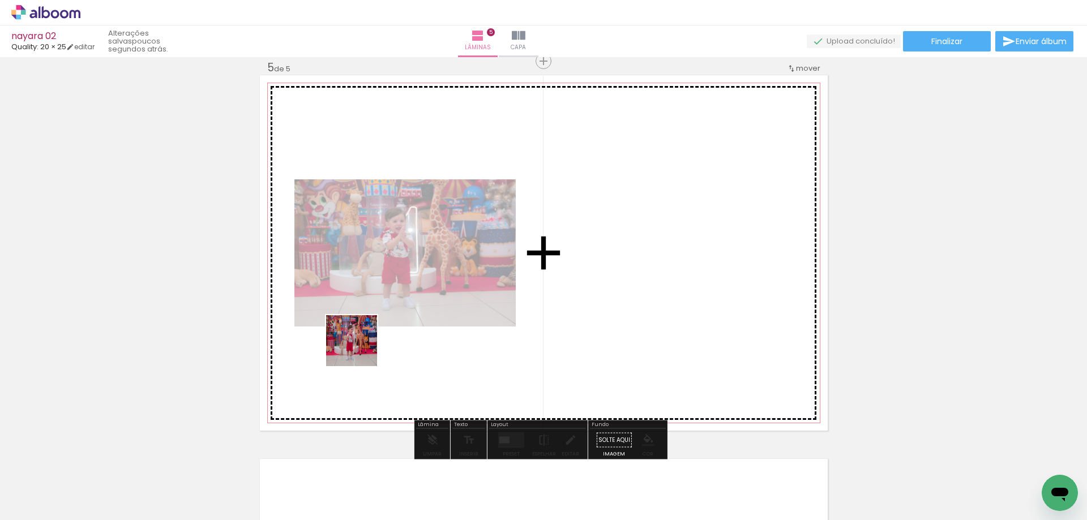
drag, startPoint x: 122, startPoint y: 488, endPoint x: 360, endPoint y: 349, distance: 275.1
click at [360, 349] on quentale-workspace at bounding box center [543, 260] width 1087 height 520
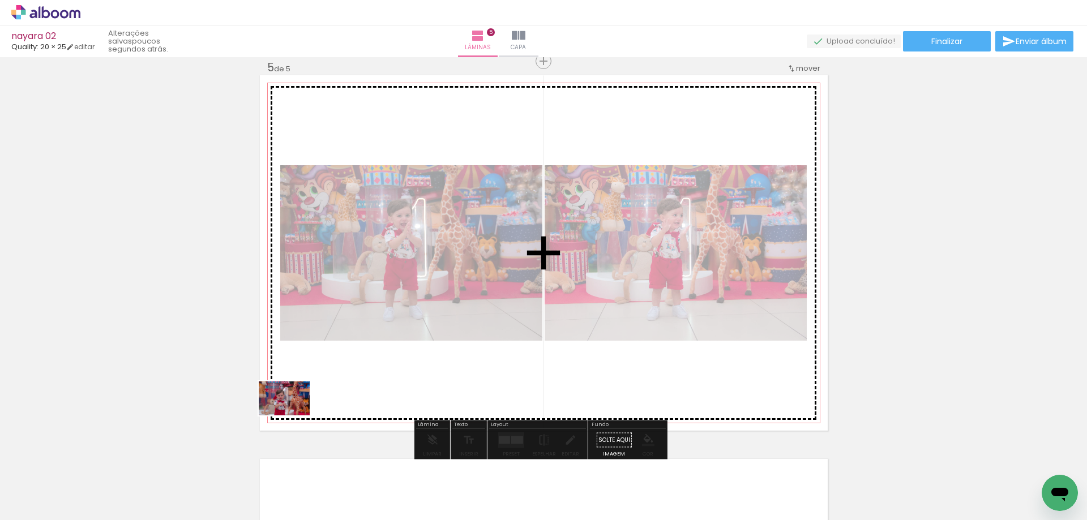
drag, startPoint x: 122, startPoint y: 494, endPoint x: 301, endPoint y: 408, distance: 198.9
click at [301, 409] on quentale-workspace at bounding box center [543, 260] width 1087 height 520
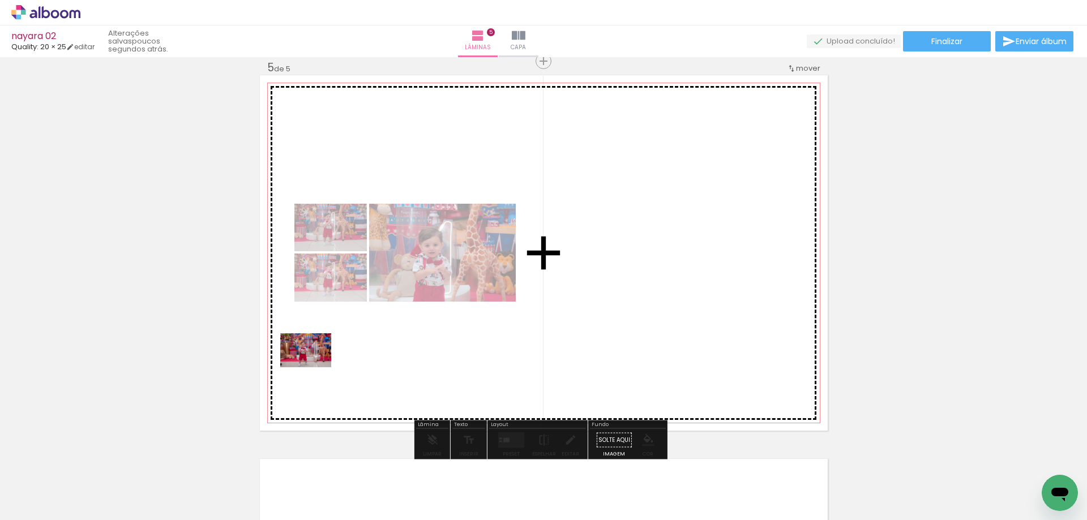
drag, startPoint x: 195, startPoint y: 441, endPoint x: 304, endPoint y: 396, distance: 117.4
click at [315, 366] on quentale-workspace at bounding box center [543, 260] width 1087 height 520
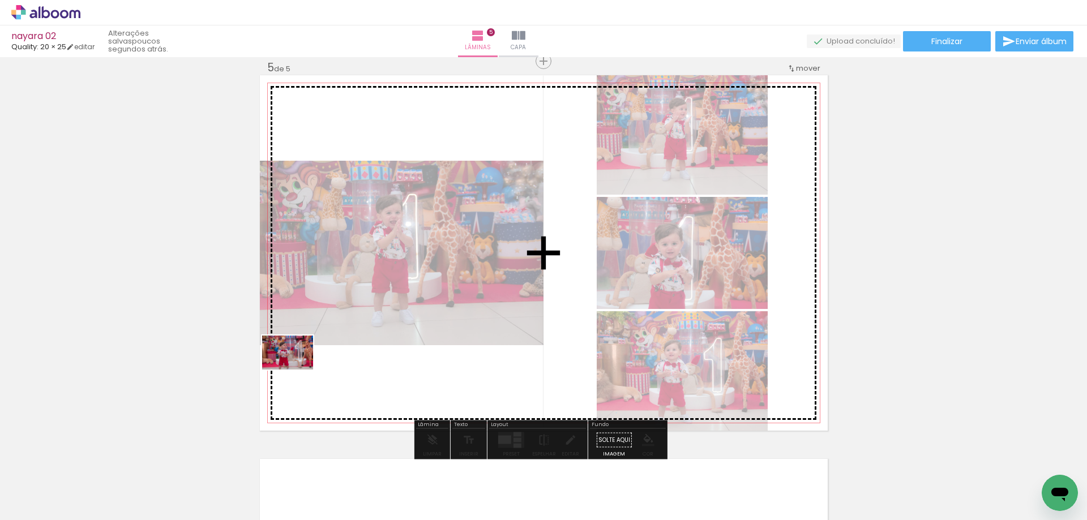
drag, startPoint x: 116, startPoint y: 494, endPoint x: 280, endPoint y: 407, distance: 186.2
click at [301, 365] on quentale-workspace at bounding box center [543, 260] width 1087 height 520
